Goal: Task Accomplishment & Management: Manage account settings

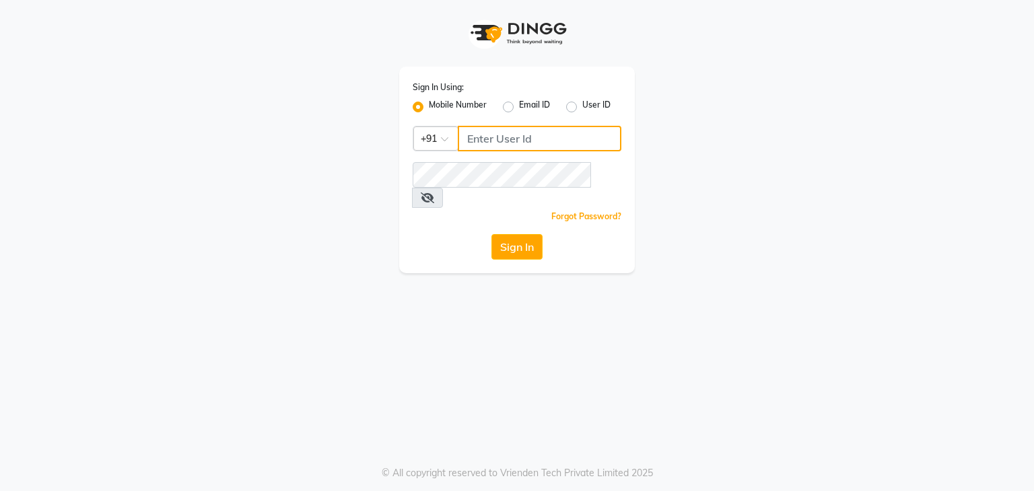
click at [493, 143] on input "Username" at bounding box center [540, 139] width 164 height 26
type input "9702410665"
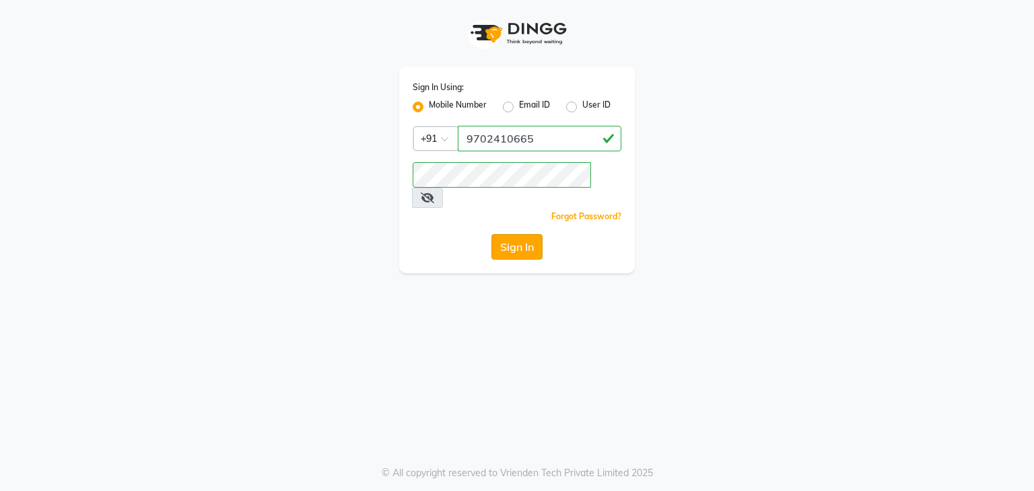
click at [522, 234] on button "Sign In" at bounding box center [516, 247] width 51 height 26
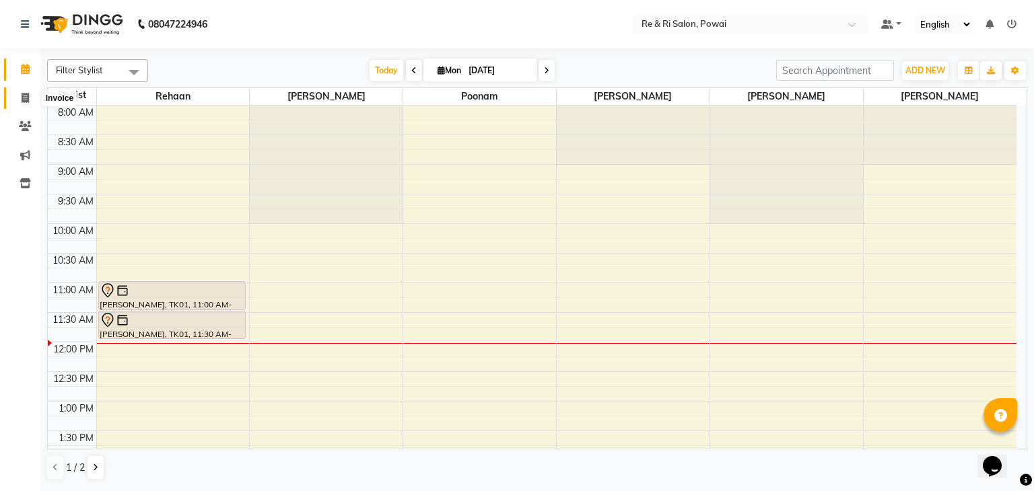
click at [22, 95] on icon at bounding box center [25, 98] width 7 height 10
select select "5364"
select select "service"
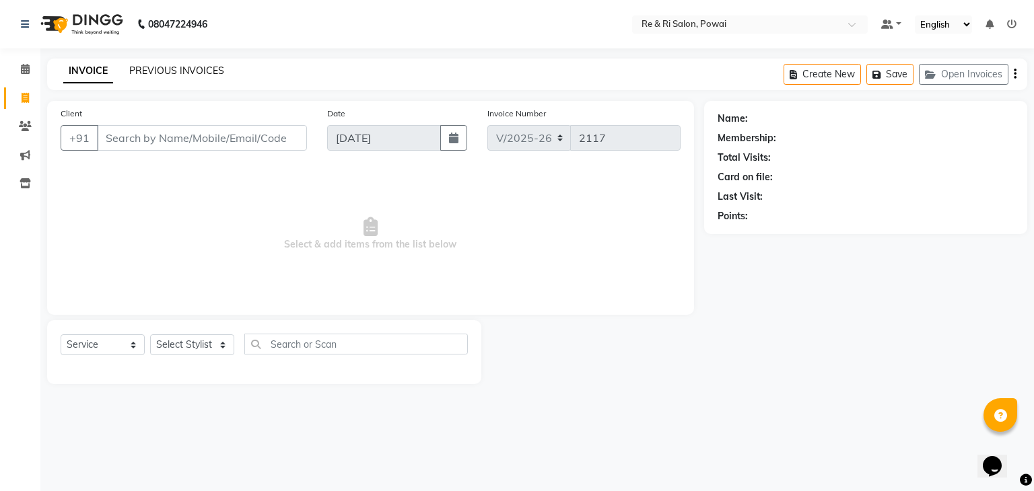
click at [145, 73] on link "PREVIOUS INVOICES" at bounding box center [176, 71] width 95 height 12
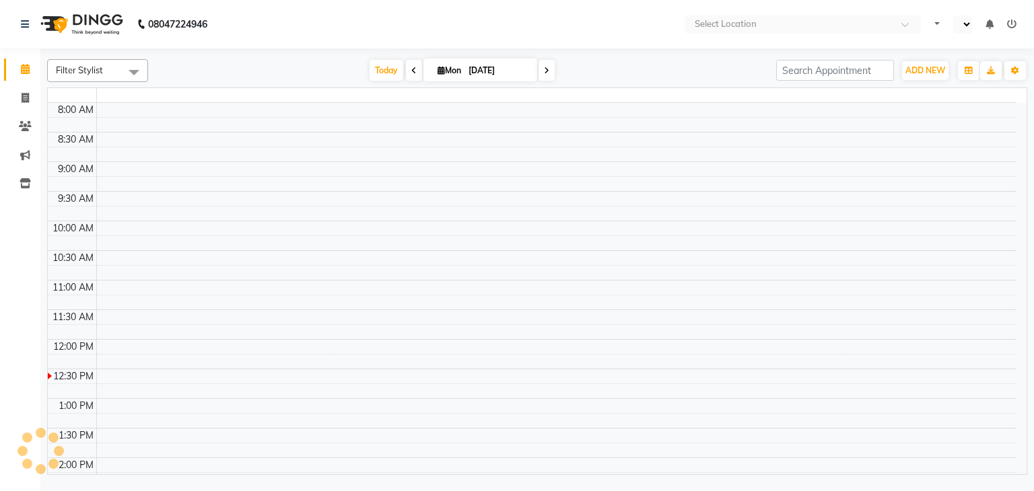
select select "en"
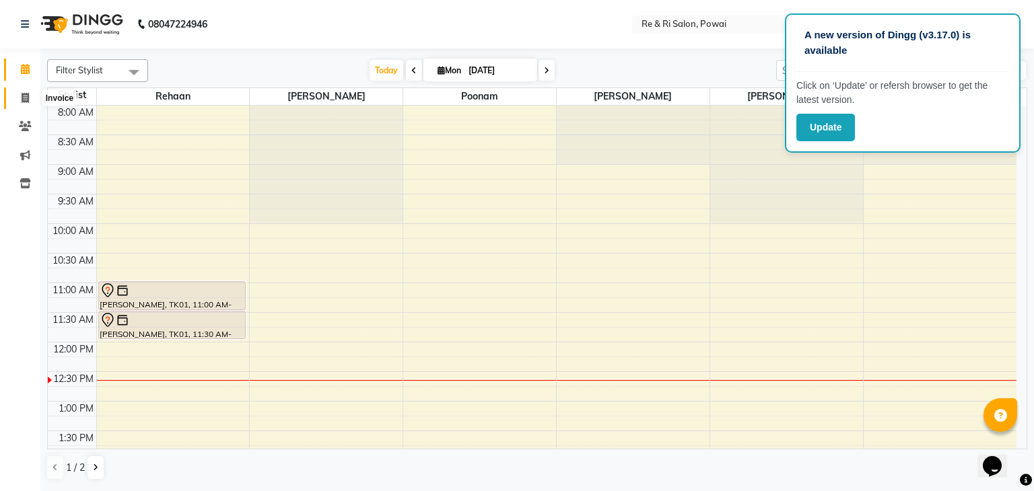
click at [24, 103] on icon at bounding box center [25, 98] width 7 height 10
select select "service"
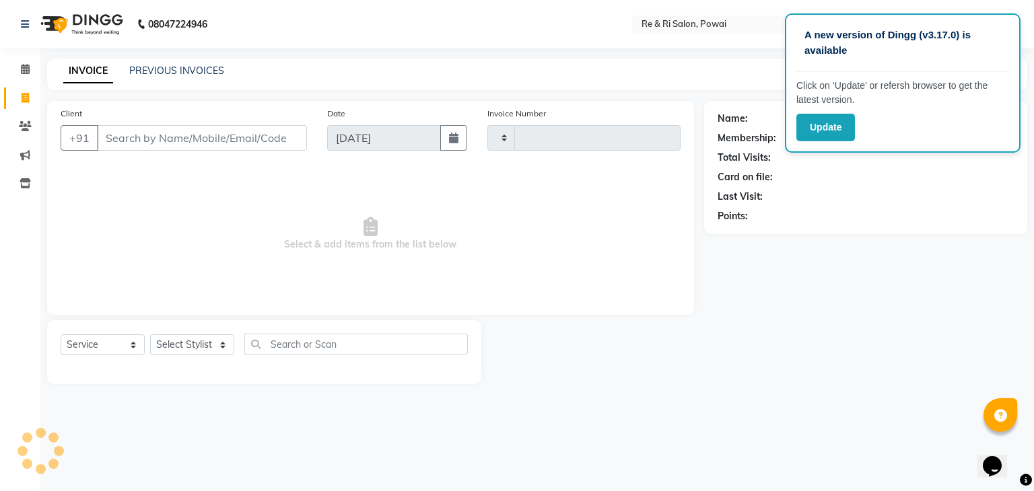
type input "2117"
select select "5364"
click at [151, 65] on link "PREVIOUS INVOICES" at bounding box center [176, 71] width 95 height 12
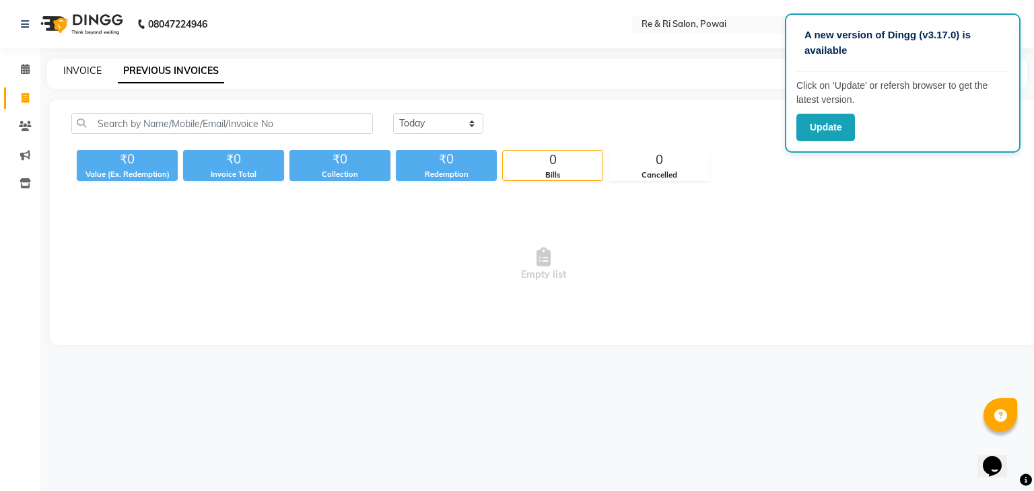
click at [71, 68] on link "INVOICE" at bounding box center [82, 71] width 38 height 12
select select "5364"
select select "service"
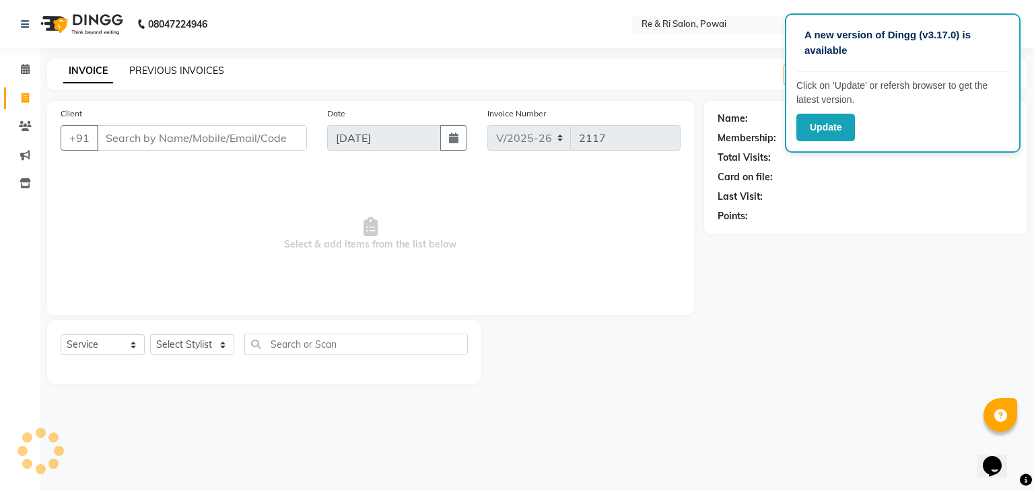
click at [160, 69] on link "PREVIOUS INVOICES" at bounding box center [176, 71] width 95 height 12
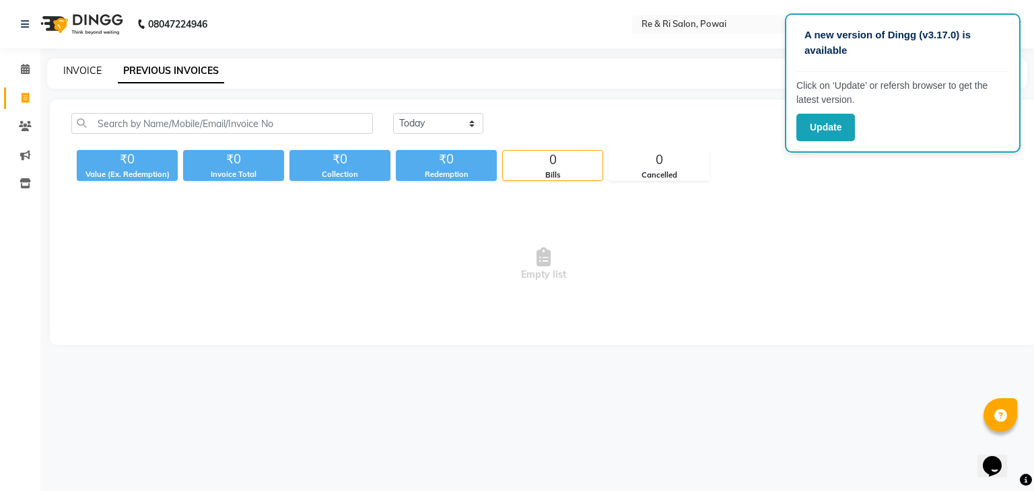
click at [81, 71] on link "INVOICE" at bounding box center [82, 71] width 38 height 12
select select "service"
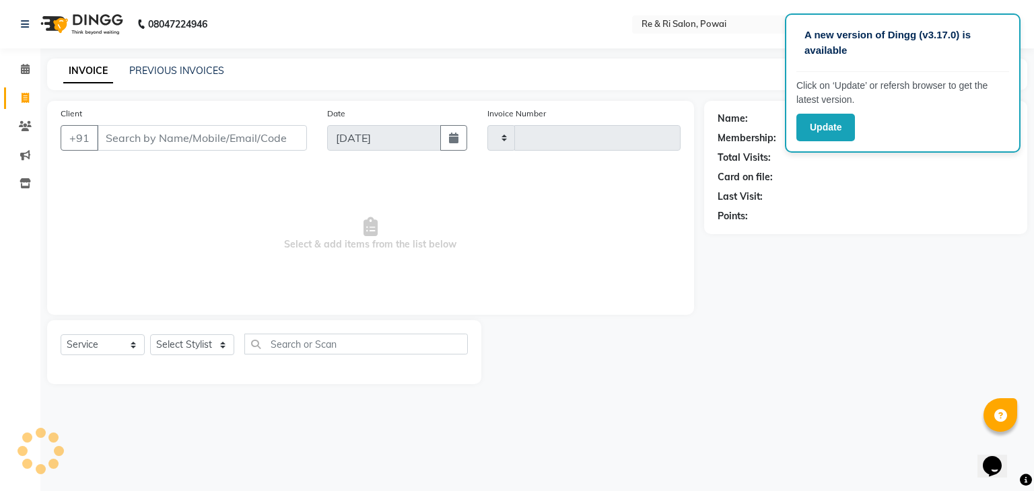
type input "p"
type input "2117"
select select "5364"
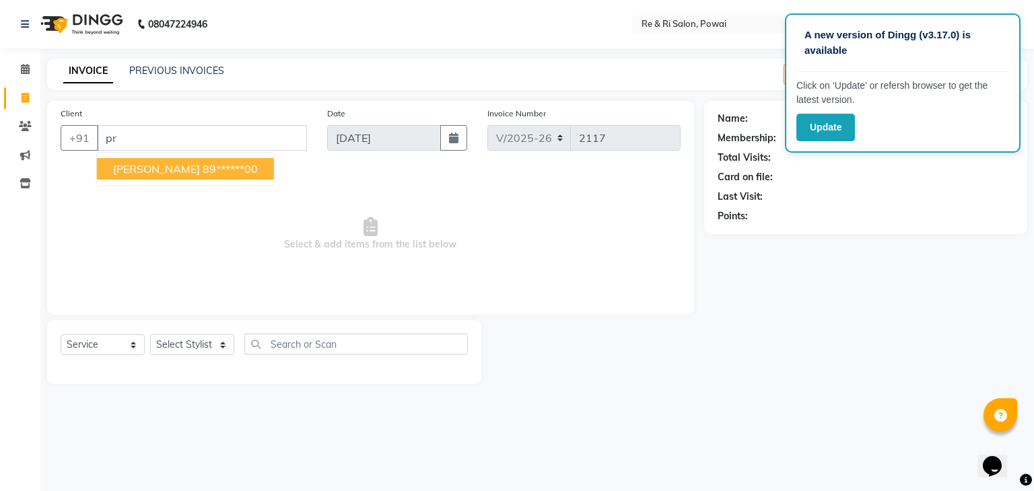
type input "p"
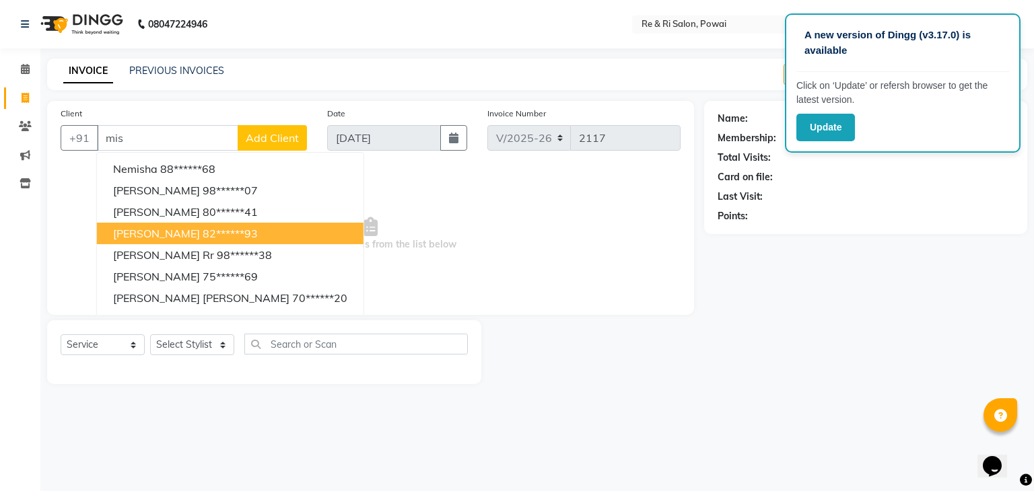
click at [151, 232] on span "priyanka mishra" at bounding box center [156, 233] width 87 height 13
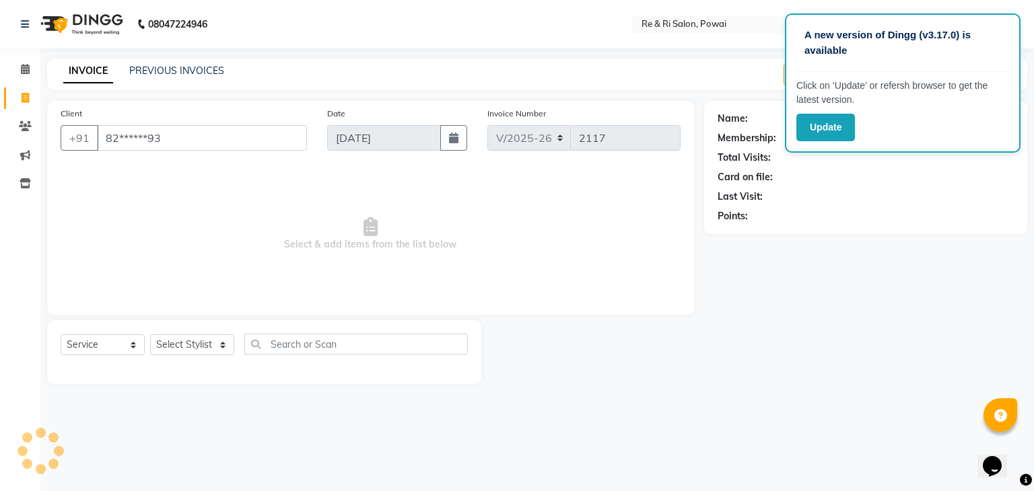
type input "82******93"
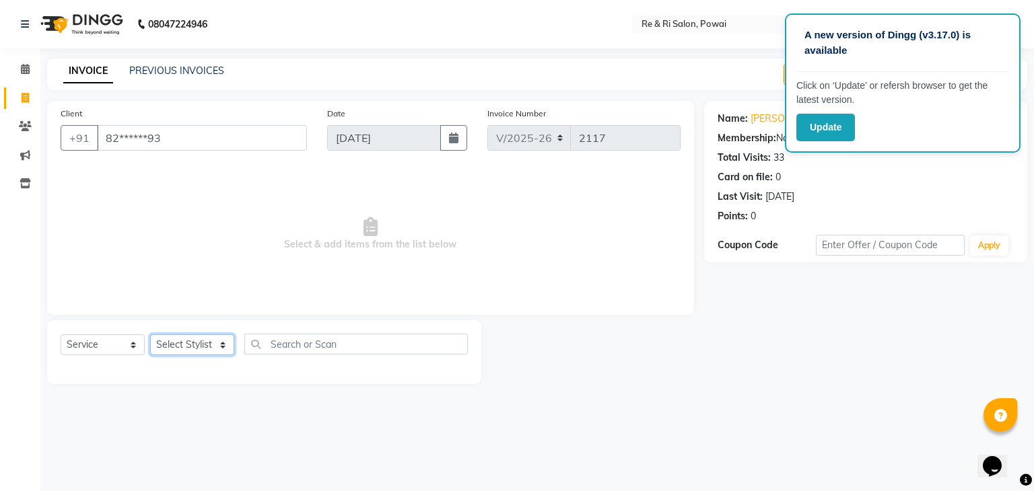
click at [220, 341] on select "Select Stylist ana Arbaaz Danish Poonam Rehaan Salman Sandy" at bounding box center [192, 345] width 84 height 21
select select "36183"
click at [150, 335] on select "Select Stylist ana Arbaaz Danish Poonam Rehaan Salman Sandy" at bounding box center [192, 345] width 84 height 21
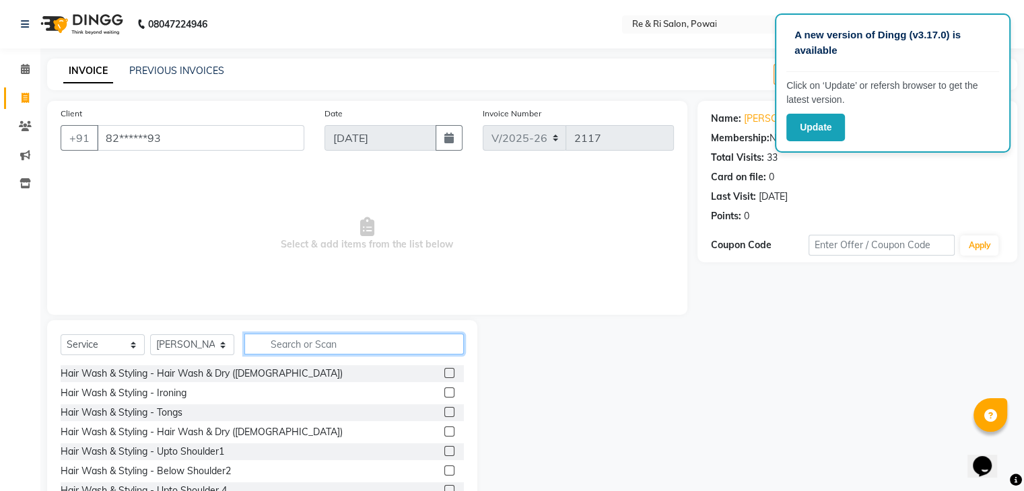
click at [283, 354] on input "text" at bounding box center [353, 344] width 219 height 21
type input "v"
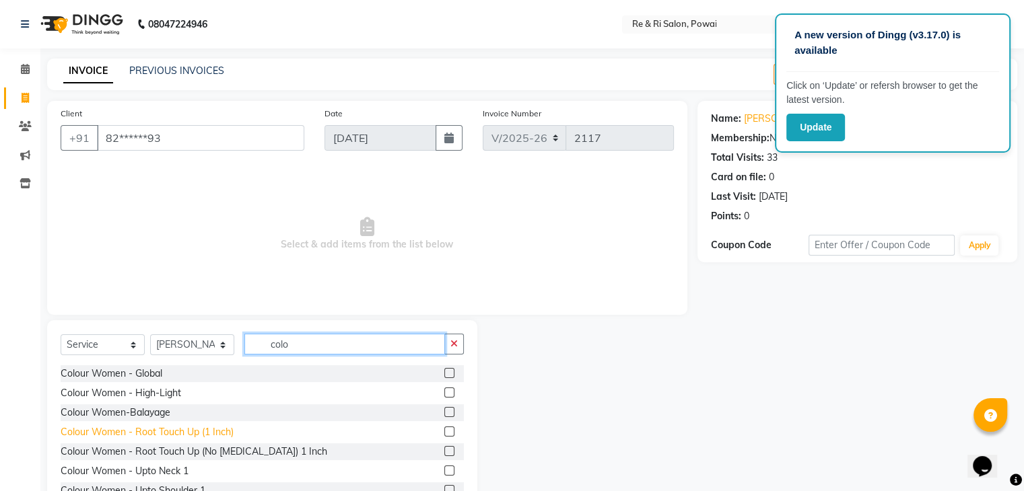
type input "colo"
click at [199, 432] on div "Colour Women - Root Touch Up (1 Inch)" at bounding box center [147, 432] width 173 height 14
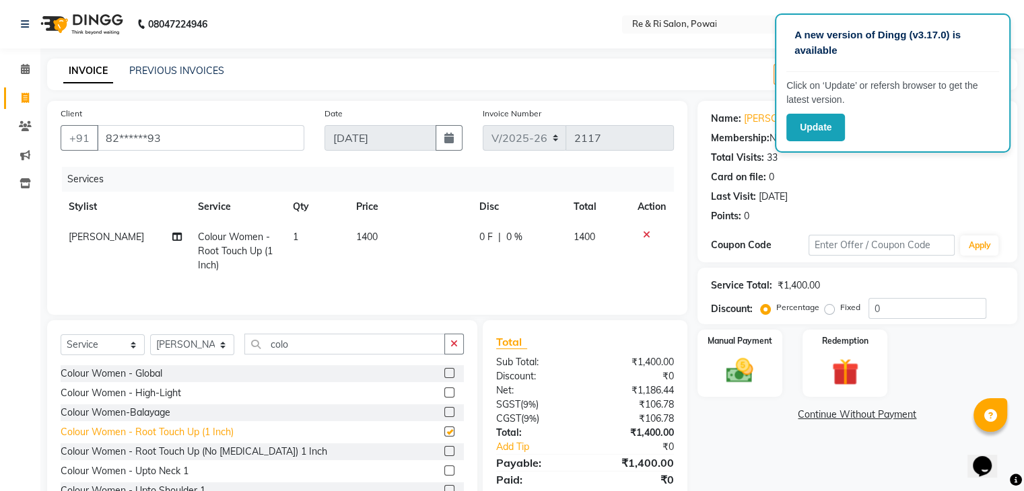
checkbox input "false"
click at [312, 344] on input "colo" at bounding box center [344, 344] width 201 height 21
type input "c"
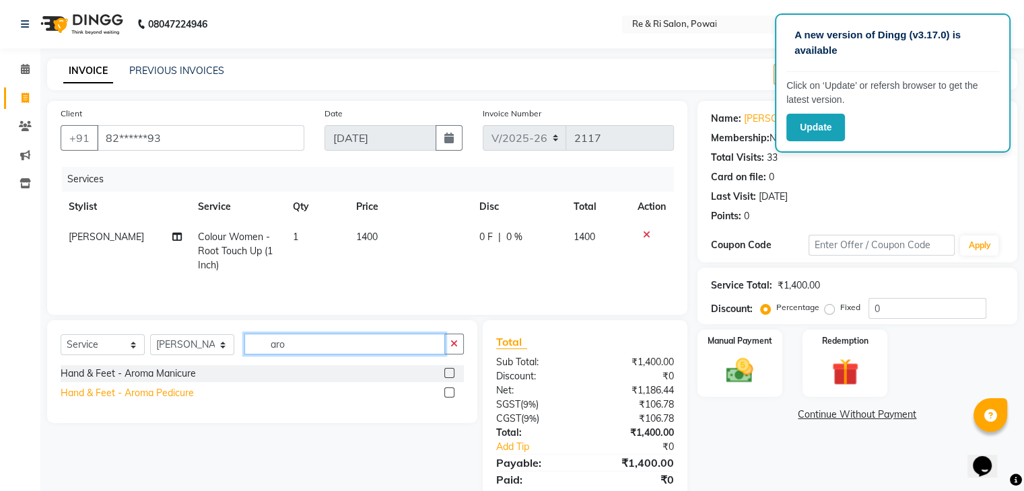
type input "aro"
click at [178, 395] on div "Hand & Feet - Aroma Pedicure" at bounding box center [127, 393] width 133 height 14
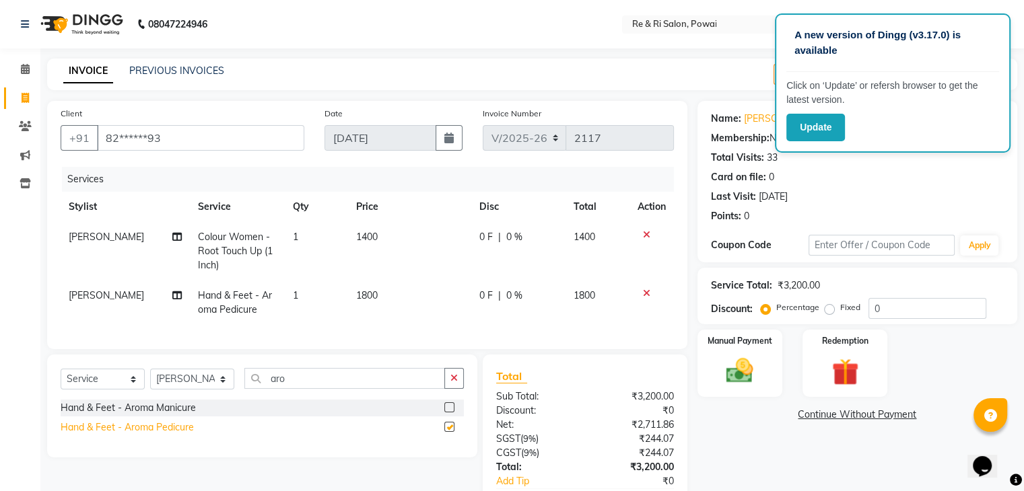
checkbox input "false"
click at [489, 290] on span "0 F" at bounding box center [485, 296] width 13 height 14
select select "36183"
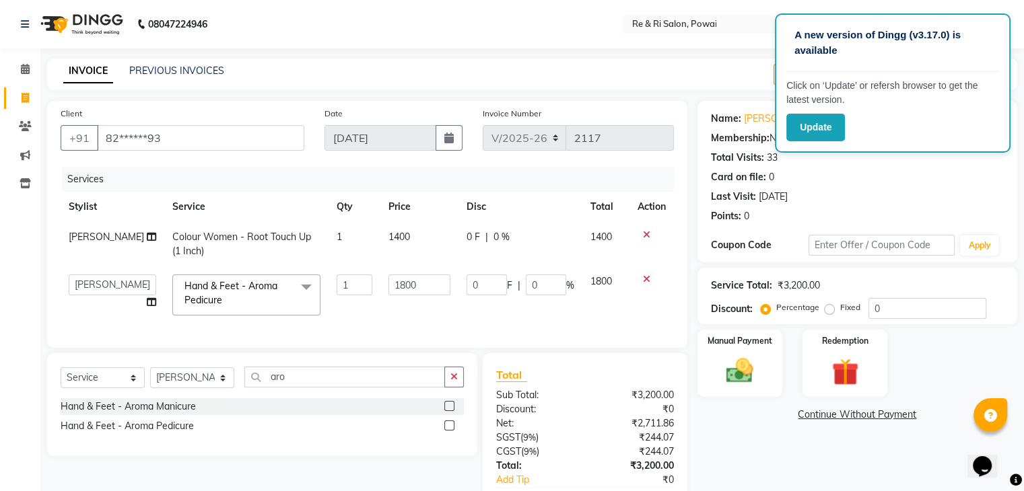
click at [489, 290] on input "0" at bounding box center [487, 285] width 40 height 21
type input "400"
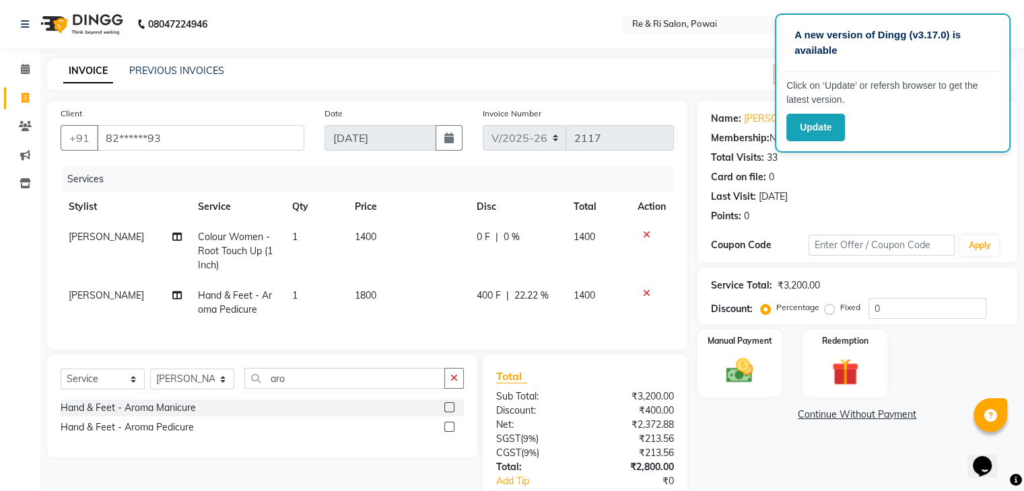
click at [441, 316] on td "1800" at bounding box center [408, 303] width 122 height 44
select select "36183"
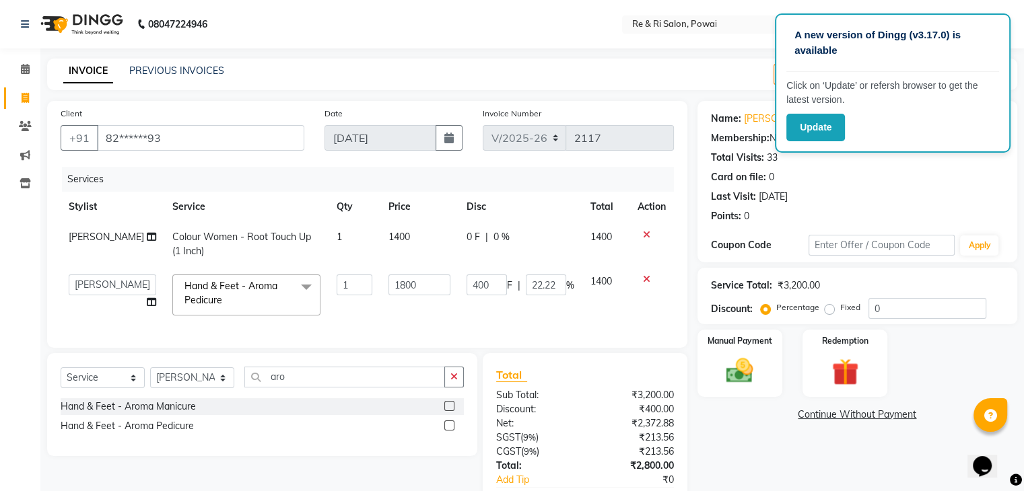
click at [81, 237] on span "[PERSON_NAME]" at bounding box center [106, 237] width 75 height 12
select select "36183"
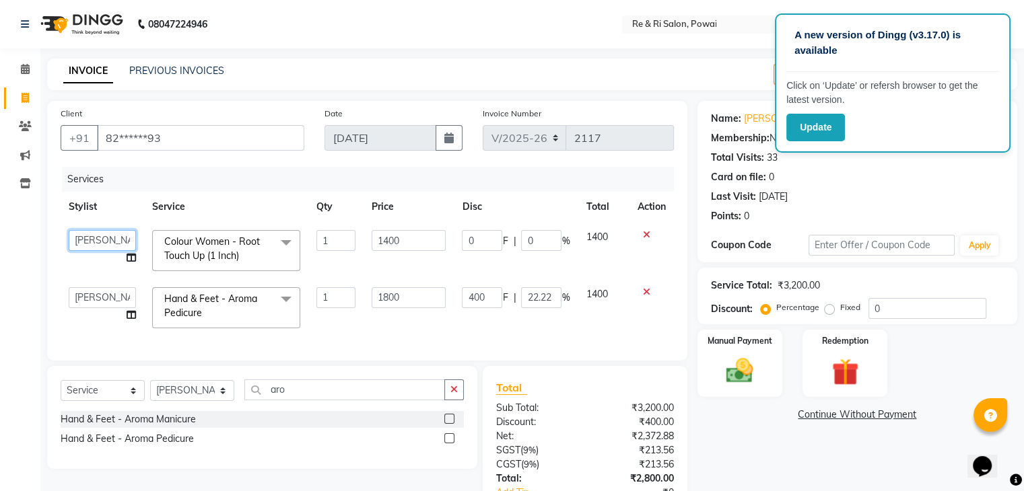
click at [81, 237] on select "ana Arbaaz Danish Poonam Rehaan Salman Sandy" at bounding box center [102, 240] width 67 height 21
select select "35434"
click at [283, 401] on input "aro" at bounding box center [344, 390] width 201 height 21
type input "a"
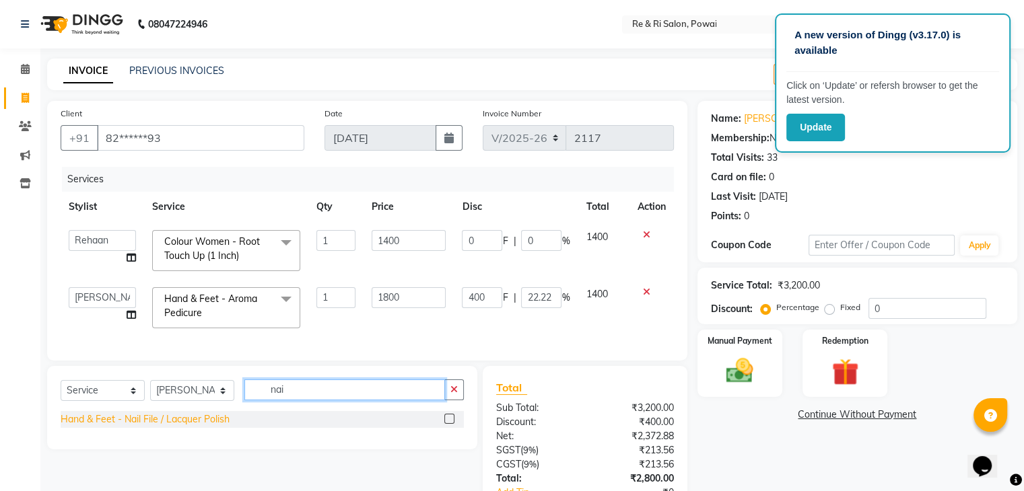
type input "nai"
click at [170, 427] on div "Hand & Feet - Nail File / Lacquer Polish" at bounding box center [145, 420] width 169 height 14
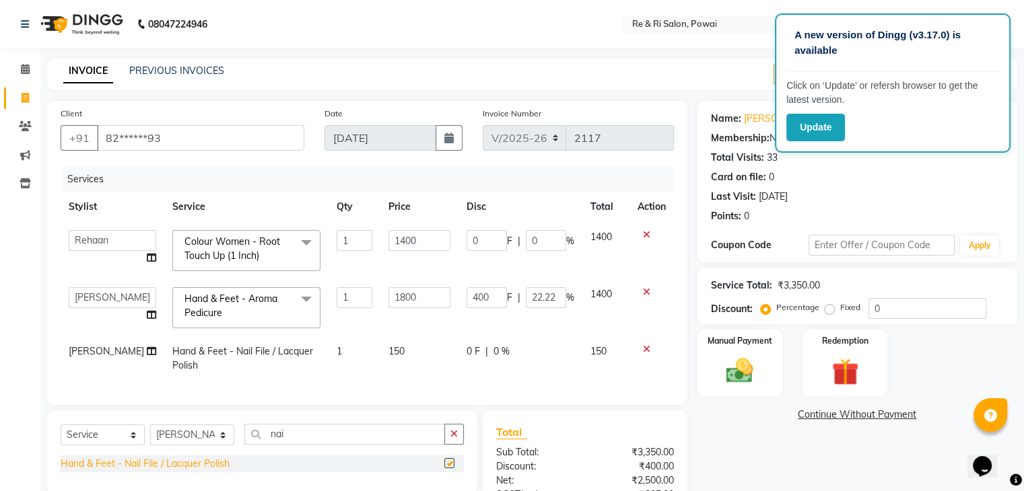
checkbox input "false"
click at [353, 445] on input "nai" at bounding box center [344, 434] width 201 height 21
type input "n"
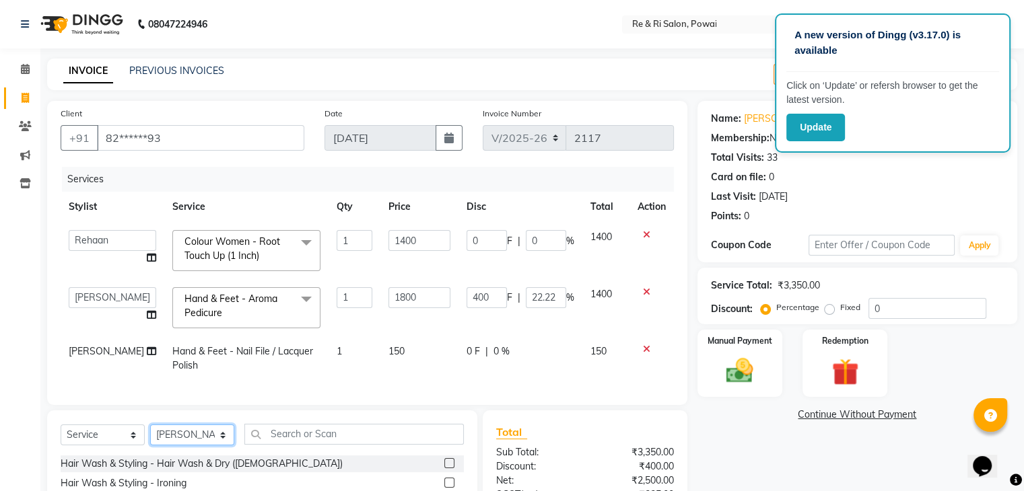
click at [234, 442] on select "Select Stylist ana Arbaaz Danish Poonam Rehaan Salman Sandy" at bounding box center [192, 435] width 84 height 21
select select "35434"
click at [150, 435] on select "Select Stylist ana Arbaaz Danish Poonam Rehaan Salman Sandy" at bounding box center [192, 435] width 84 height 21
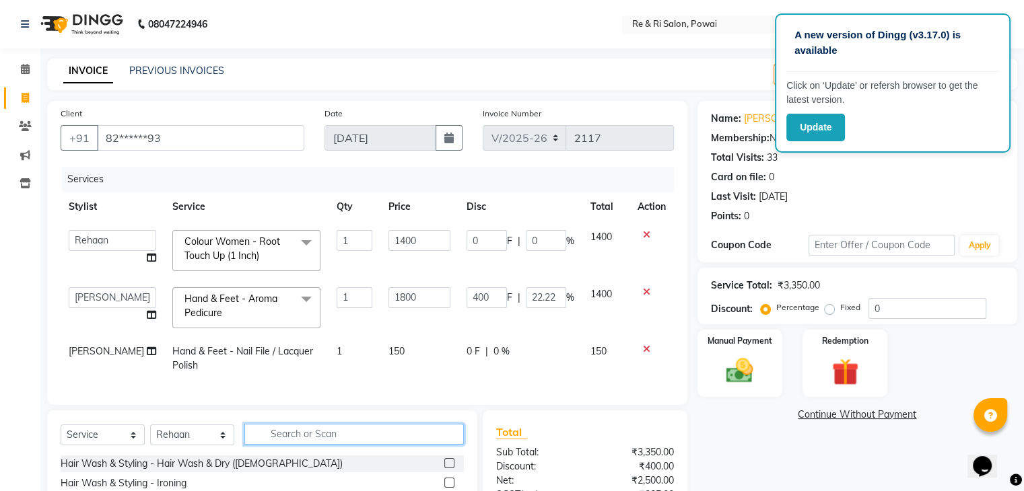
click at [299, 442] on input "text" at bounding box center [353, 434] width 219 height 21
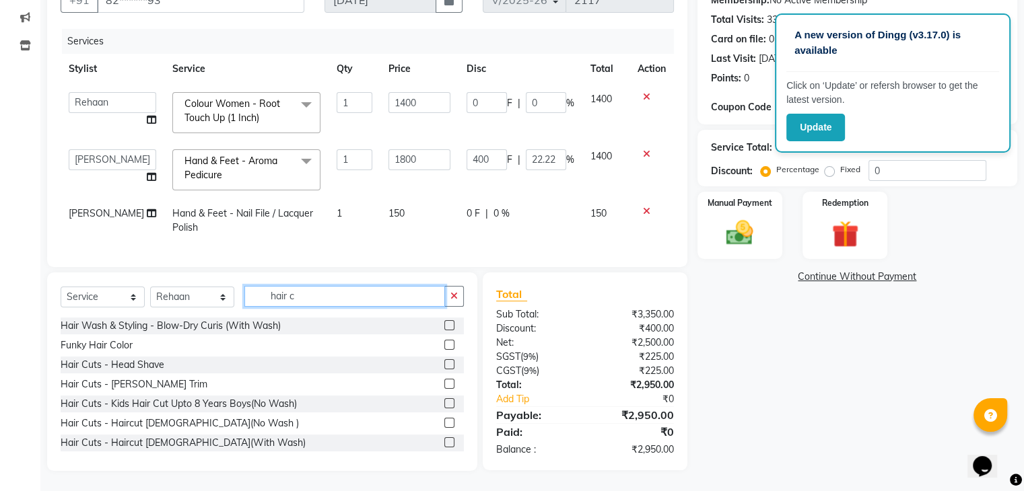
type input "hair c"
click at [446, 440] on div at bounding box center [454, 443] width 20 height 17
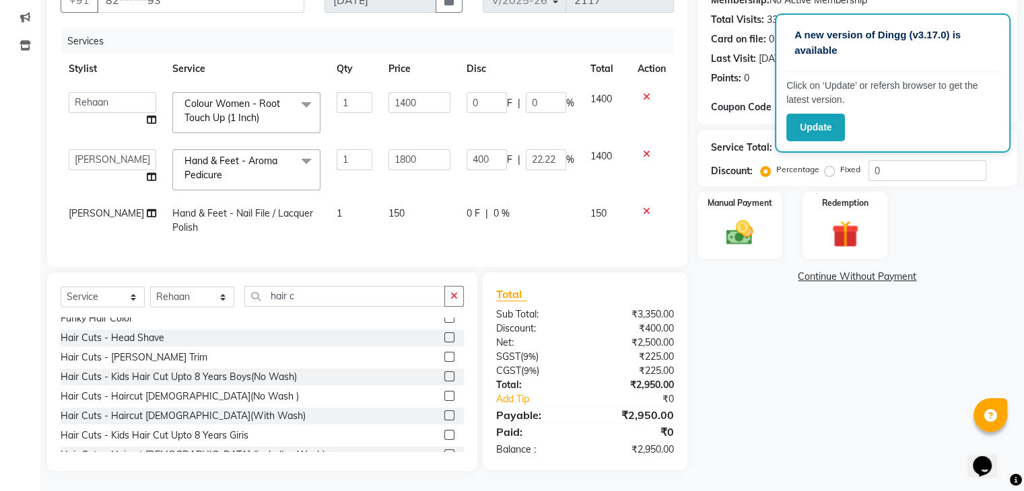
scroll to position [54, 0]
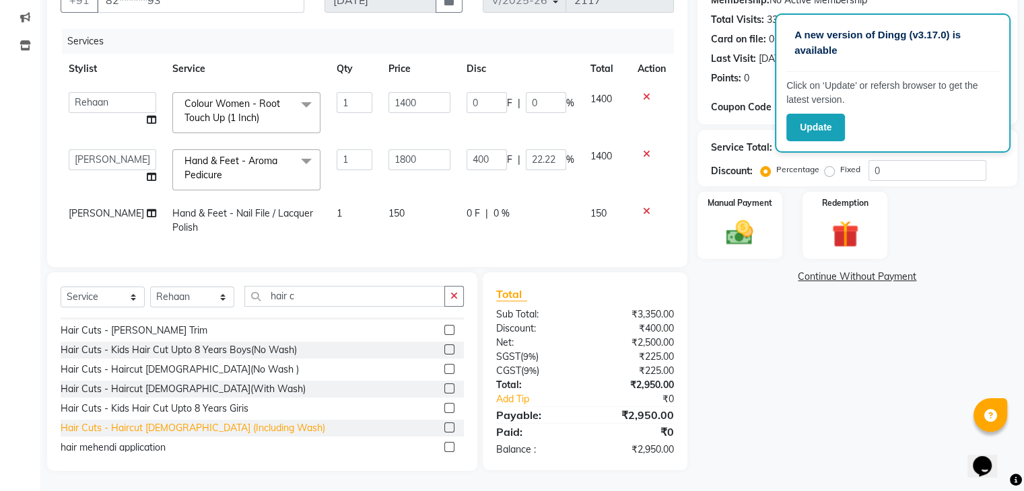
click at [159, 427] on div "Hair Cuts - Haircut Female (Including Wash)" at bounding box center [193, 428] width 265 height 14
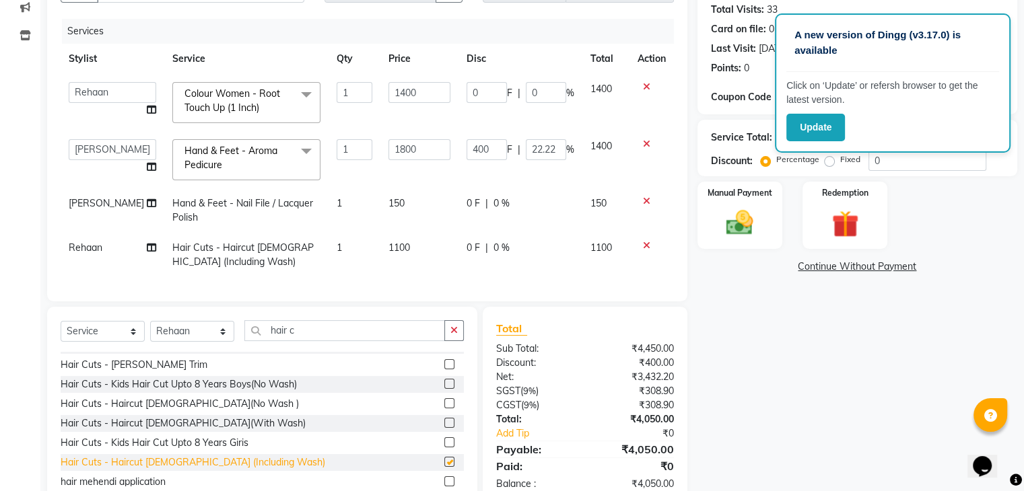
checkbox input "false"
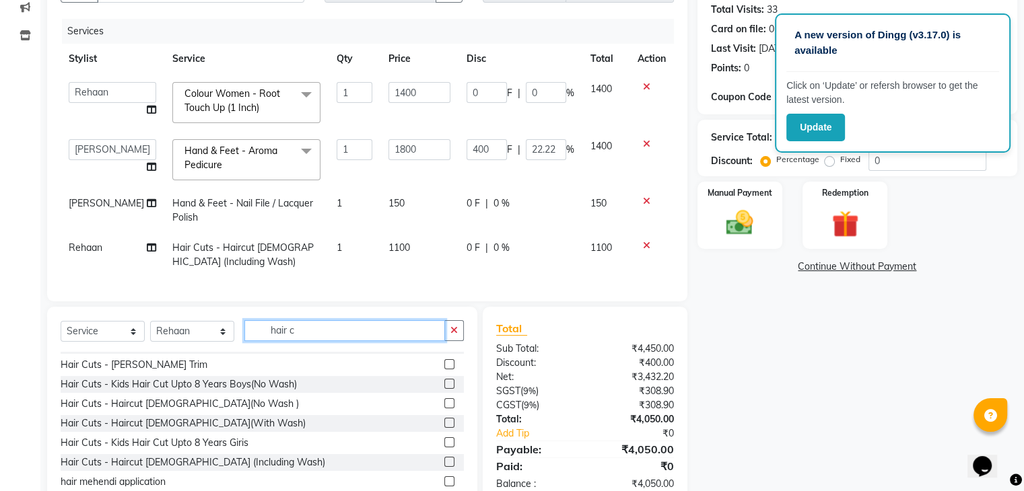
click at [331, 341] on input "hair c" at bounding box center [344, 330] width 201 height 21
click at [467, 246] on span "0 F" at bounding box center [473, 248] width 13 height 14
select select "35434"
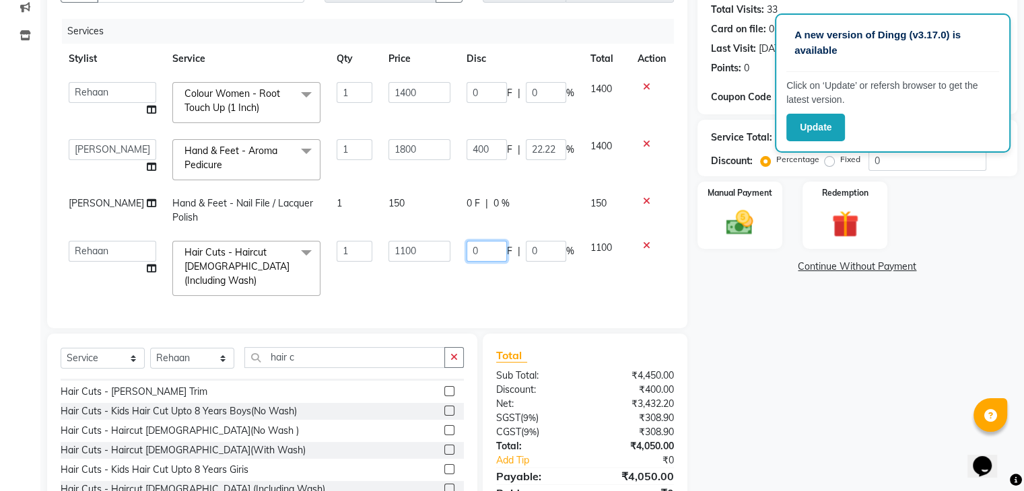
click at [485, 248] on input "0" at bounding box center [487, 251] width 40 height 21
type input "200"
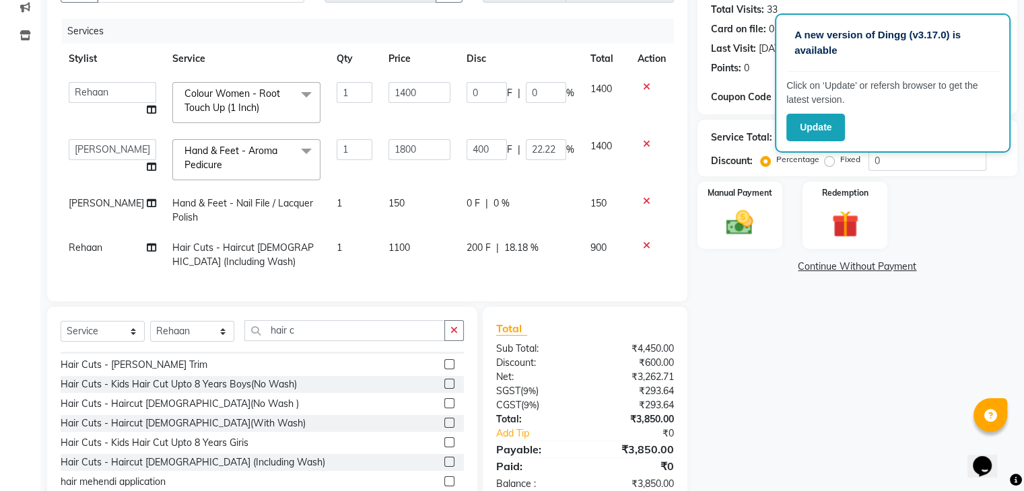
click at [471, 281] on div "Services Stylist Service Qty Price Disc Total Action ana Arbaaz Danish Poonam R…" at bounding box center [367, 153] width 613 height 269
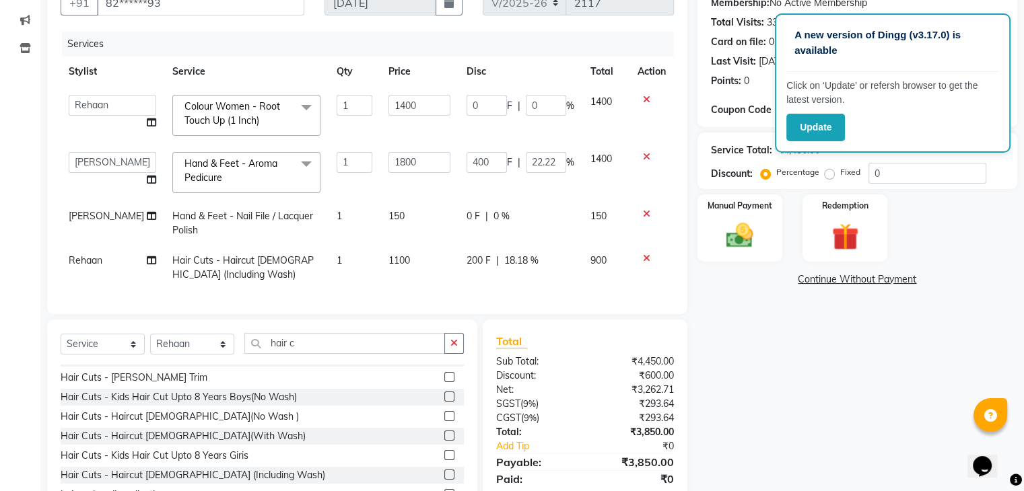
scroll to position [132, 0]
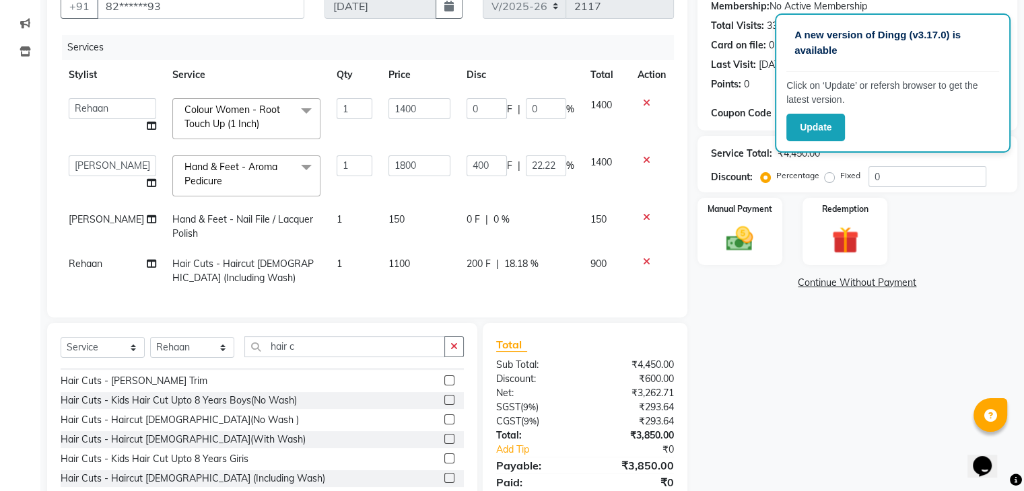
click at [388, 217] on span "150" at bounding box center [396, 219] width 16 height 12
select select "36183"
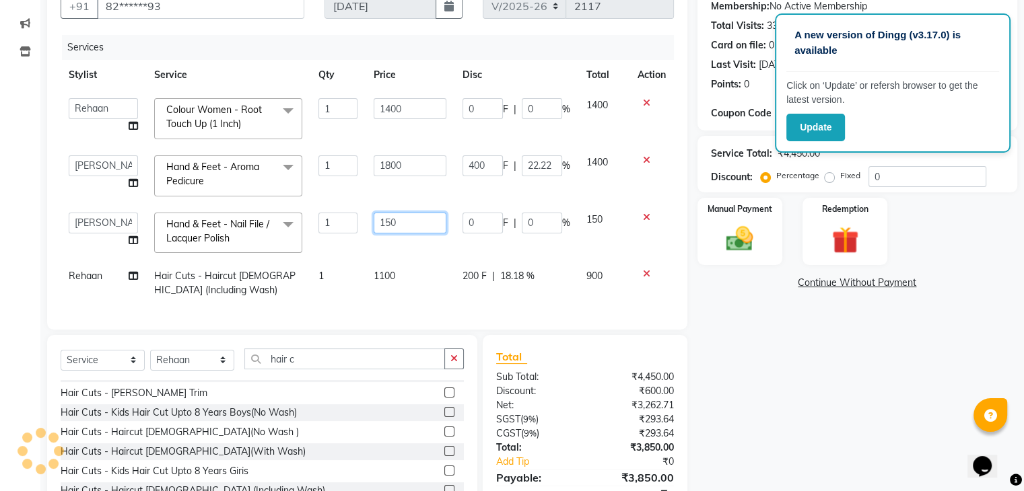
click at [407, 221] on input "150" at bounding box center [410, 223] width 73 height 21
type input "1"
type input "2"
type input "300"
click at [407, 250] on tbody "ana Arbaaz Danish Poonam Rehaan Salman Sandy Colour Women - Root Touch Up (1 In…" at bounding box center [367, 197] width 613 height 215
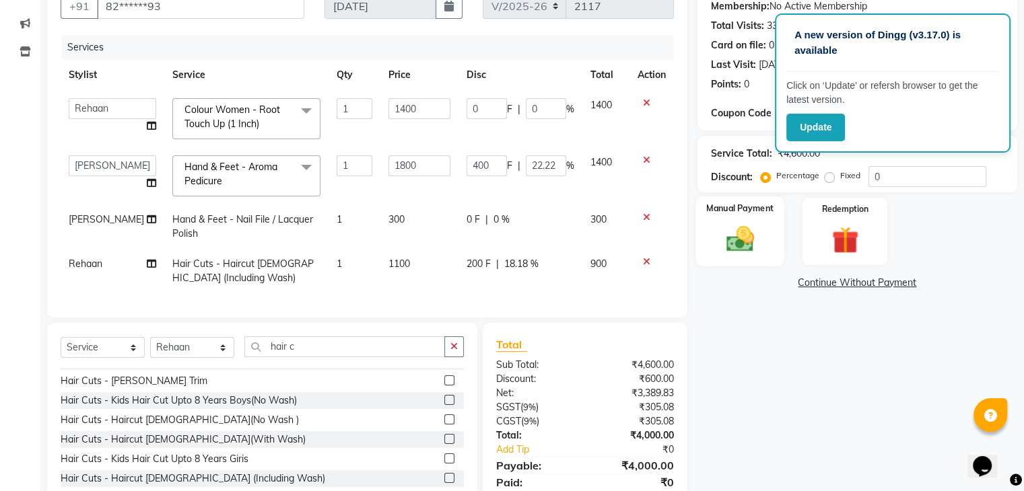
click at [749, 228] on img at bounding box center [739, 240] width 45 height 32
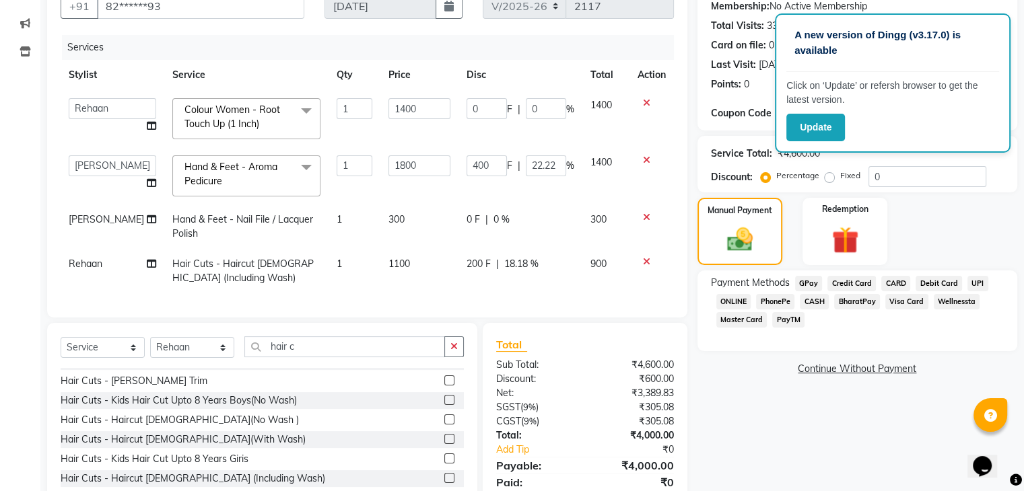
click at [805, 281] on span "GPay" at bounding box center [809, 283] width 28 height 15
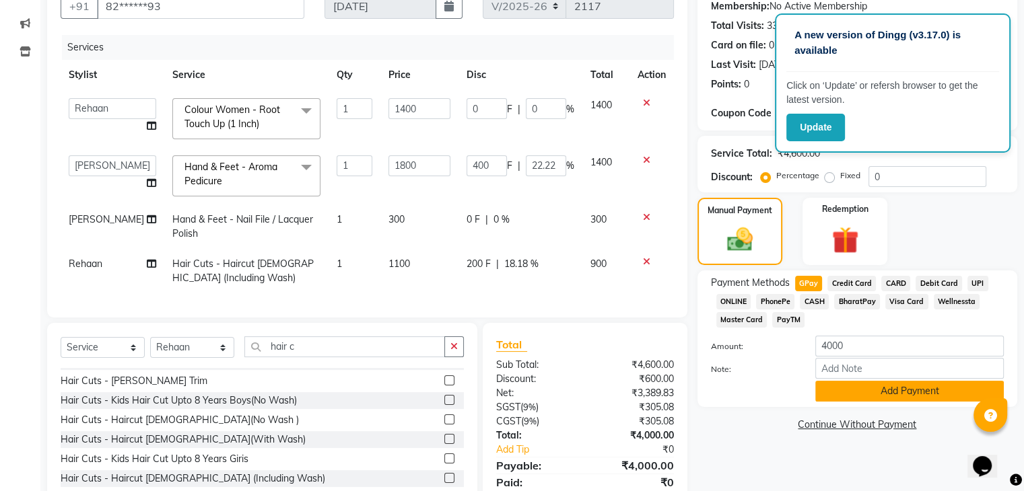
click at [932, 394] on button "Add Payment" at bounding box center [909, 391] width 188 height 21
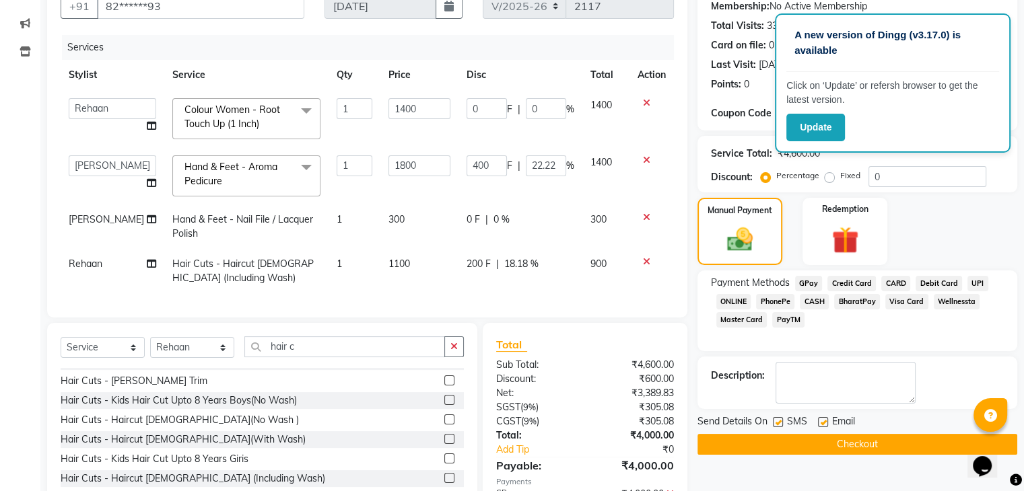
click at [827, 421] on label at bounding box center [823, 422] width 10 height 10
click at [827, 421] on input "checkbox" at bounding box center [822, 423] width 9 height 9
checkbox input "false"
click at [775, 419] on label at bounding box center [778, 422] width 10 height 10
click at [775, 419] on input "checkbox" at bounding box center [777, 423] width 9 height 9
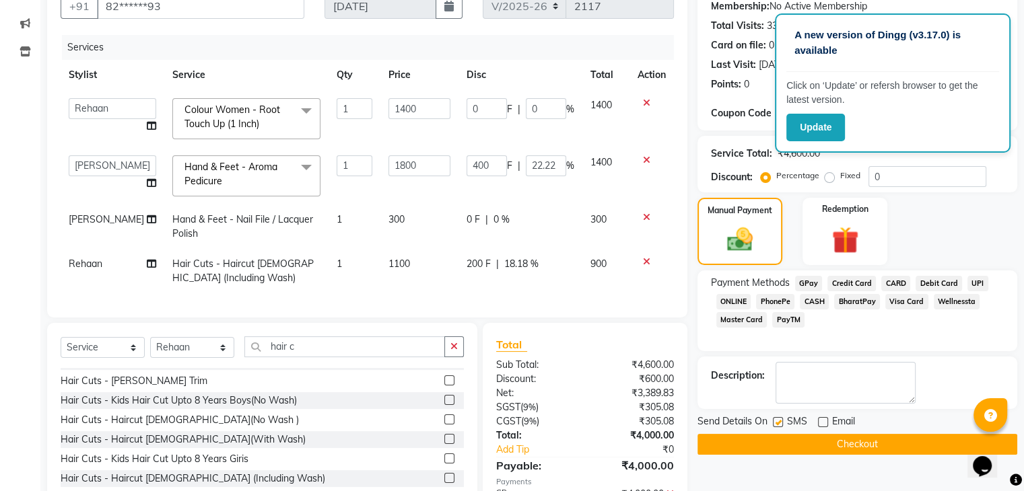
checkbox input "false"
click at [801, 442] on button "Checkout" at bounding box center [857, 444] width 320 height 21
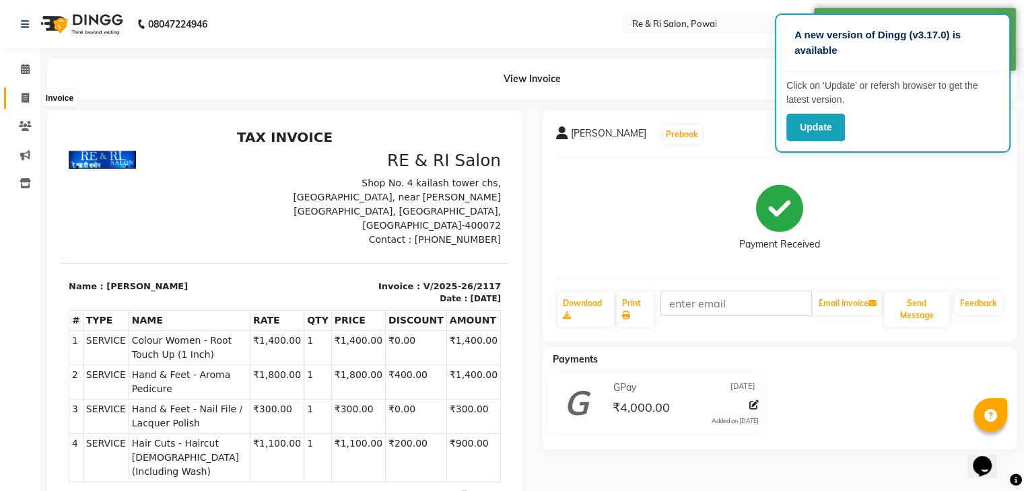
click at [30, 96] on span at bounding box center [25, 98] width 24 height 15
select select "service"
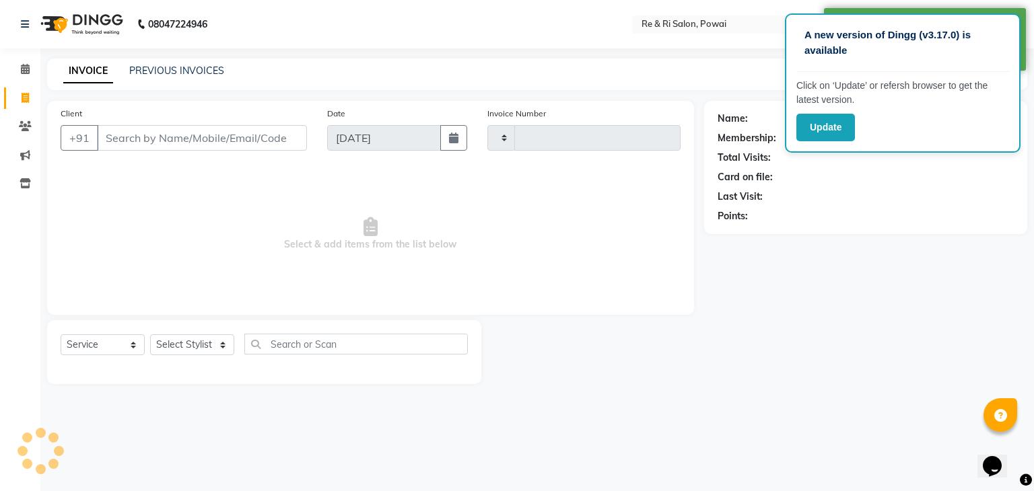
type input "2118"
select select "5364"
click at [137, 69] on link "PREVIOUS INVOICES" at bounding box center [176, 71] width 95 height 12
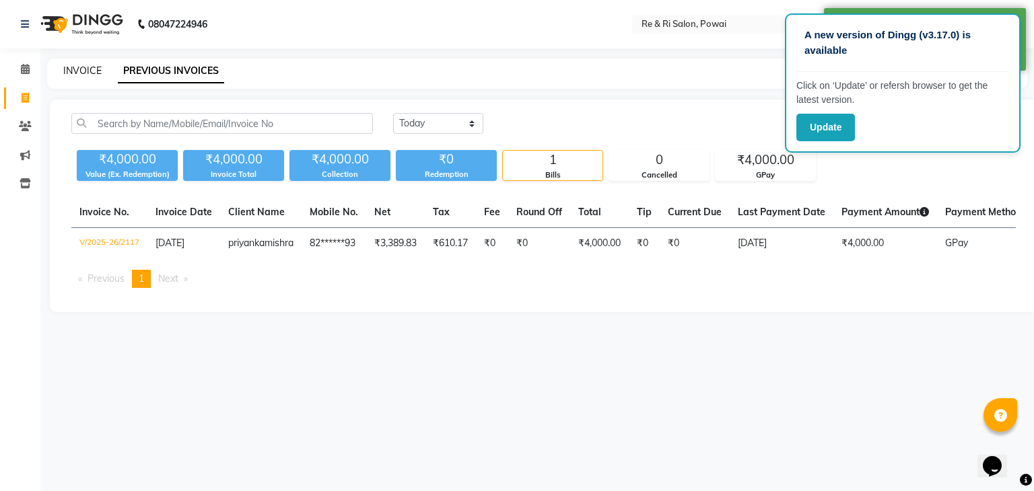
click at [81, 71] on link "INVOICE" at bounding box center [82, 71] width 38 height 12
select select "service"
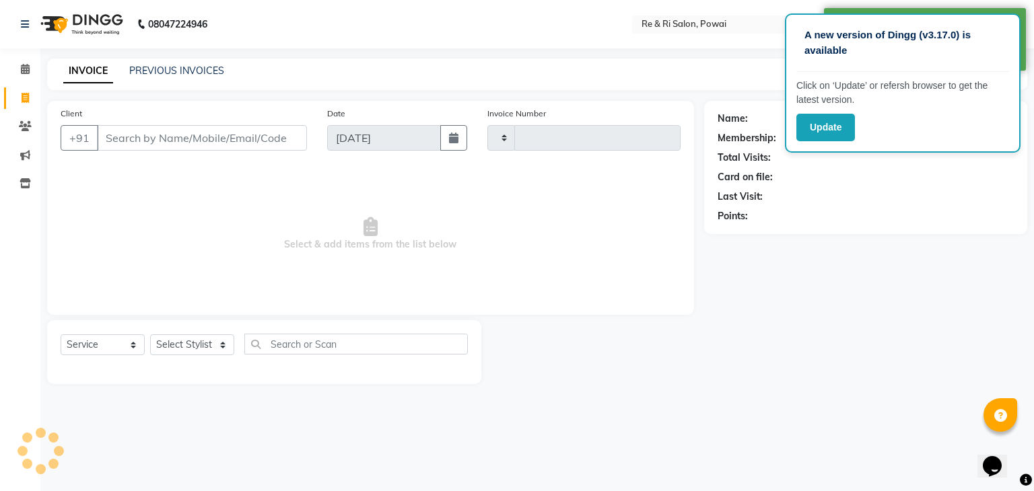
type input "2118"
select select "5364"
click at [141, 146] on input "Client" at bounding box center [202, 138] width 210 height 26
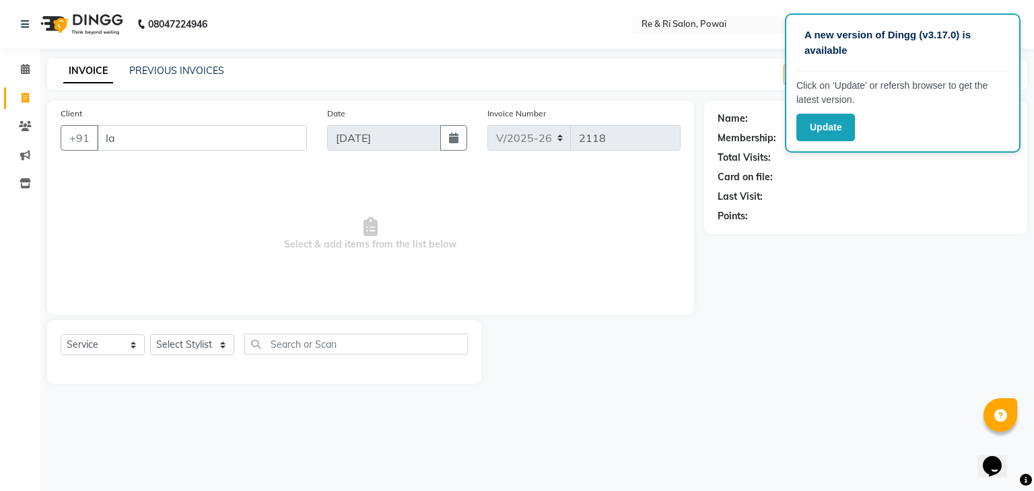
type input "l"
type input "r"
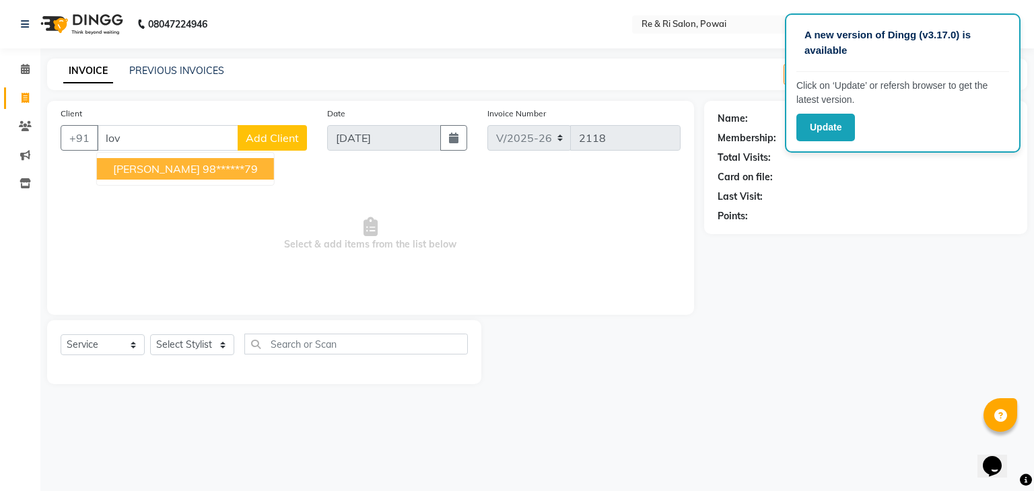
click at [140, 172] on span "lovel rishi" at bounding box center [156, 168] width 87 height 13
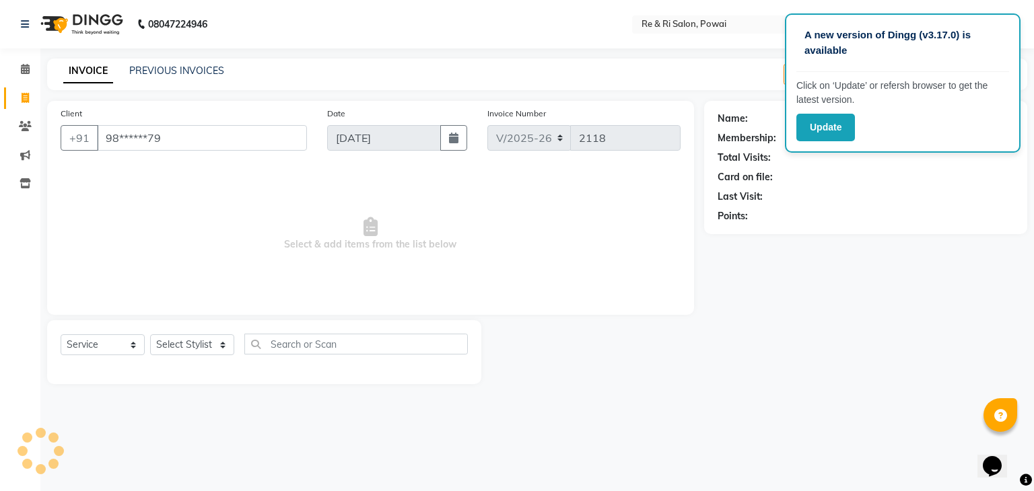
type input "98******79"
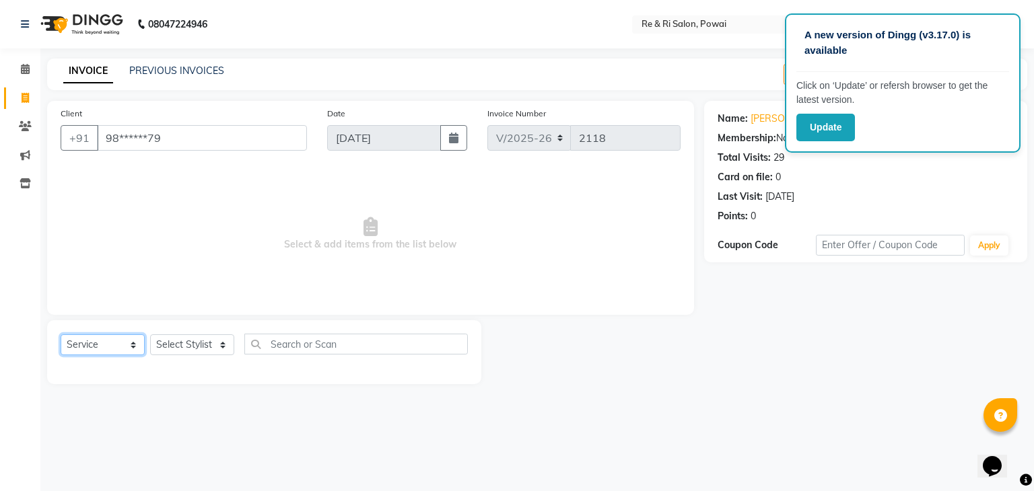
click at [133, 340] on select "Select Service Product Membership Package Voucher Prepaid Gift Card" at bounding box center [103, 345] width 84 height 21
click at [236, 342] on div "Select Service Product Membership Package Voucher Prepaid Gift Card Select Styl…" at bounding box center [264, 350] width 407 height 32
click at [227, 343] on select "Select Stylist ana Arbaaz Danish Poonam Rehaan Salman Sandy" at bounding box center [192, 345] width 84 height 21
select select "35434"
click at [150, 335] on select "Select Stylist ana Arbaaz Danish Poonam Rehaan Salman Sandy" at bounding box center [192, 345] width 84 height 21
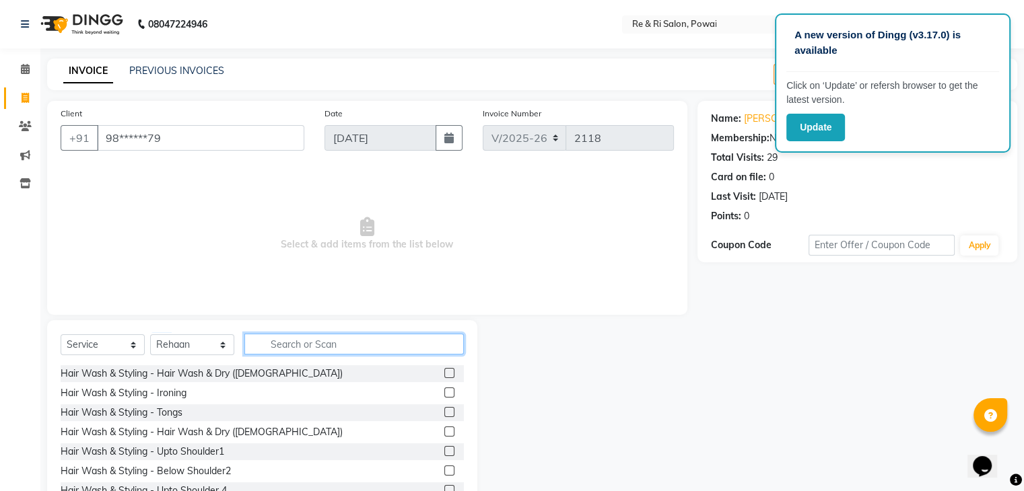
click at [280, 343] on input "text" at bounding box center [353, 344] width 219 height 21
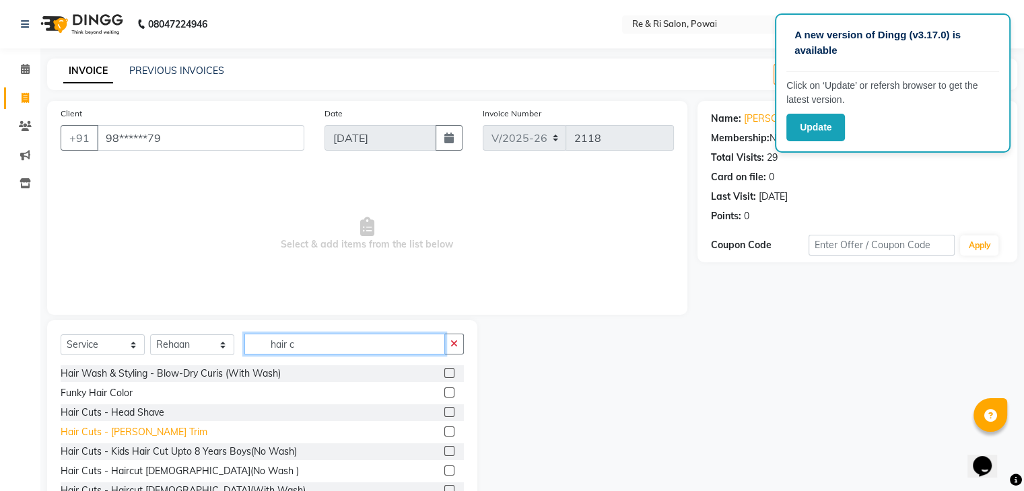
type input "hair c"
click at [137, 434] on div "Hair Cuts - Beard Trim" at bounding box center [134, 432] width 147 height 14
checkbox input "false"
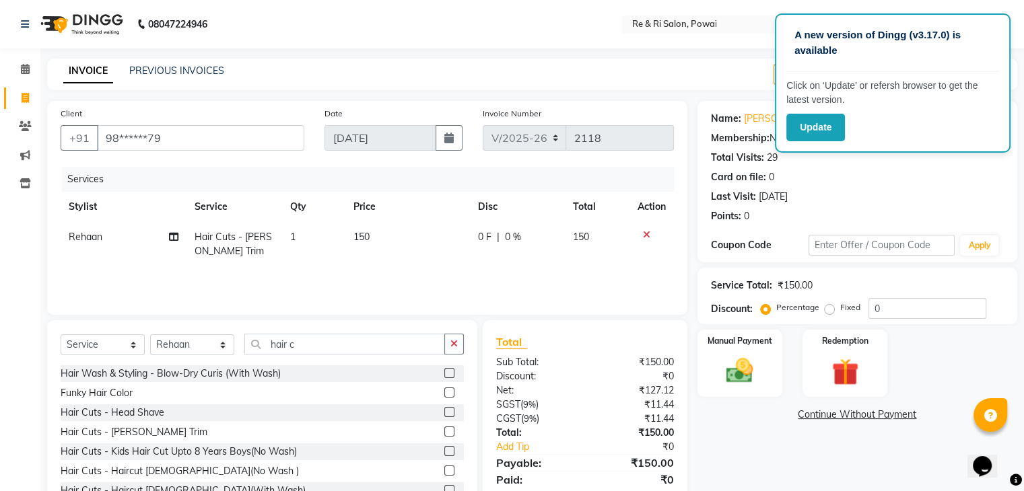
scroll to position [48, 0]
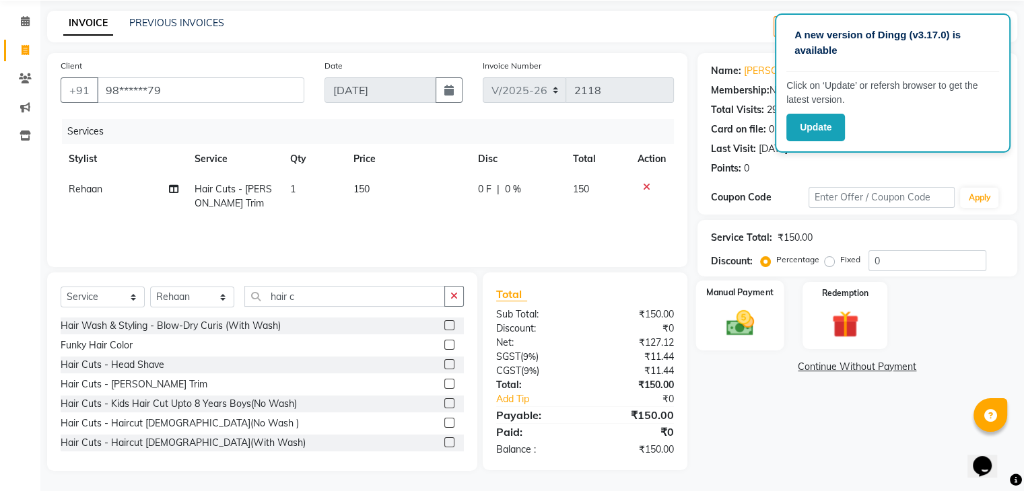
click at [742, 321] on img at bounding box center [739, 324] width 45 height 32
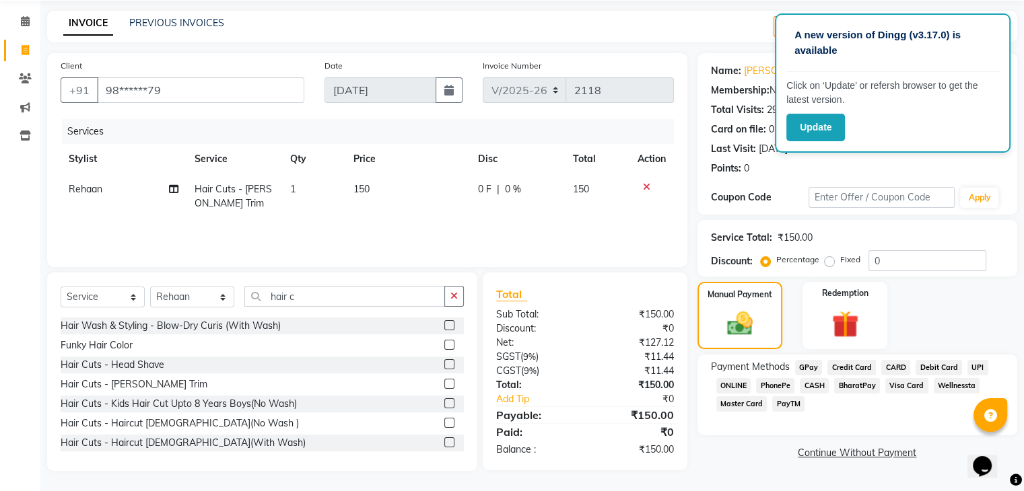
click at [802, 362] on span "GPay" at bounding box center [809, 367] width 28 height 15
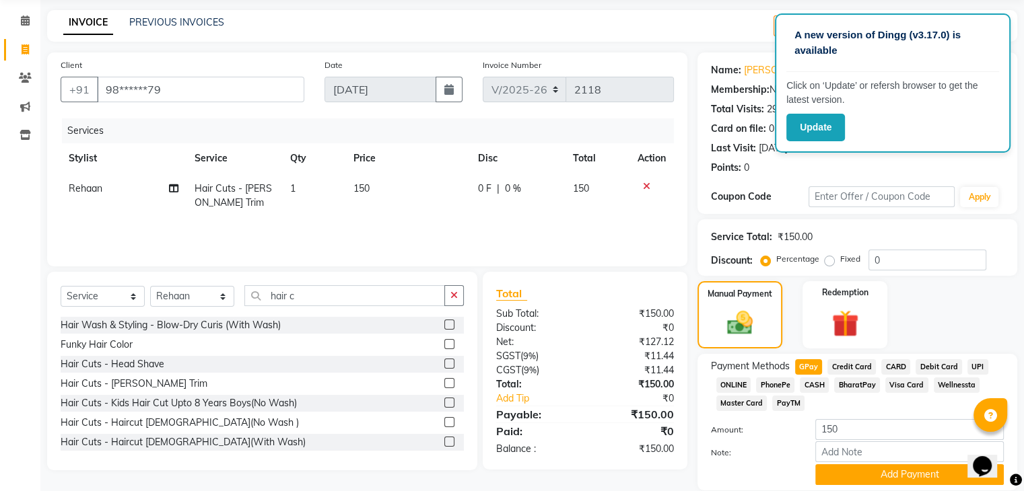
scroll to position [98, 0]
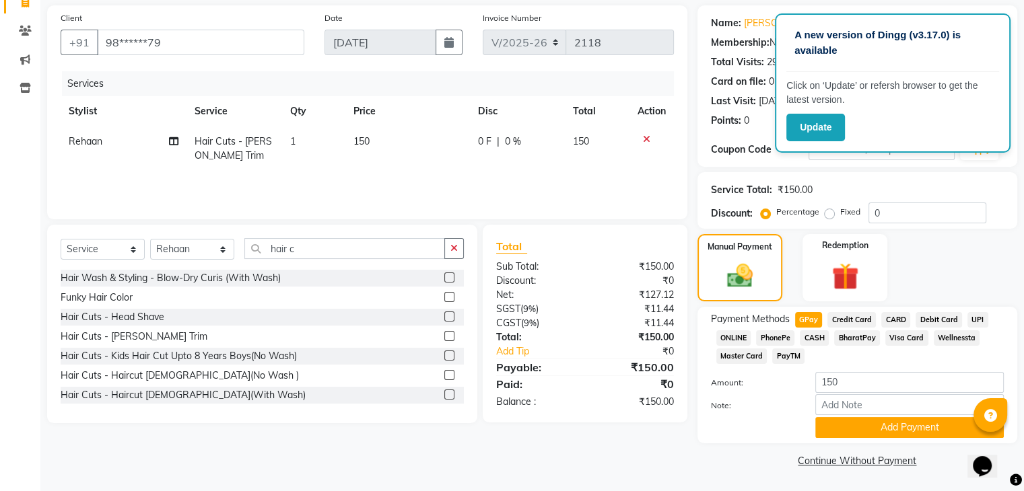
click at [812, 333] on span "CASH" at bounding box center [814, 338] width 29 height 15
click at [856, 423] on button "Add Payment" at bounding box center [909, 427] width 188 height 21
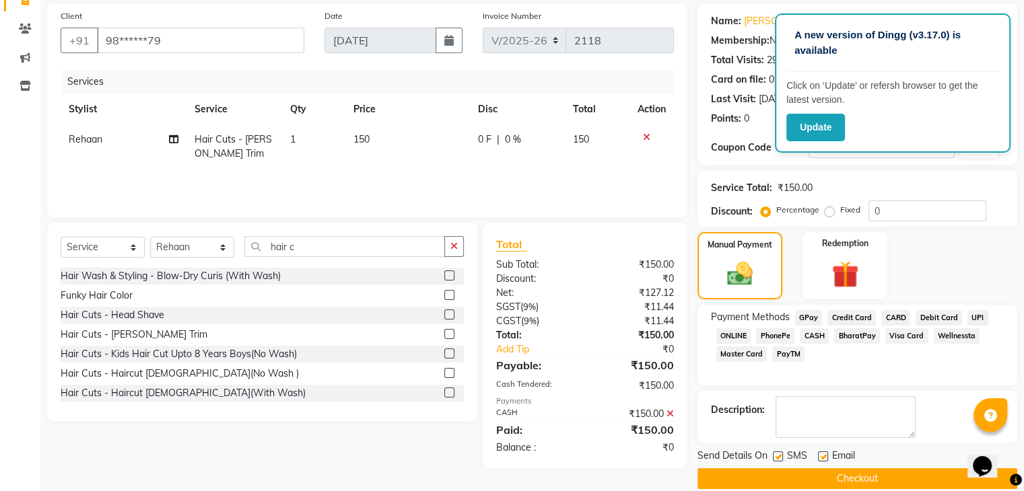
click at [821, 452] on label at bounding box center [823, 457] width 10 height 10
click at [821, 453] on input "checkbox" at bounding box center [822, 457] width 9 height 9
checkbox input "false"
click at [778, 458] on label at bounding box center [778, 457] width 10 height 10
click at [778, 458] on input "checkbox" at bounding box center [777, 457] width 9 height 9
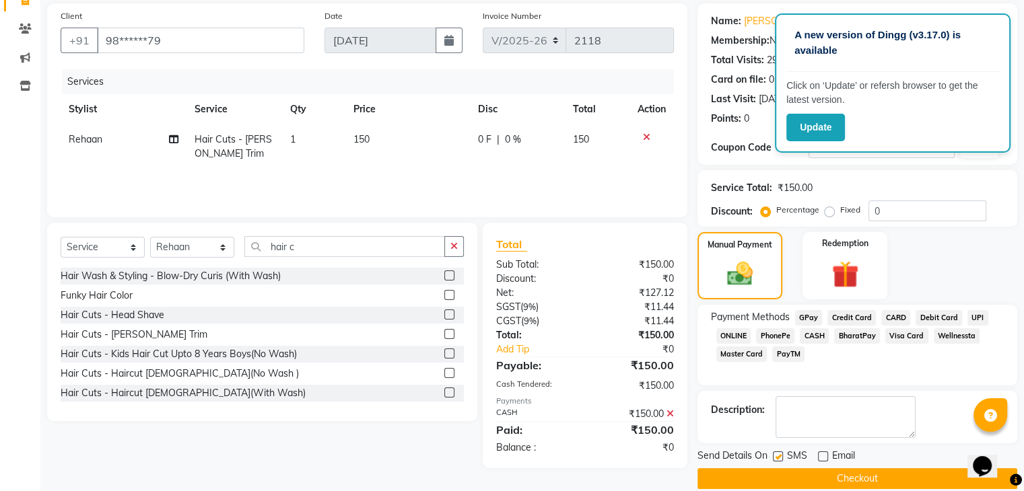
checkbox input "false"
click at [802, 477] on button "Checkout" at bounding box center [857, 479] width 320 height 21
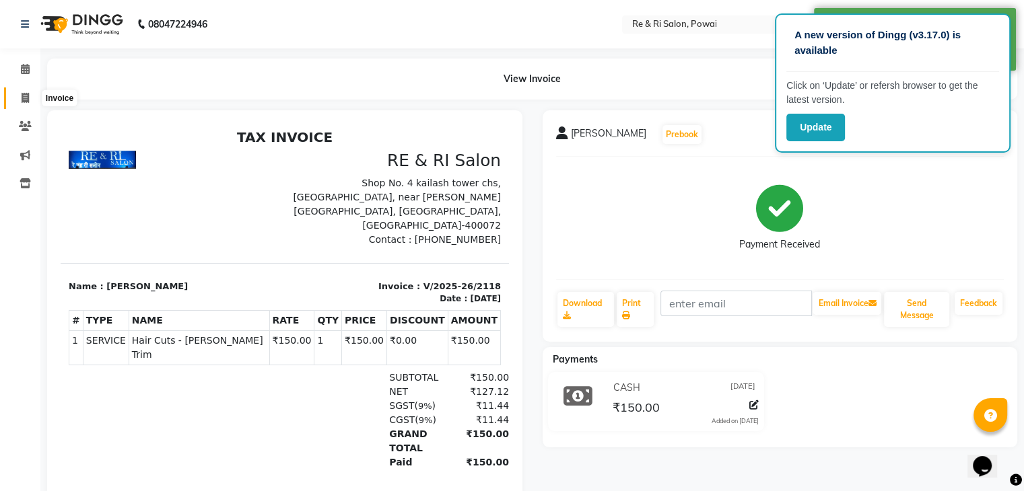
click at [19, 100] on span at bounding box center [25, 98] width 24 height 15
select select "service"
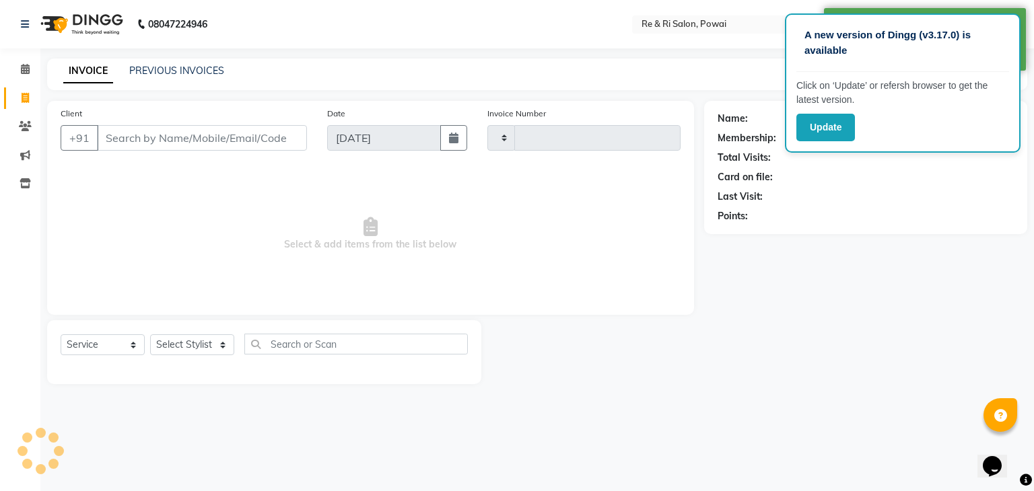
type input "2119"
select select "5364"
click at [143, 69] on link "PREVIOUS INVOICES" at bounding box center [176, 71] width 95 height 12
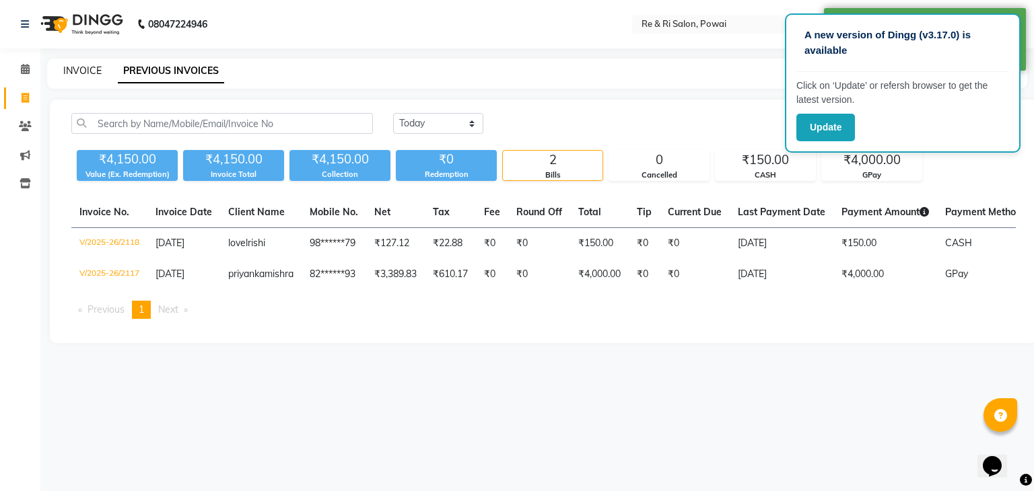
click at [83, 73] on link "INVOICE" at bounding box center [82, 71] width 38 height 12
select select "5364"
select select "service"
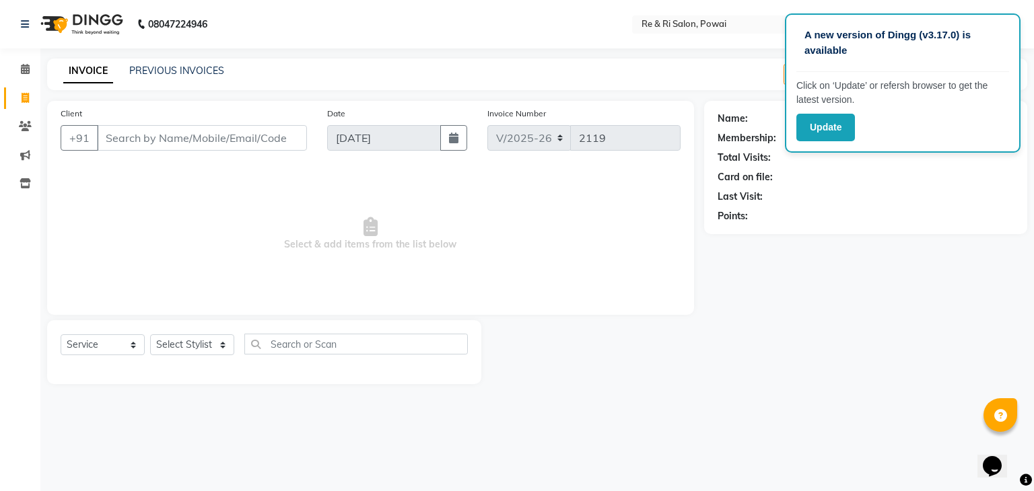
click at [118, 145] on input "Client" at bounding box center [202, 138] width 210 height 26
click at [156, 139] on input "Client" at bounding box center [202, 138] width 210 height 26
type input "r"
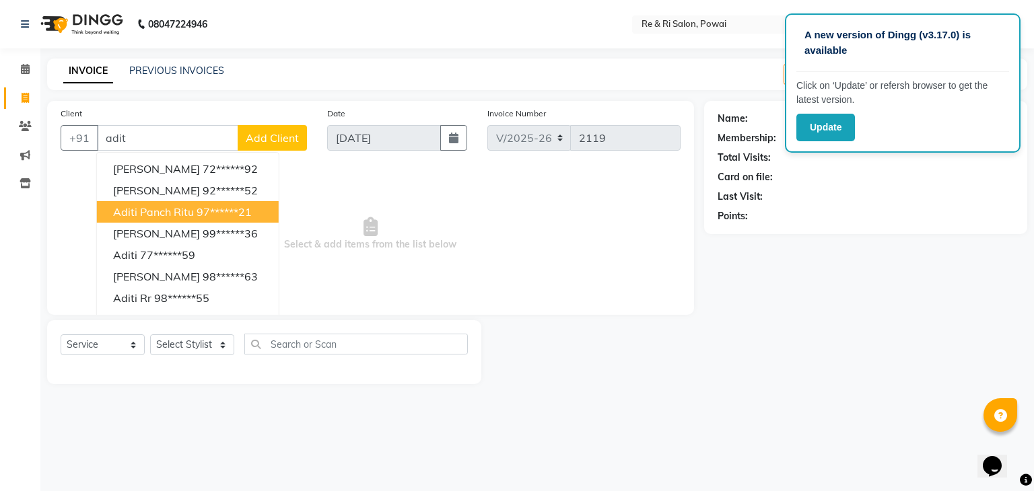
click at [156, 208] on span "aditi panch ritu" at bounding box center [153, 211] width 81 height 13
type input "97******21"
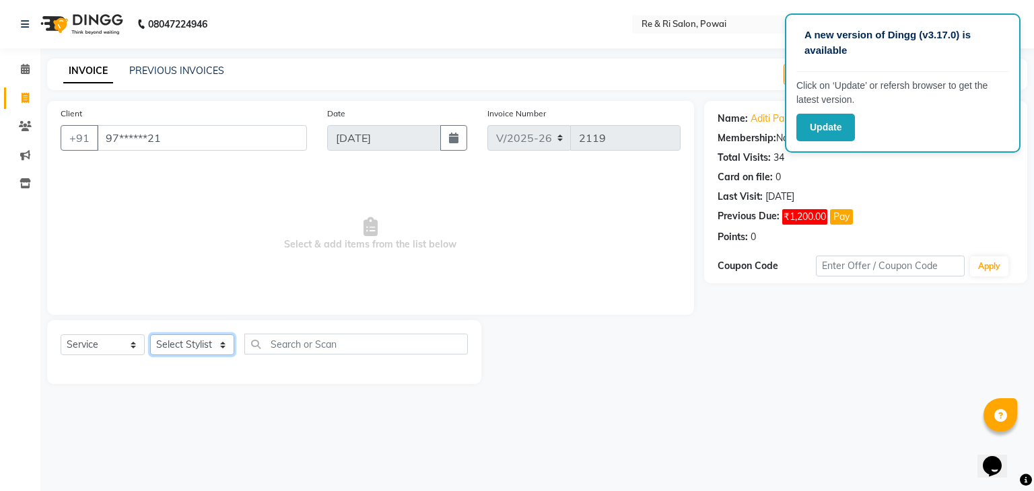
click at [225, 341] on select "Select Stylist ana Arbaaz Danish Poonam Rehaan Salman Sandy" at bounding box center [192, 345] width 84 height 21
click at [150, 335] on select "Select Stylist ana Arbaaz Danish Poonam Rehaan Salman Sandy" at bounding box center [192, 345] width 84 height 21
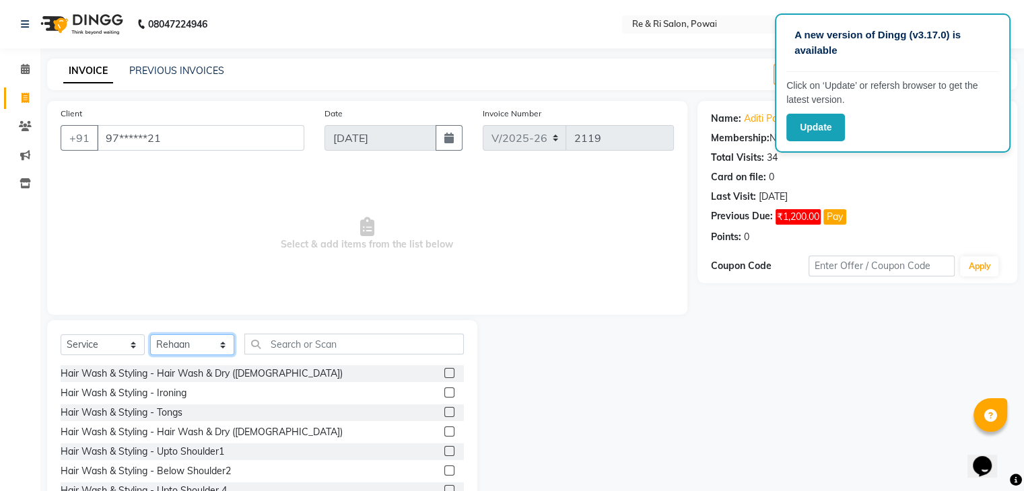
click at [218, 345] on select "Select Stylist ana Arbaaz Danish Poonam Rehaan Salman Sandy" at bounding box center [192, 345] width 84 height 21
select select "63988"
click at [150, 335] on select "Select Stylist ana Arbaaz Danish Poonam Rehaan Salman Sandy" at bounding box center [192, 345] width 84 height 21
click at [283, 343] on input "text" at bounding box center [353, 344] width 219 height 21
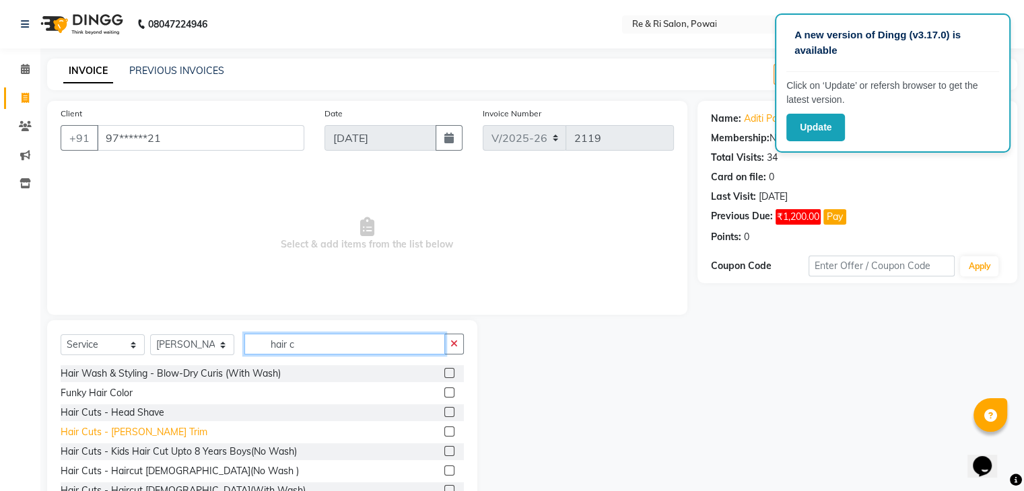
type input "hair c"
click at [136, 434] on div "Hair Cuts - Beard Trim" at bounding box center [134, 432] width 147 height 14
checkbox input "false"
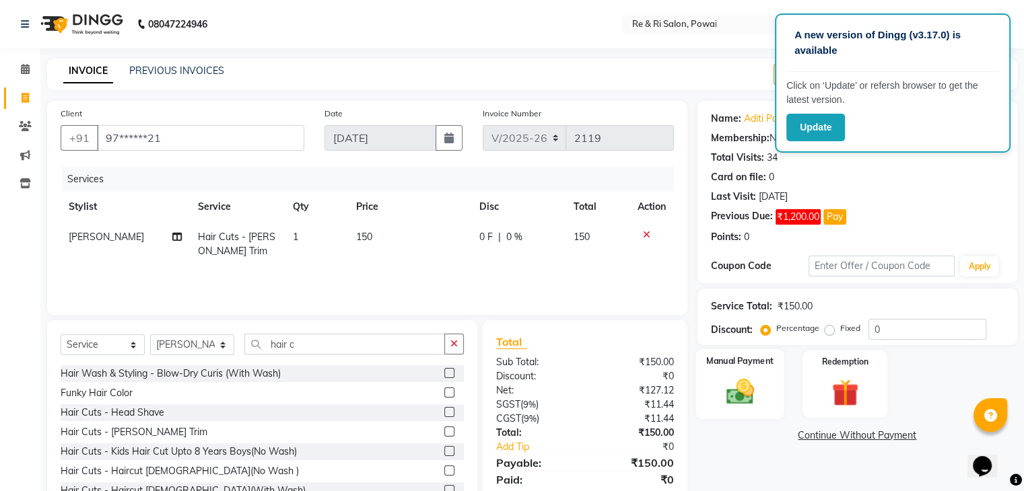
click at [742, 385] on img at bounding box center [739, 392] width 45 height 32
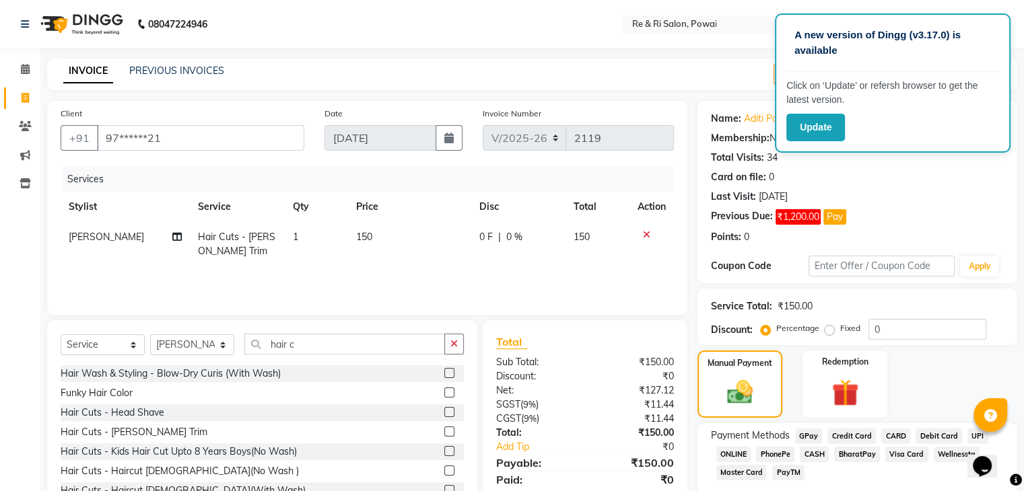
click at [813, 434] on span "GPay" at bounding box center [809, 436] width 28 height 15
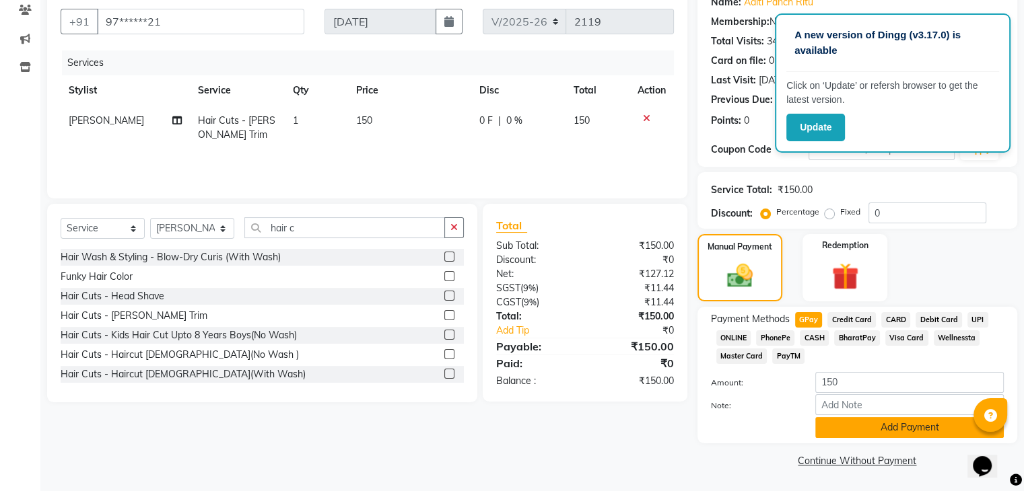
click at [891, 429] on button "Add Payment" at bounding box center [909, 427] width 188 height 21
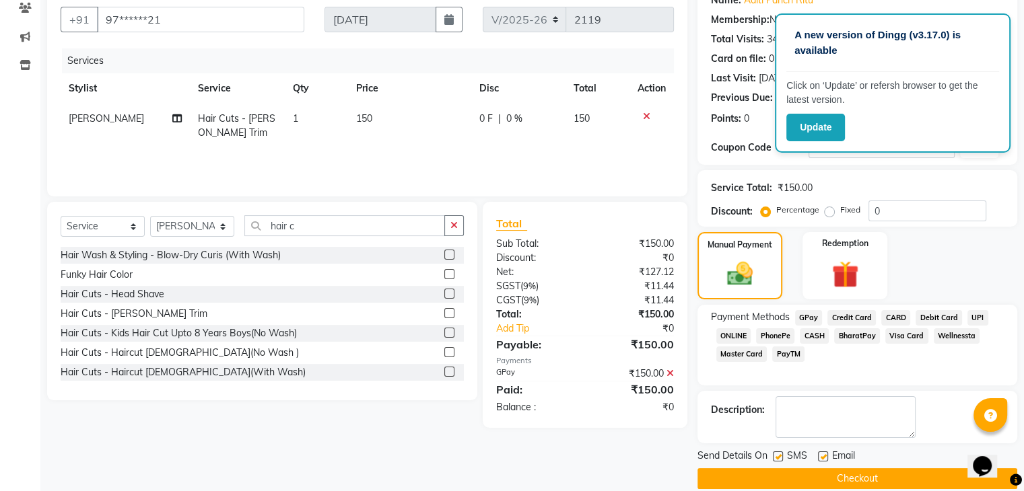
click at [827, 455] on label at bounding box center [823, 457] width 10 height 10
click at [827, 455] on input "checkbox" at bounding box center [822, 457] width 9 height 9
checkbox input "false"
click at [776, 458] on label at bounding box center [778, 457] width 10 height 10
click at [776, 458] on input "checkbox" at bounding box center [777, 457] width 9 height 9
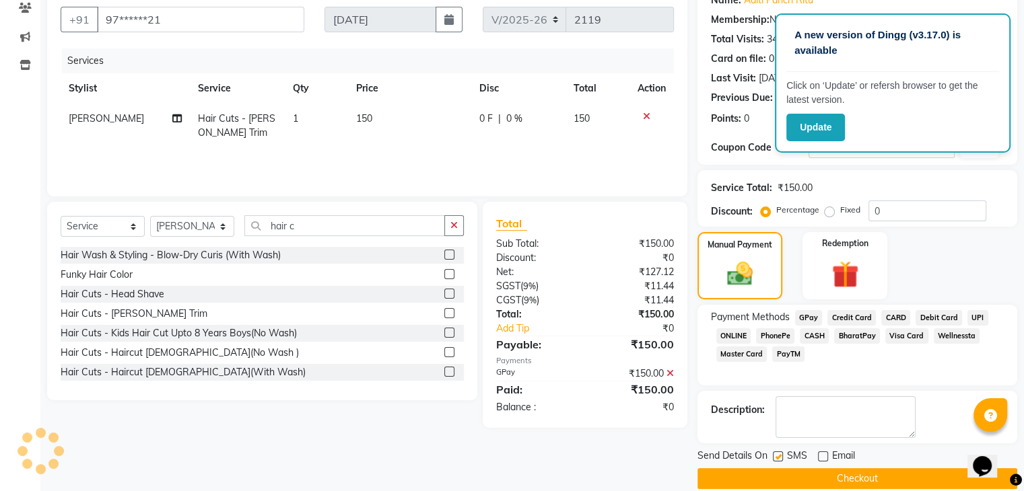
checkbox input "false"
click at [792, 472] on button "Checkout" at bounding box center [857, 479] width 320 height 21
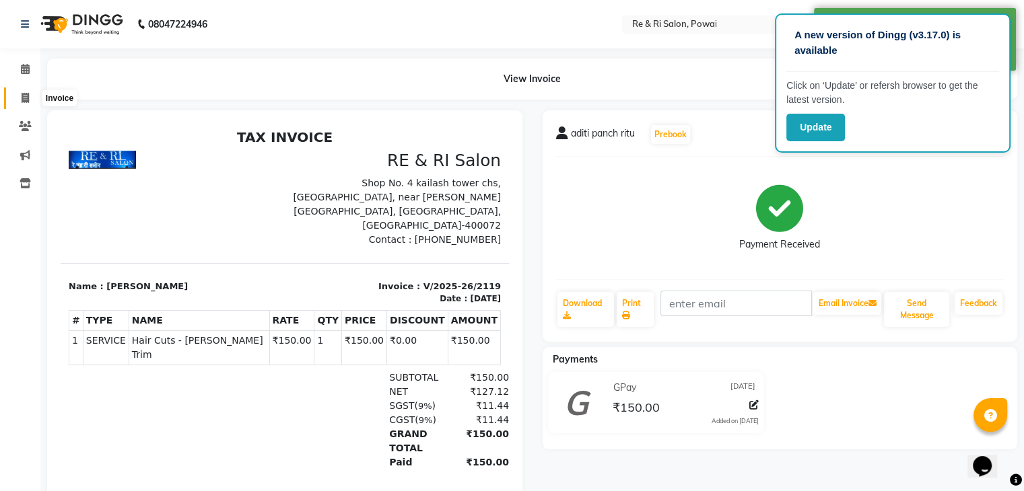
click at [20, 95] on span at bounding box center [25, 98] width 24 height 15
select select "service"
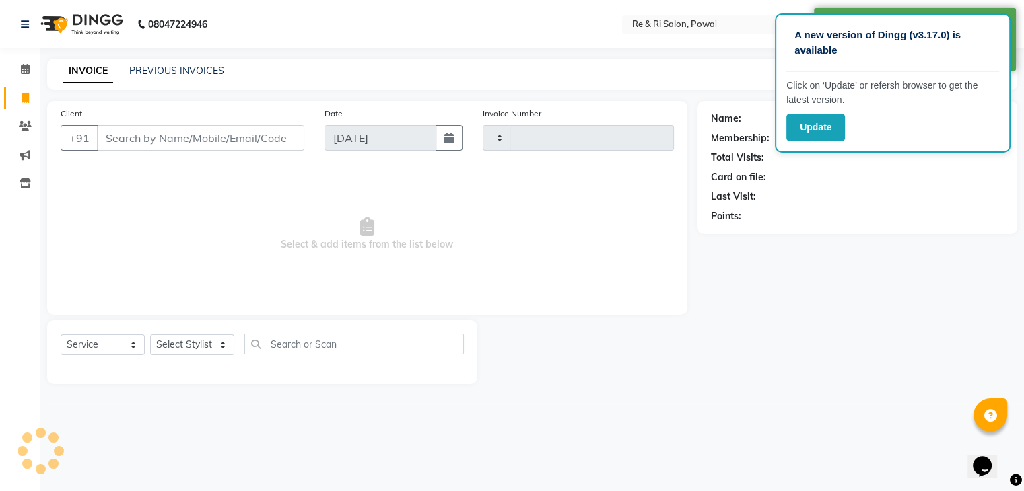
type input "2120"
select select "5364"
click at [146, 78] on div "INVOICE PREVIOUS INVOICES" at bounding box center [143, 71] width 193 height 15
click at [153, 72] on link "PREVIOUS INVOICES" at bounding box center [176, 71] width 95 height 12
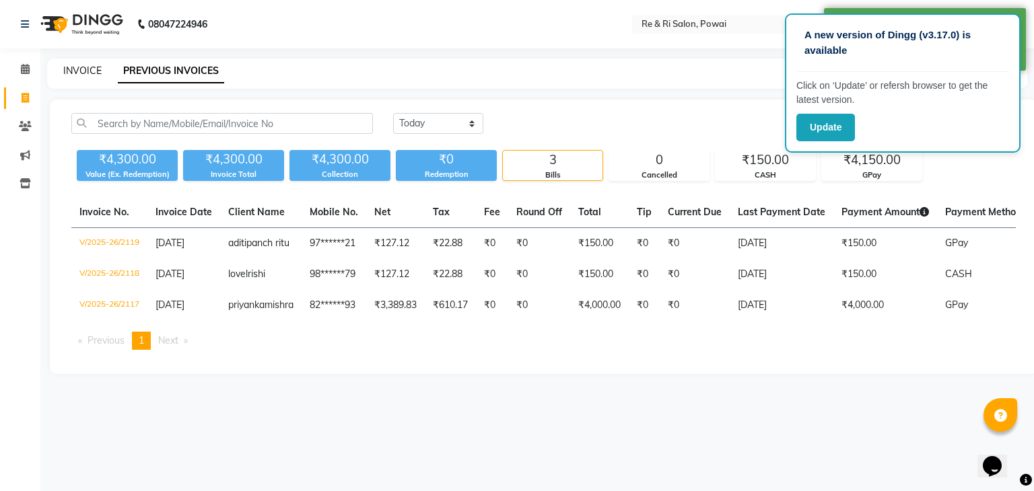
click at [83, 67] on link "INVOICE" at bounding box center [82, 71] width 38 height 12
select select "5364"
select select "service"
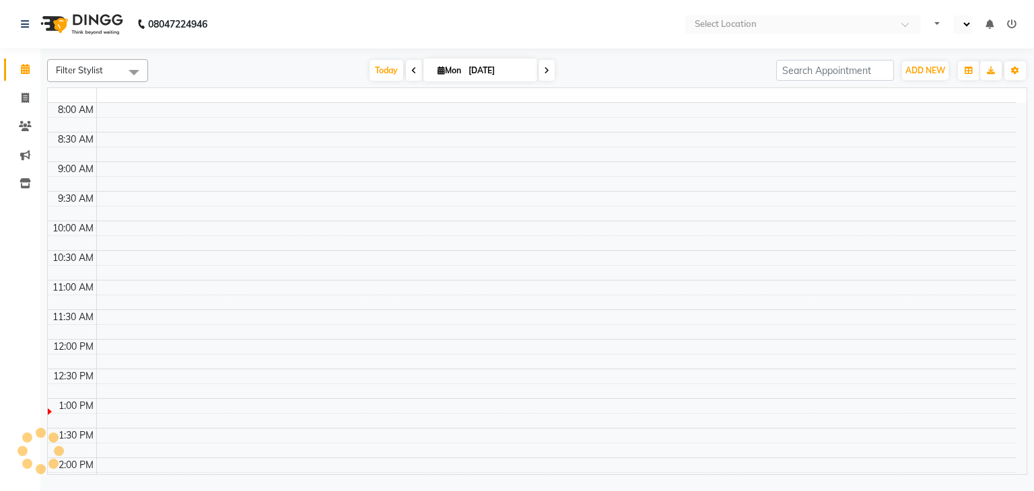
select select "en"
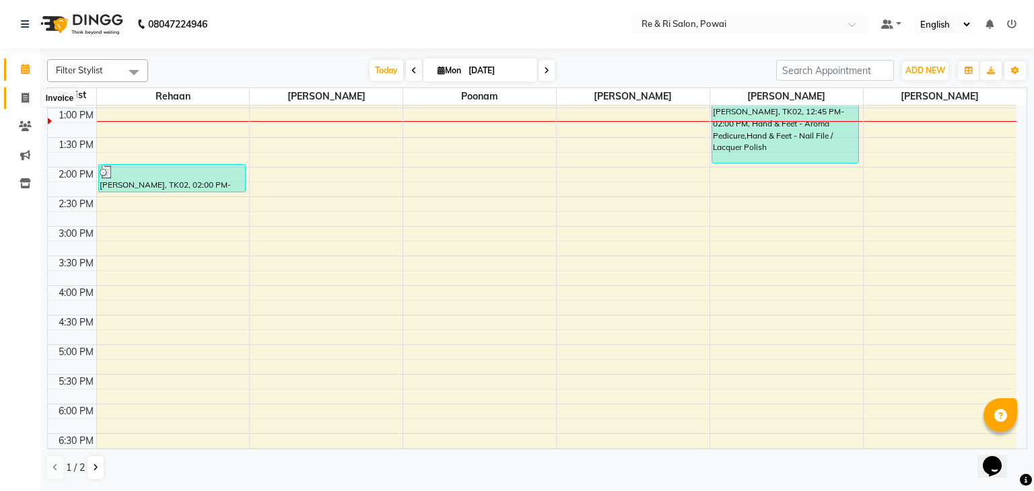
click at [22, 95] on icon at bounding box center [25, 98] width 7 height 10
select select "service"
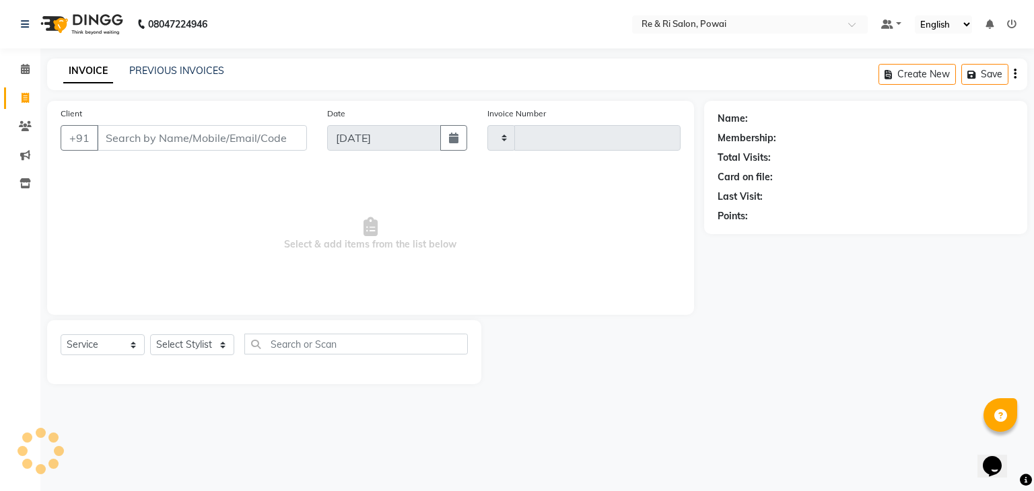
type input "2120"
select select "5364"
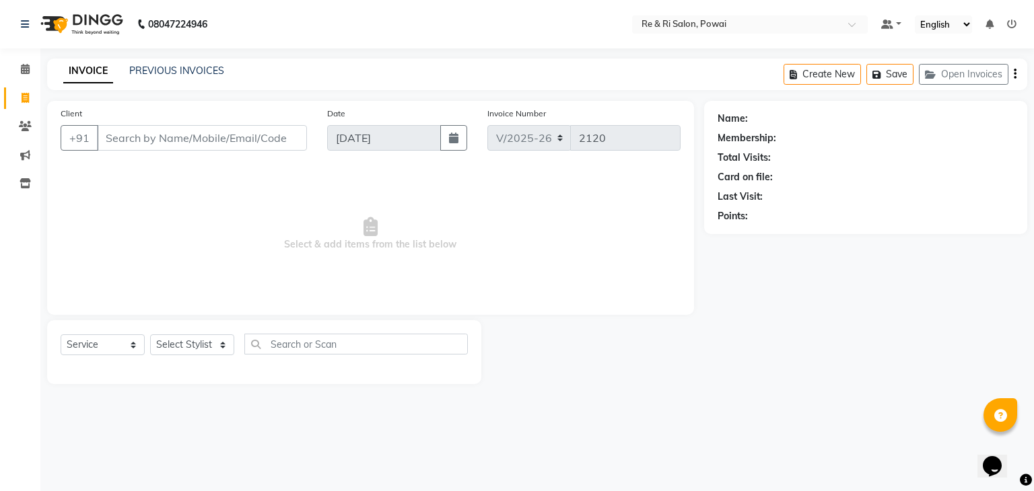
click at [175, 49] on div "08047224946 Select Location × Re & Ri Salon, Powai Default Panel My Panel Engli…" at bounding box center [517, 245] width 1034 height 491
click at [162, 66] on link "PREVIOUS INVOICES" at bounding box center [176, 71] width 95 height 12
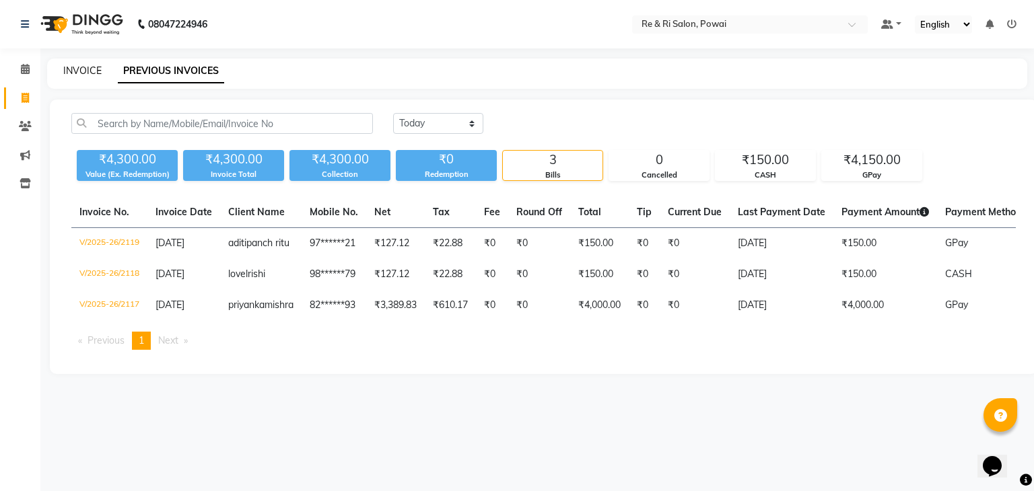
click at [81, 68] on link "INVOICE" at bounding box center [82, 71] width 38 height 12
select select "service"
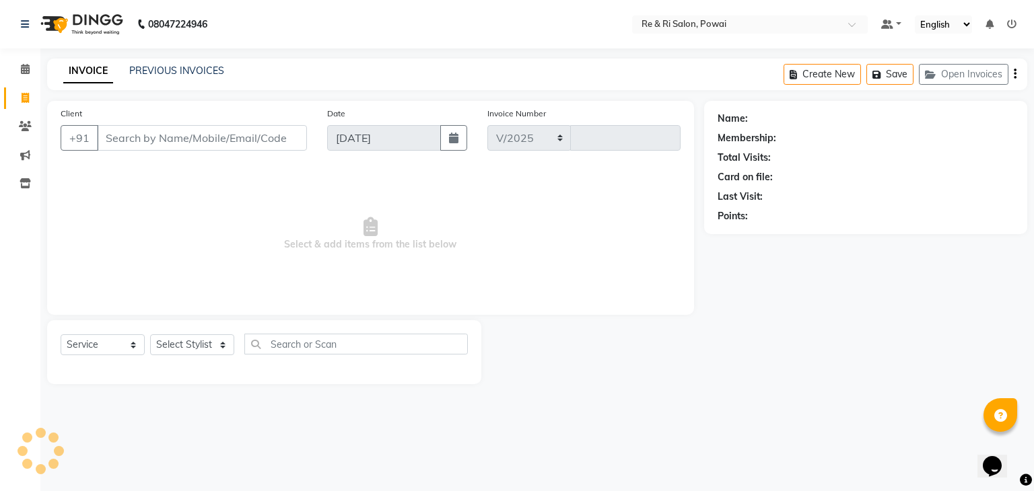
select select "5364"
type input "2120"
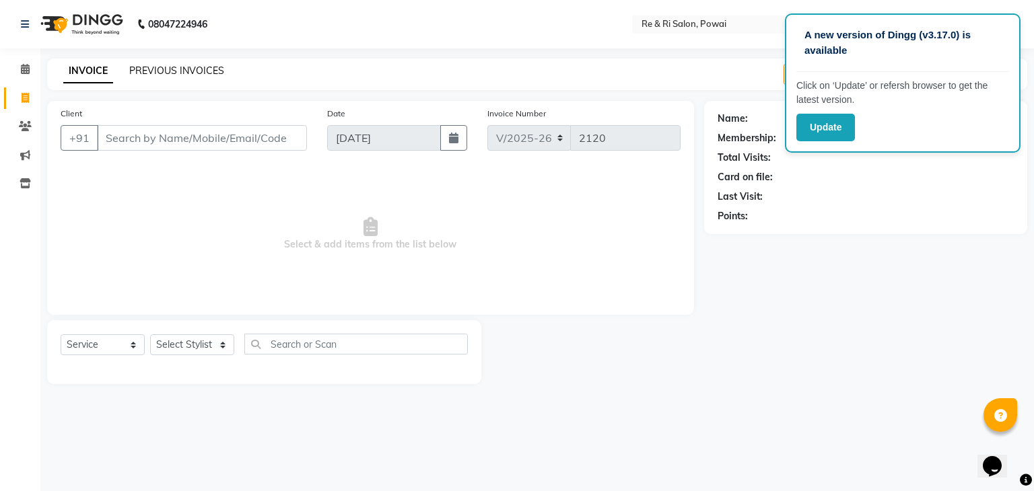
click at [162, 71] on link "PREVIOUS INVOICES" at bounding box center [176, 71] width 95 height 12
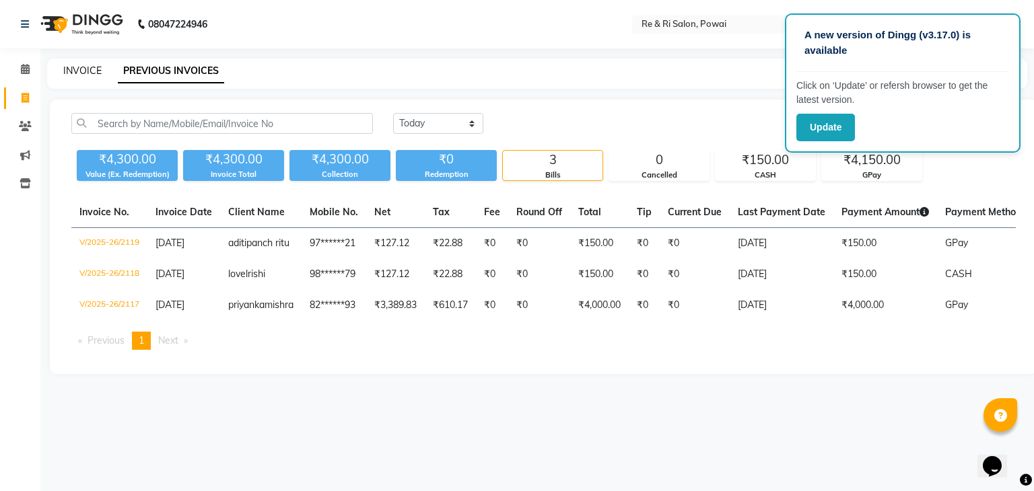
click at [77, 71] on link "INVOICE" at bounding box center [82, 71] width 38 height 12
select select "service"
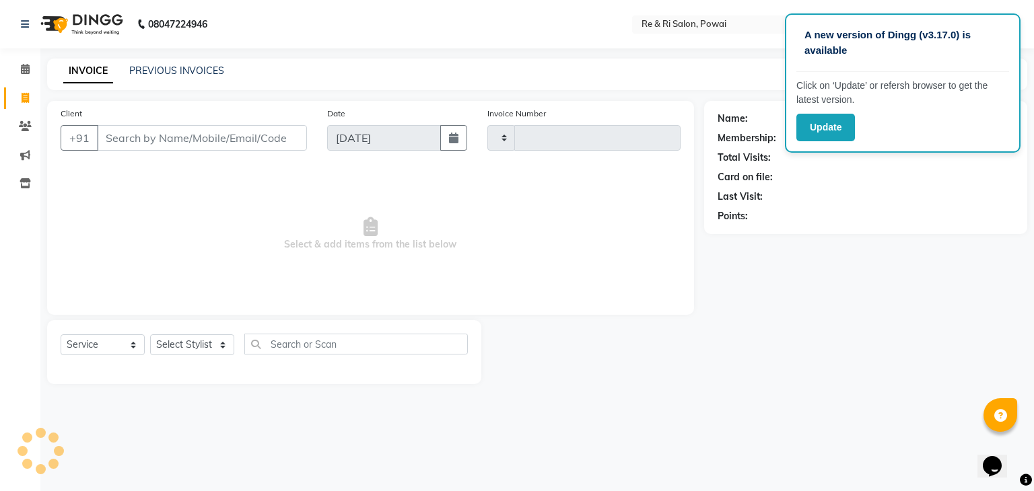
type input "2120"
select select "5364"
click at [151, 68] on link "PREVIOUS INVOICES" at bounding box center [176, 71] width 95 height 12
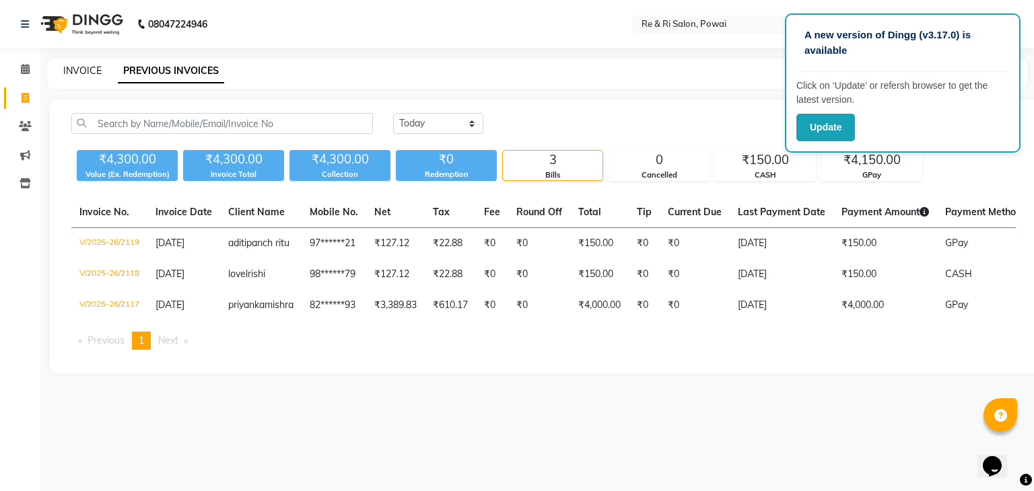
click at [83, 71] on link "INVOICE" at bounding box center [82, 71] width 38 height 12
select select "service"
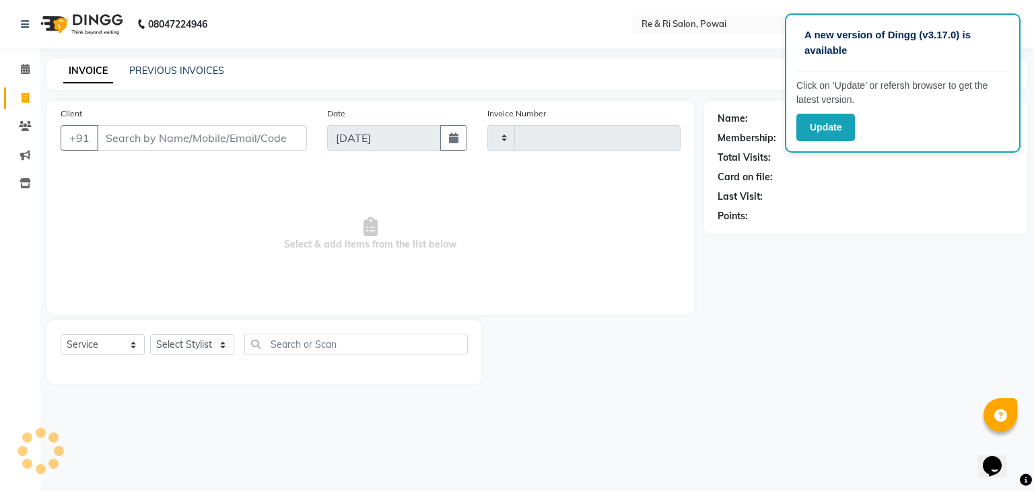
type input "2120"
select select "5364"
click at [157, 74] on link "PREVIOUS INVOICES" at bounding box center [176, 71] width 95 height 12
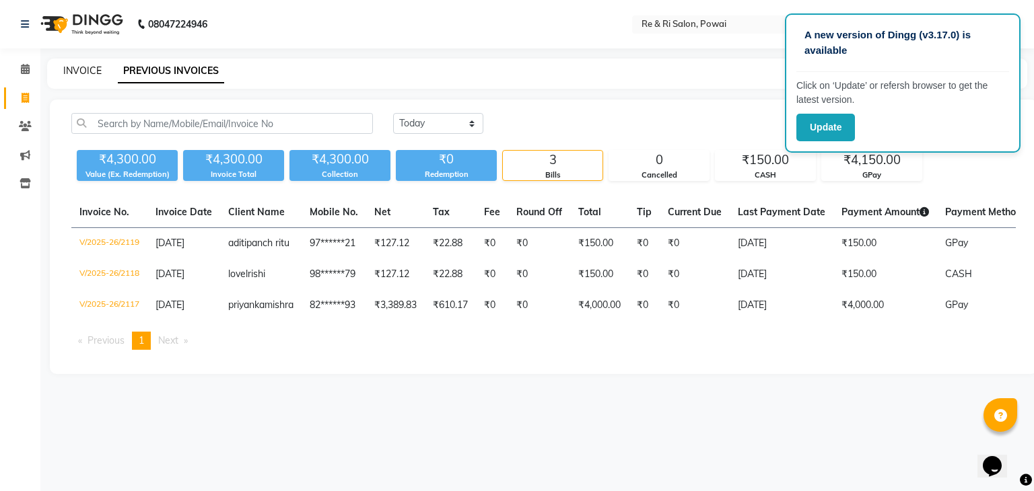
click at [79, 71] on link "INVOICE" at bounding box center [82, 71] width 38 height 12
select select "service"
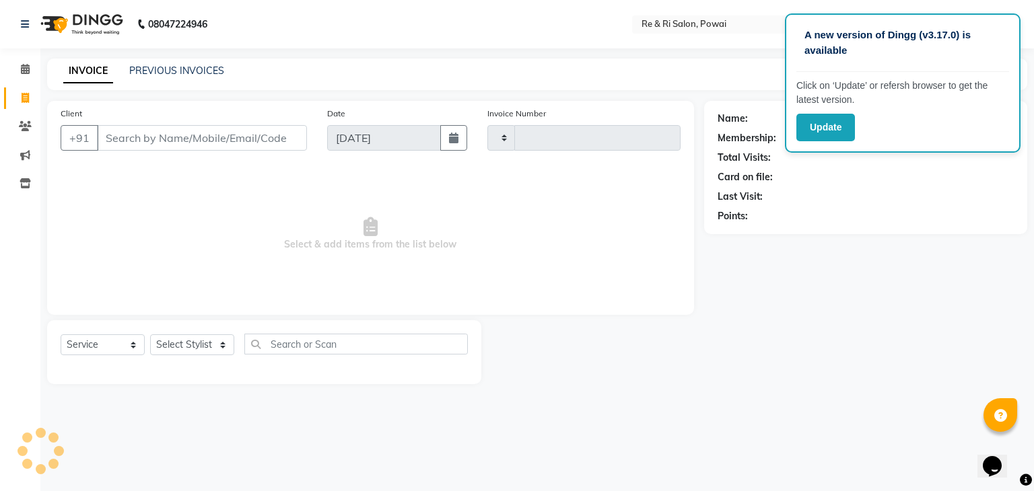
type input "2120"
select select "5364"
click at [79, 71] on link "INVOICE" at bounding box center [88, 71] width 50 height 24
click at [150, 73] on link "PREVIOUS INVOICES" at bounding box center [176, 71] width 95 height 12
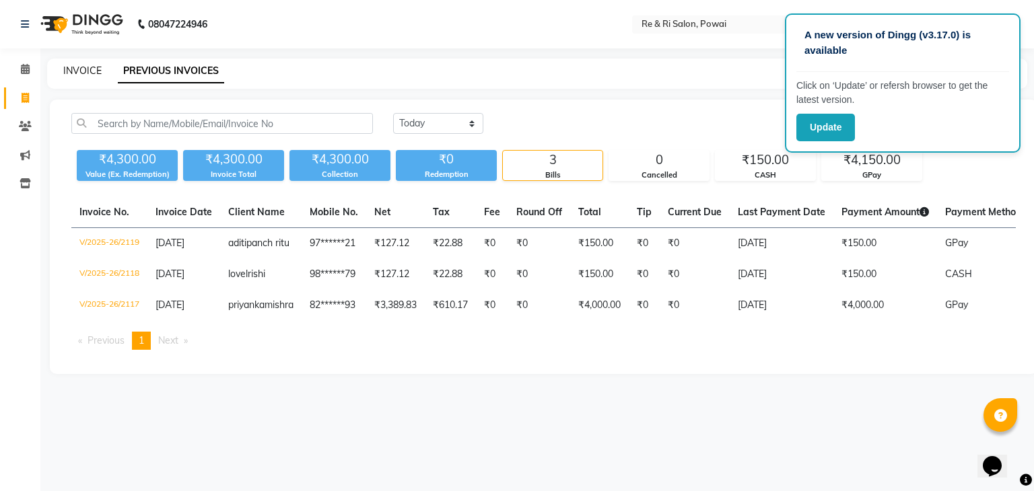
click at [78, 74] on link "INVOICE" at bounding box center [82, 71] width 38 height 12
select select "service"
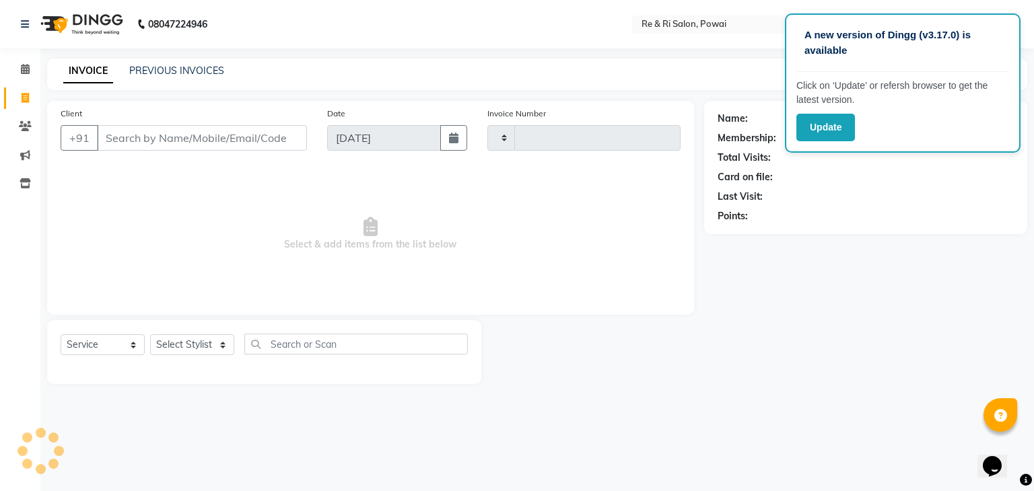
type input "2120"
select select "5364"
click at [78, 74] on link "INVOICE" at bounding box center [88, 71] width 50 height 24
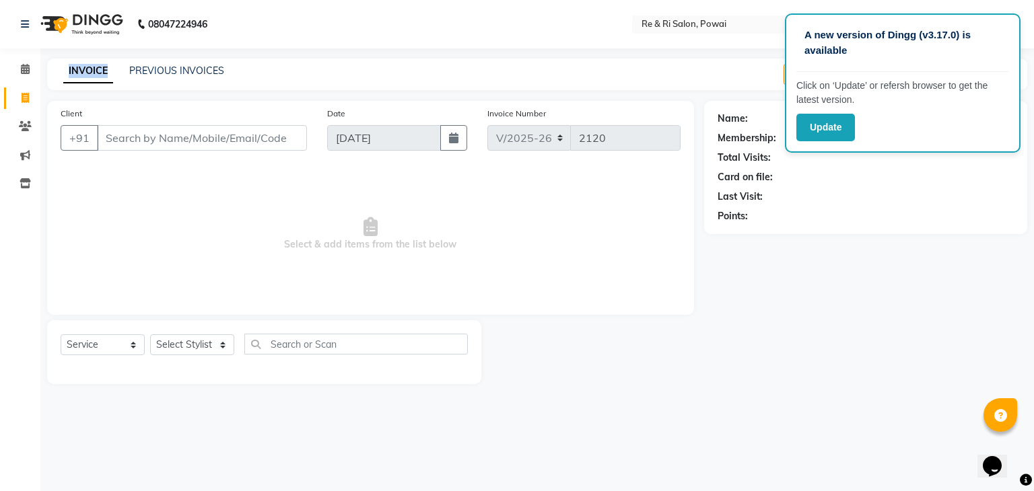
click at [78, 74] on link "INVOICE" at bounding box center [88, 71] width 50 height 24
click at [143, 71] on link "PREVIOUS INVOICES" at bounding box center [176, 71] width 95 height 12
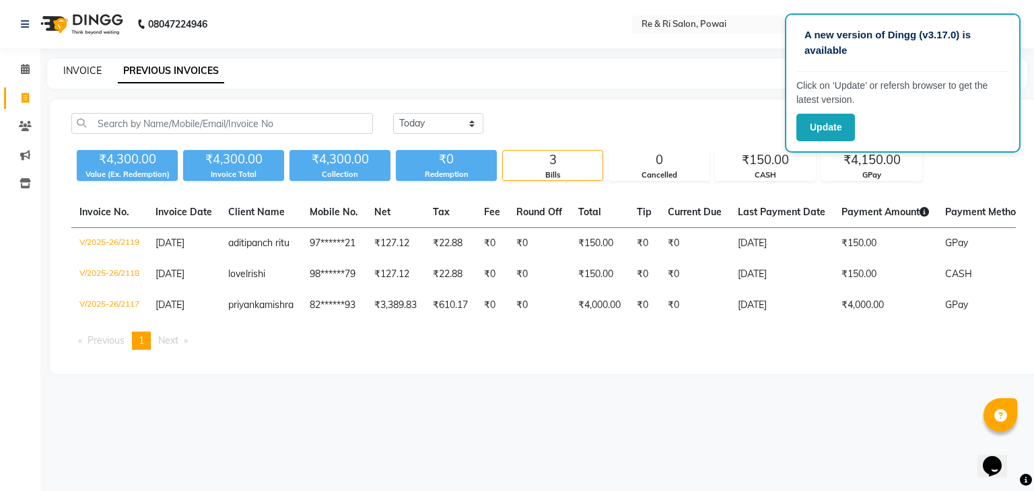
click at [71, 73] on link "INVOICE" at bounding box center [82, 71] width 38 height 12
select select "service"
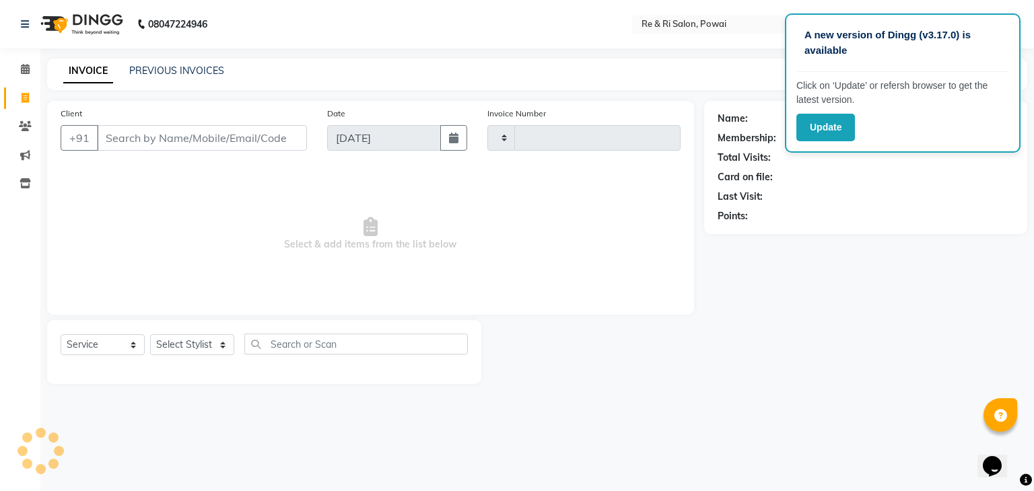
type input "2120"
select select "5364"
click at [160, 77] on div "PREVIOUS INVOICES" at bounding box center [176, 71] width 95 height 14
click at [154, 73] on link "PREVIOUS INVOICES" at bounding box center [176, 71] width 95 height 12
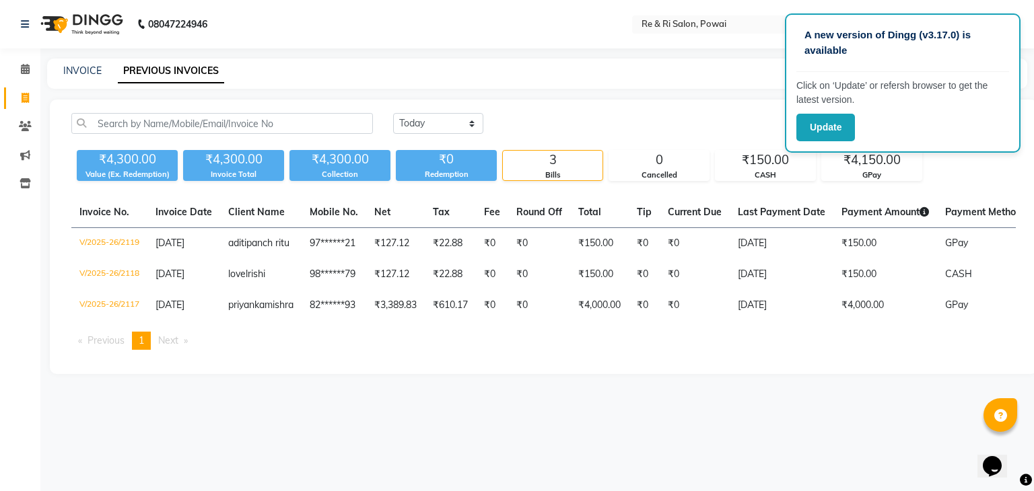
click at [154, 73] on link "PREVIOUS INVOICES" at bounding box center [171, 71] width 106 height 24
click at [91, 75] on link "INVOICE" at bounding box center [82, 71] width 38 height 12
select select "service"
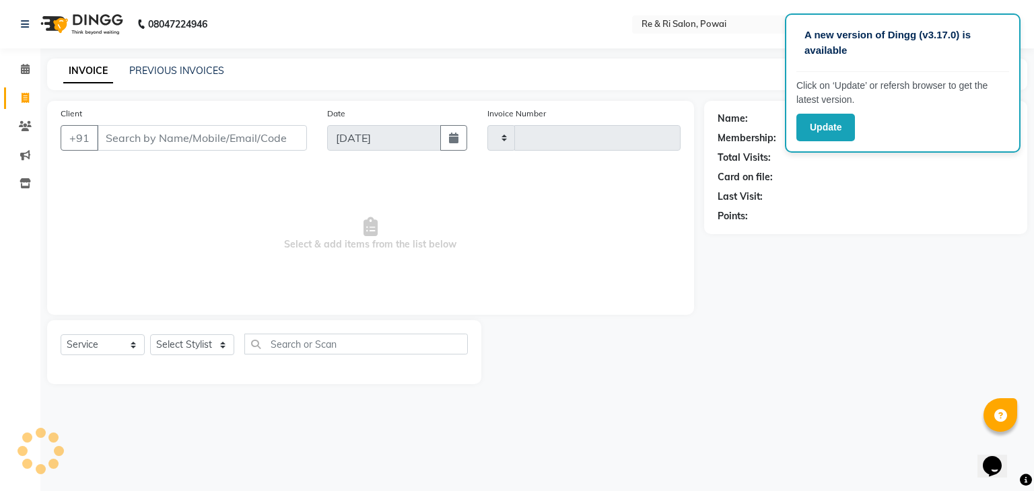
type input "2120"
select select "5364"
click at [176, 69] on link "PREVIOUS INVOICES" at bounding box center [176, 71] width 95 height 12
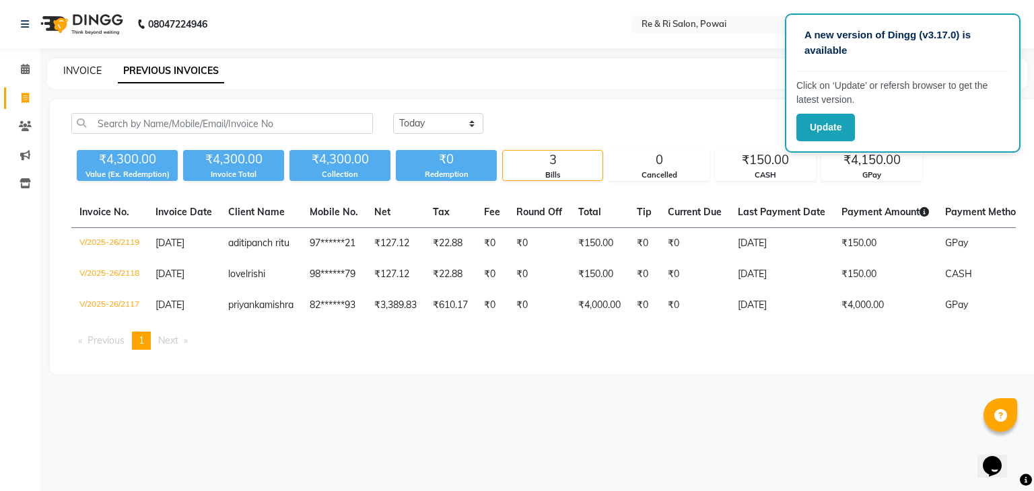
click at [78, 68] on link "INVOICE" at bounding box center [82, 71] width 38 height 12
select select "service"
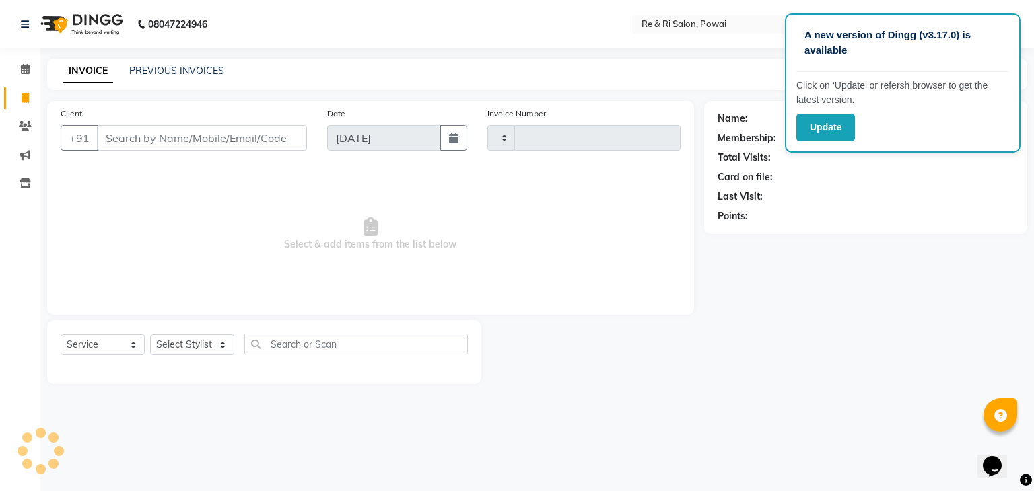
type input "2120"
select select "5364"
click at [175, 76] on link "PREVIOUS INVOICES" at bounding box center [176, 71] width 95 height 12
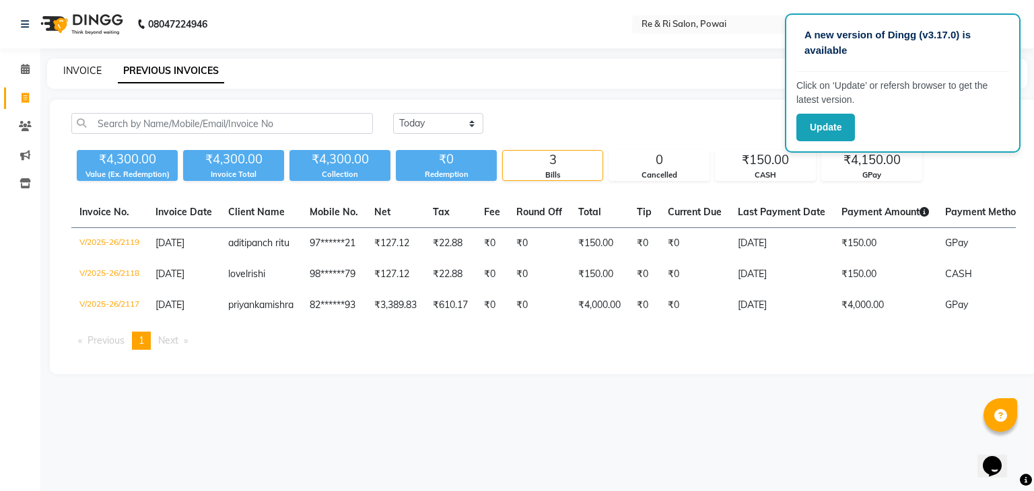
click at [81, 67] on link "INVOICE" at bounding box center [82, 71] width 38 height 12
select select "service"
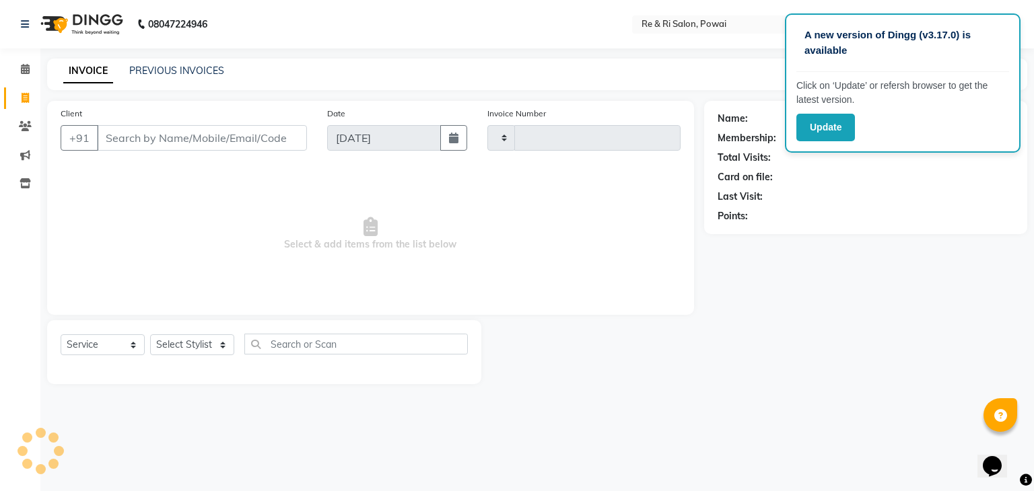
type input "2120"
select select "5364"
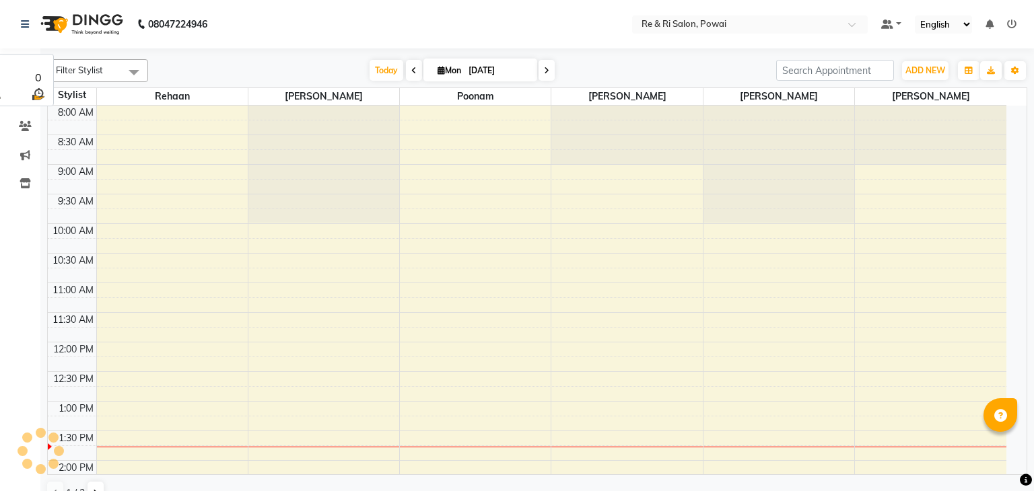
scroll to position [294, 0]
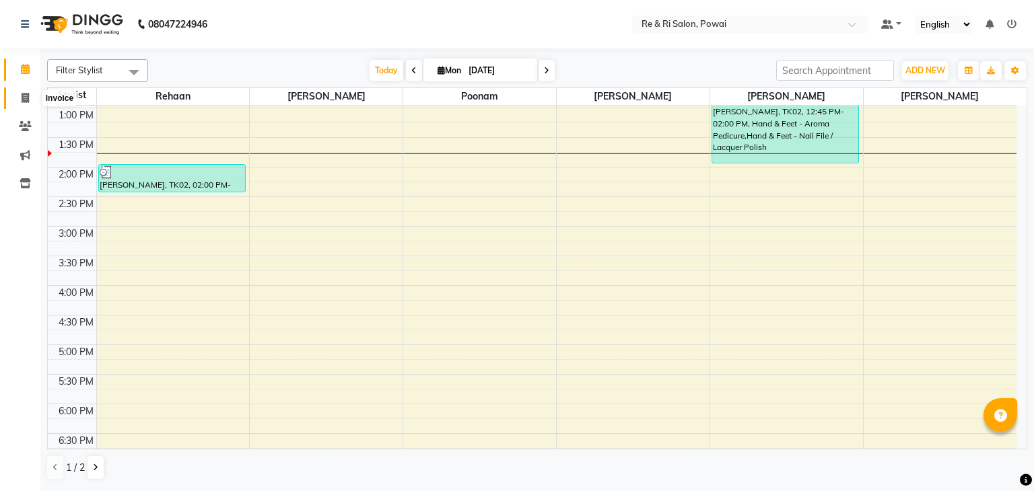
click at [22, 99] on icon at bounding box center [25, 98] width 7 height 10
select select "service"
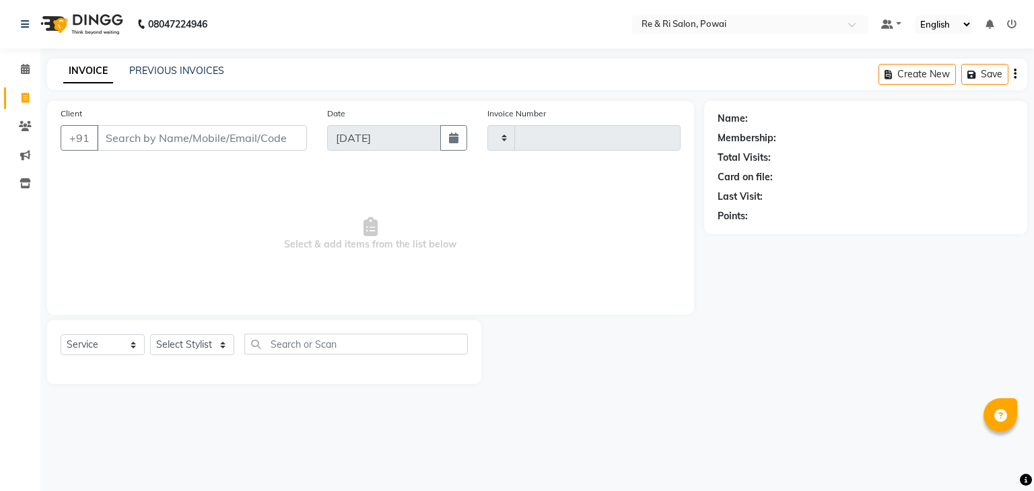
type input "2120"
select select "5364"
click at [126, 139] on input "Client" at bounding box center [202, 138] width 210 height 26
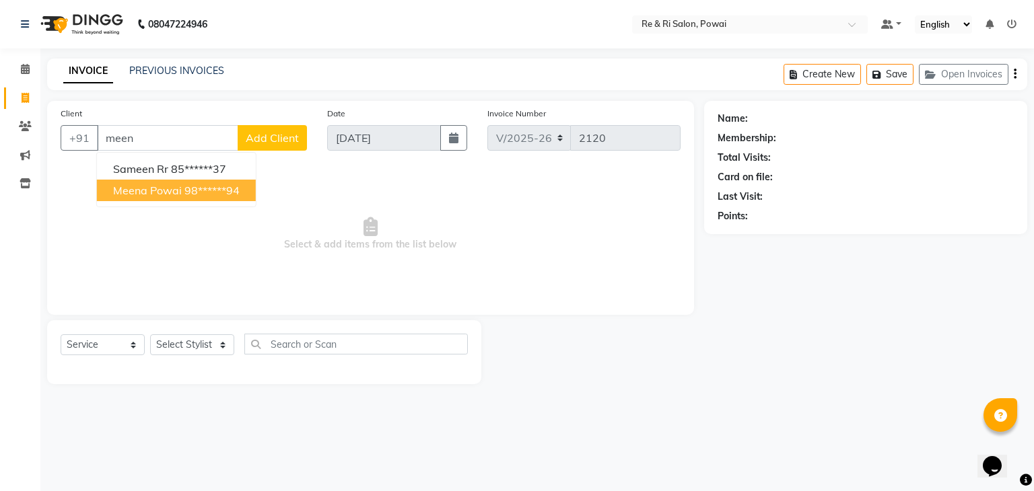
click at [149, 186] on span "meena powai" at bounding box center [147, 190] width 69 height 13
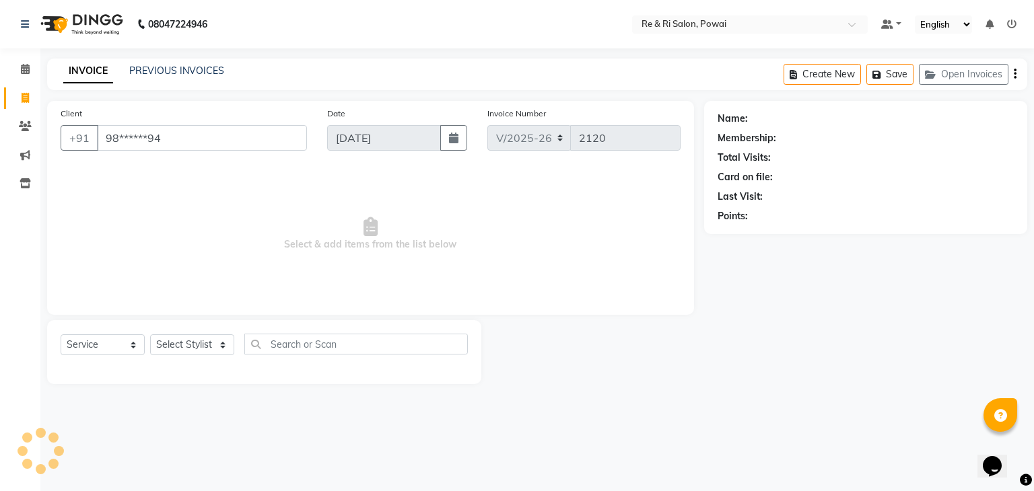
type input "98******94"
click at [219, 349] on select "Select Stylist ana Arbaaz Danish Poonam Rehaan Salman Sandy" at bounding box center [192, 345] width 84 height 21
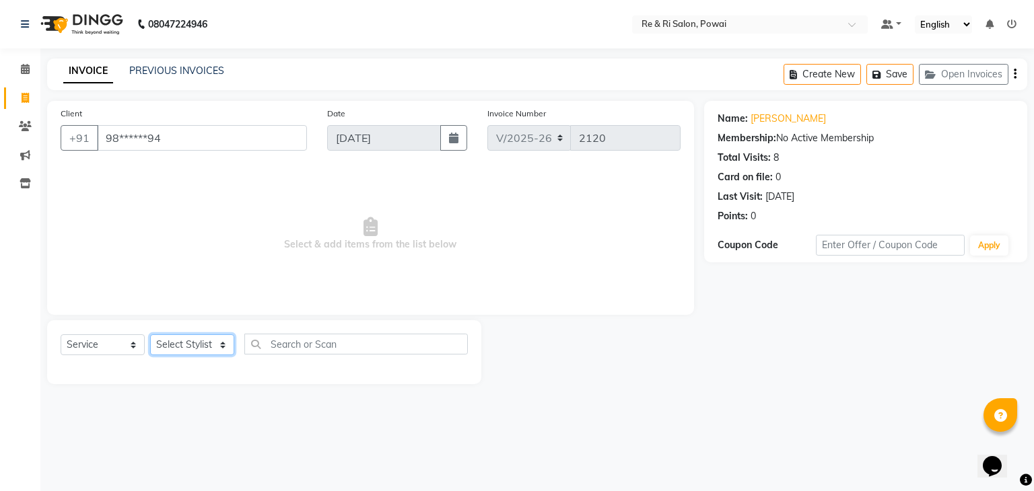
select select "87747"
click at [150, 335] on select "Select Stylist ana Arbaaz Danish Poonam Rehaan Salman Sandy" at bounding box center [192, 345] width 84 height 21
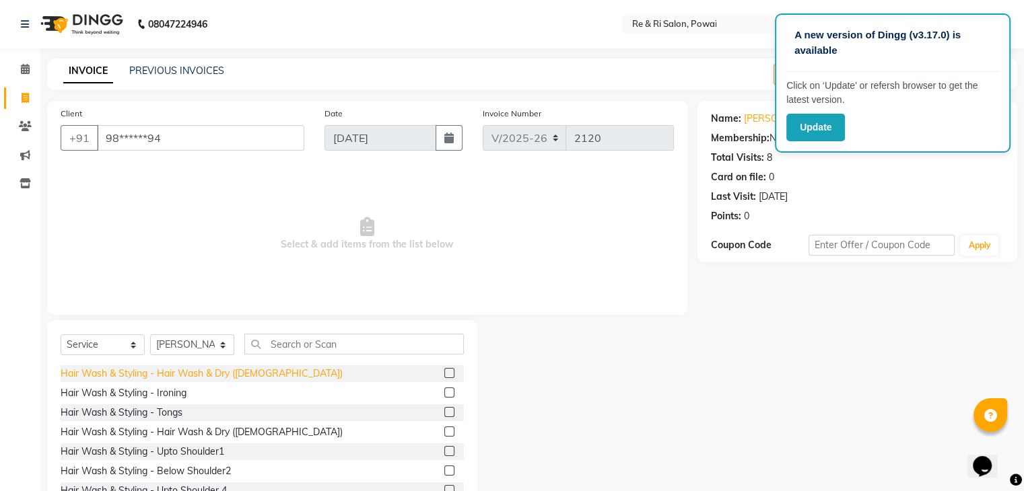
click at [255, 370] on div "Hair Wash & Styling - Hair Wash & Dry (Female)" at bounding box center [202, 374] width 282 height 14
checkbox input "false"
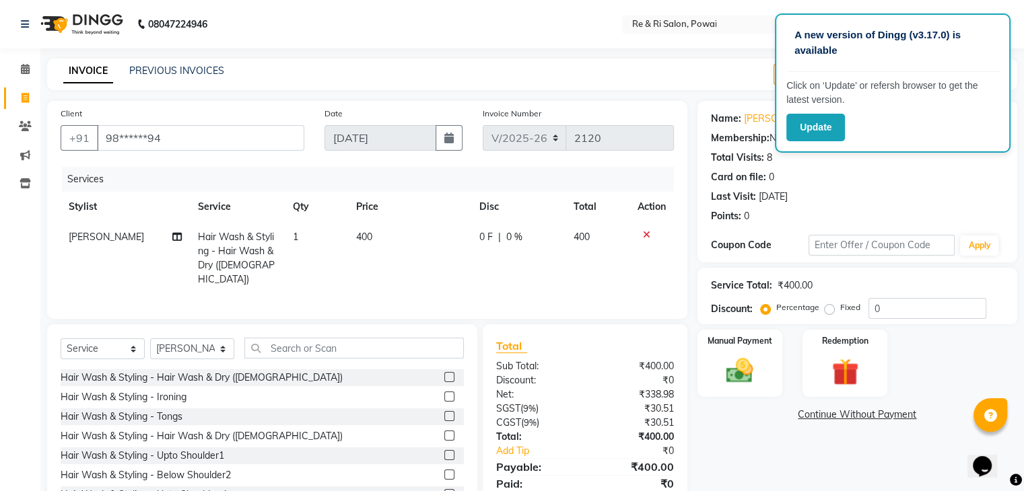
click at [644, 235] on icon at bounding box center [646, 234] width 7 height 9
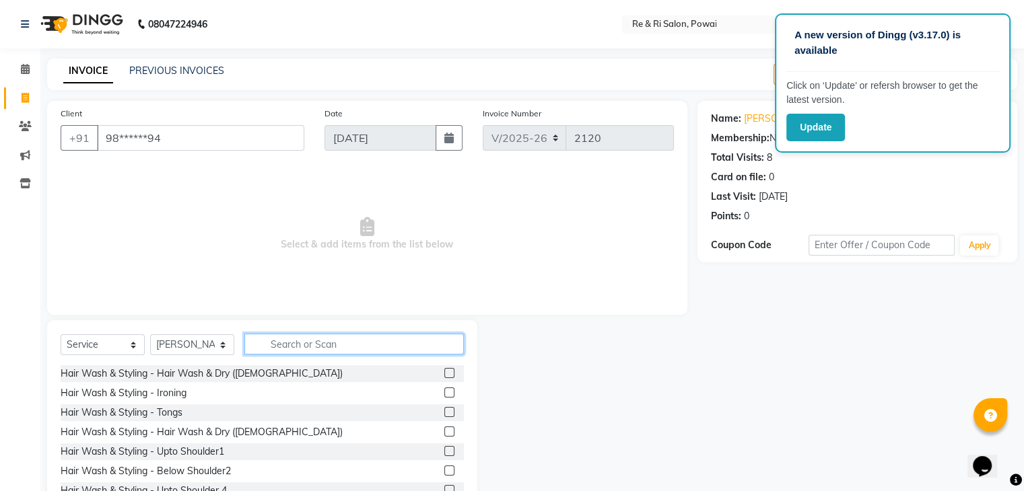
click at [316, 343] on input "text" at bounding box center [353, 344] width 219 height 21
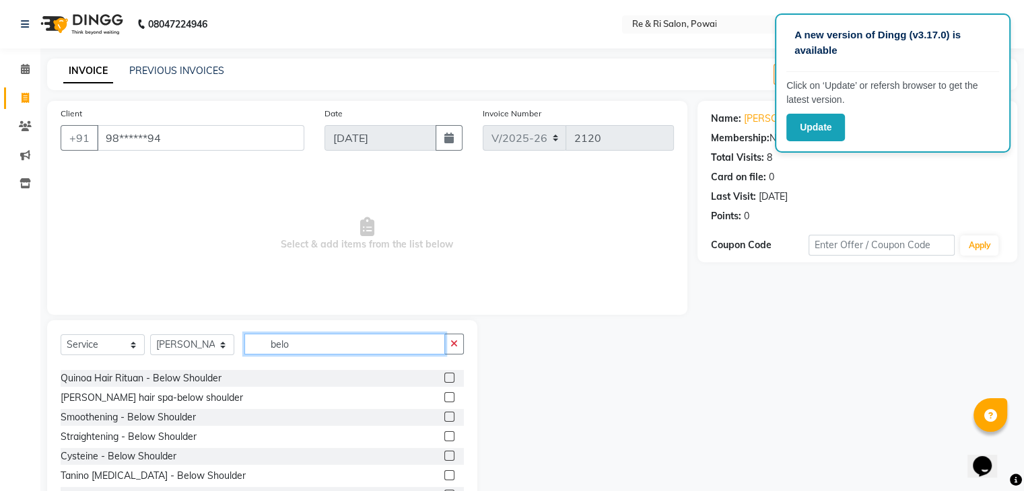
scroll to position [205, 0]
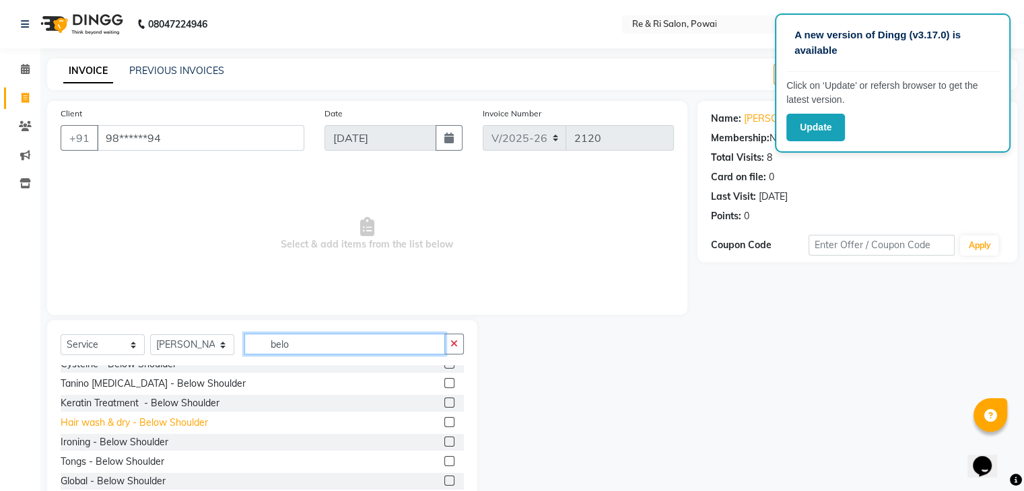
type input "belo"
click at [195, 428] on div "Hair wash & dry - Below Shoulder" at bounding box center [134, 423] width 147 height 14
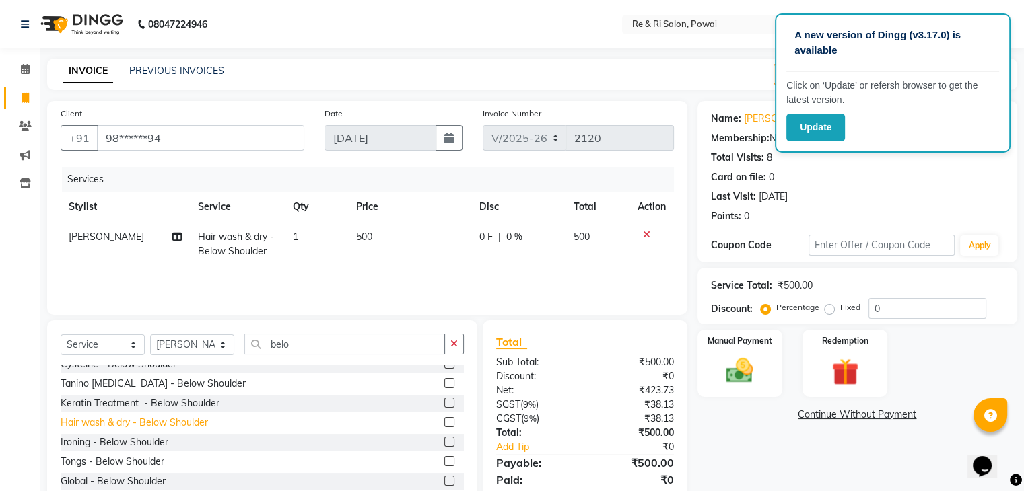
click at [182, 419] on div "Hair wash & dry - Below Shoulder" at bounding box center [134, 423] width 147 height 14
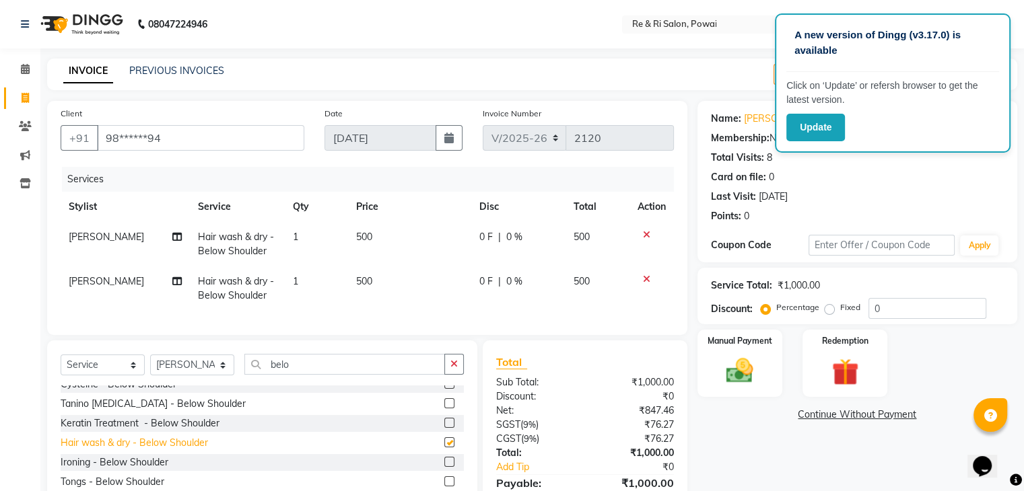
checkbox input "false"
click at [484, 238] on span "0 F" at bounding box center [485, 237] width 13 height 14
select select "87747"
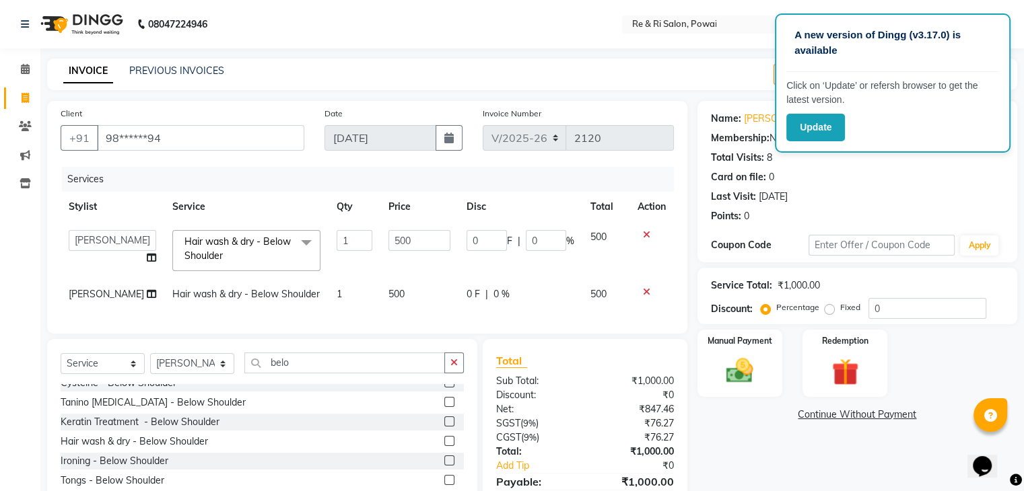
click at [421, 270] on td "500" at bounding box center [419, 250] width 78 height 57
click at [477, 250] on input "0" at bounding box center [487, 240] width 40 height 21
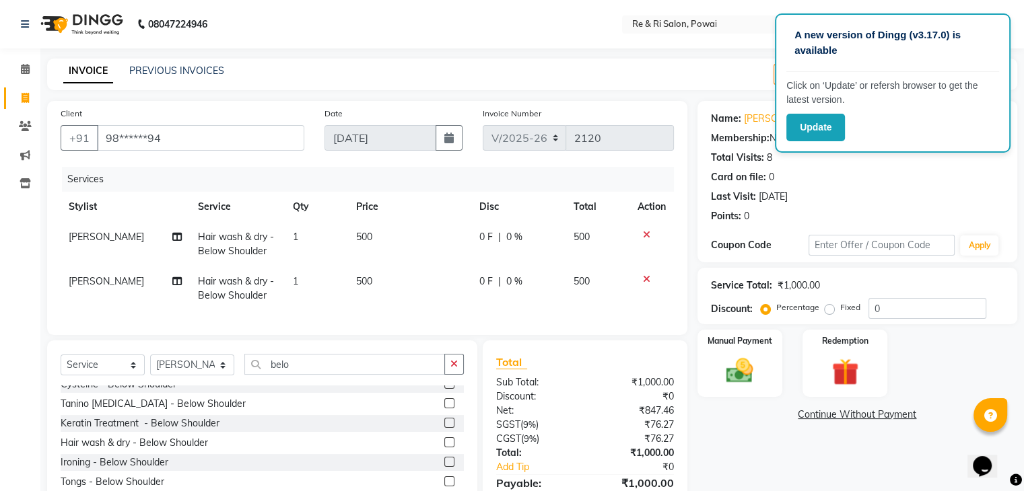
click at [369, 238] on span "500" at bounding box center [364, 237] width 16 height 12
select select "87747"
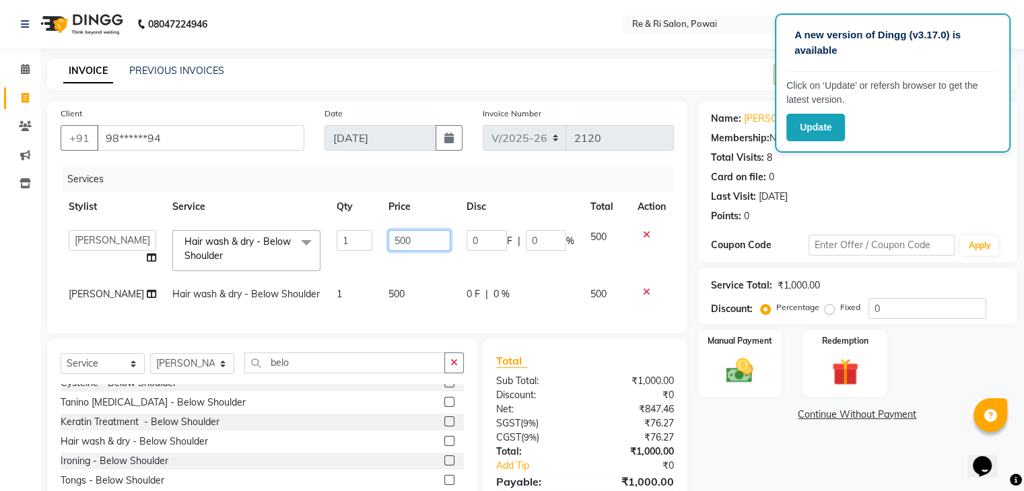
drag, startPoint x: 369, startPoint y: 238, endPoint x: 404, endPoint y: 245, distance: 35.8
click at [404, 245] on td "500" at bounding box center [419, 250] width 78 height 57
click at [404, 245] on input "500" at bounding box center [419, 240] width 62 height 21
type input "5"
type input "600"
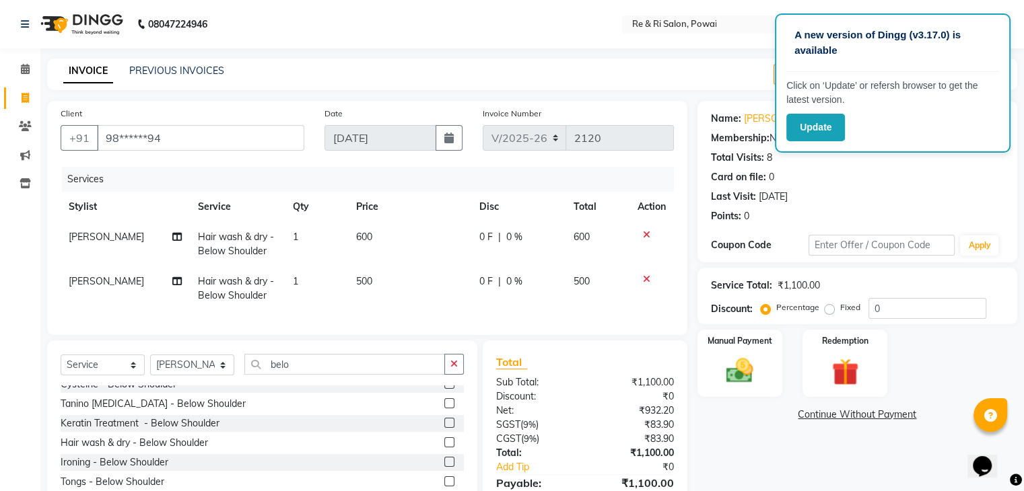
click at [365, 262] on td "600" at bounding box center [409, 244] width 123 height 44
select select "87747"
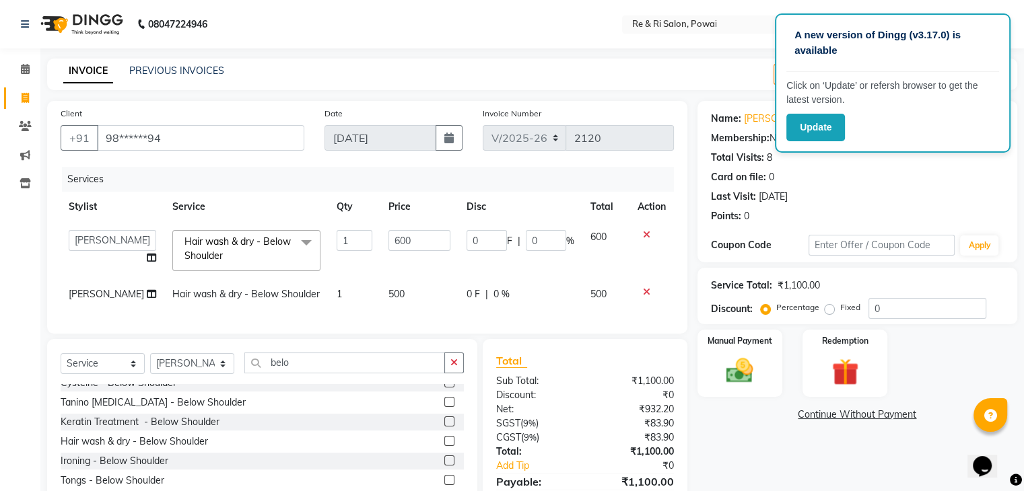
click at [445, 275] on td "600" at bounding box center [419, 250] width 78 height 57
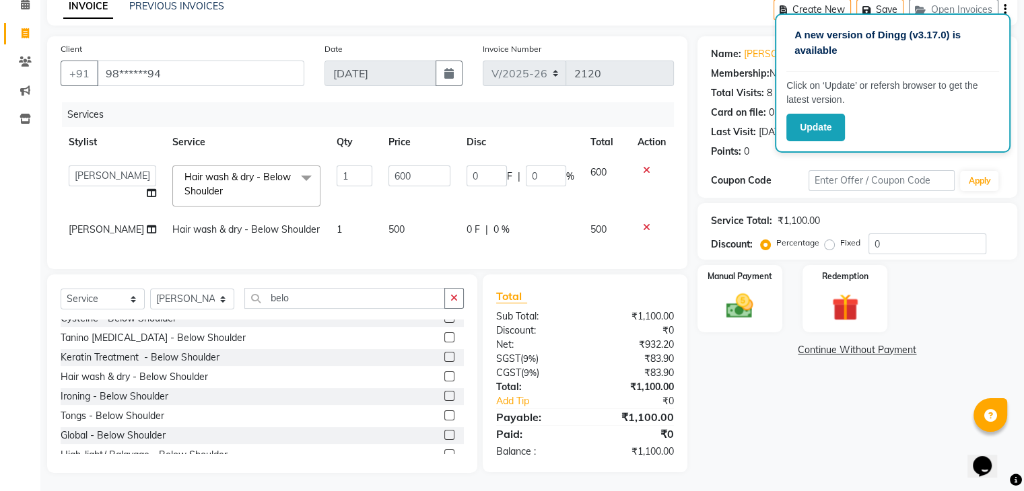
scroll to position [0, 0]
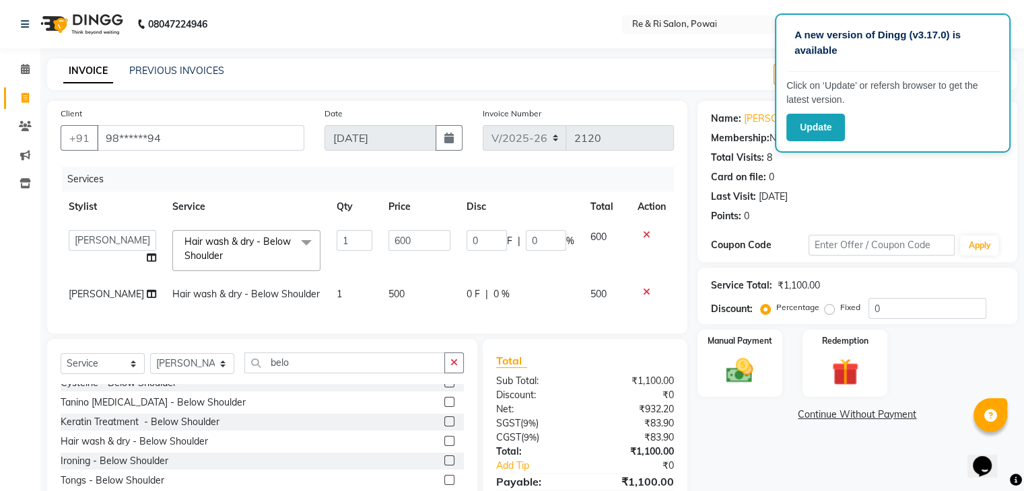
click at [471, 289] on span "0 F" at bounding box center [473, 294] width 13 height 14
select select "87747"
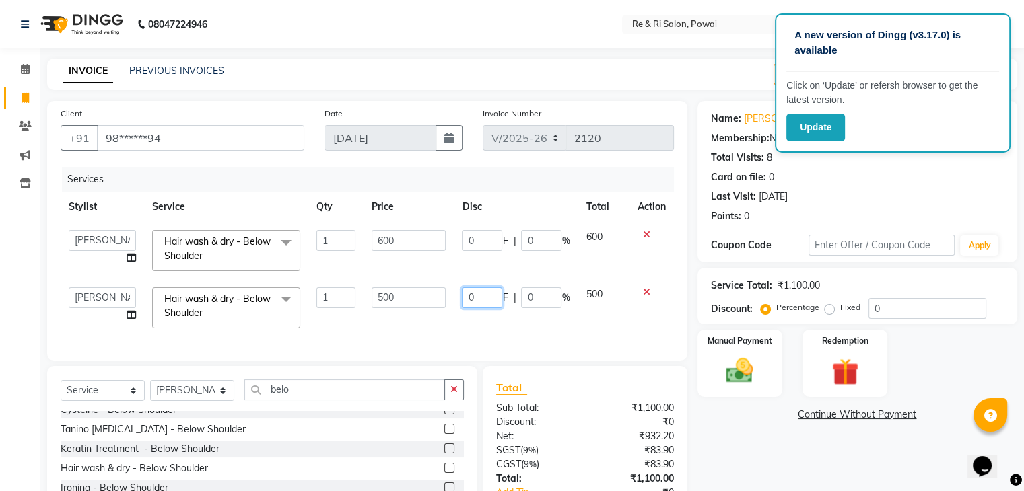
click at [471, 289] on input "0" at bounding box center [482, 297] width 40 height 21
type input "7"
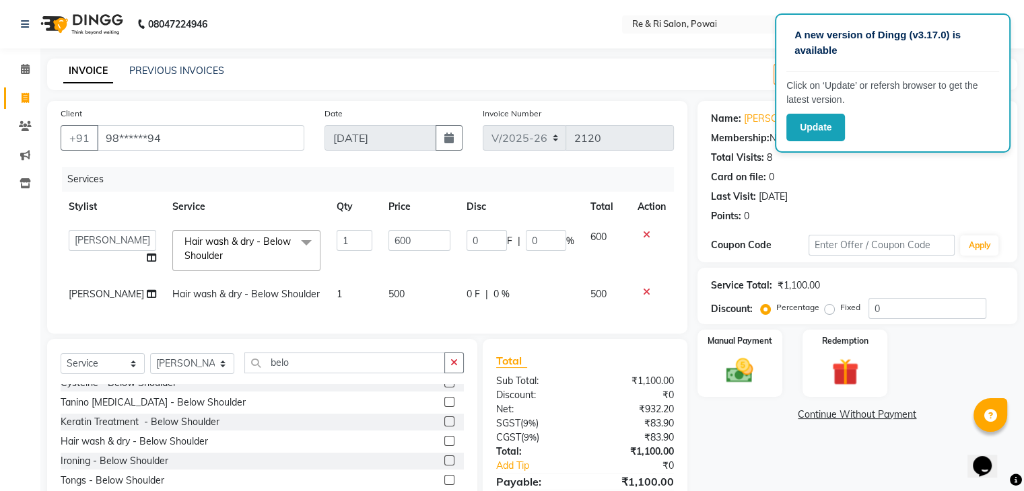
click at [399, 297] on td "500" at bounding box center [419, 294] width 78 height 30
select select "87747"
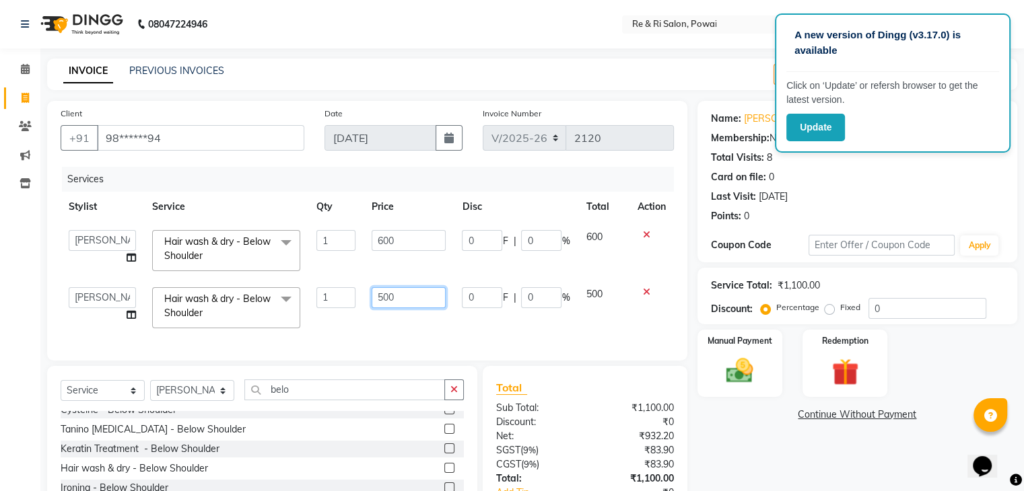
click at [399, 297] on input "500" at bounding box center [409, 297] width 74 height 21
type input "5"
type input "7000"
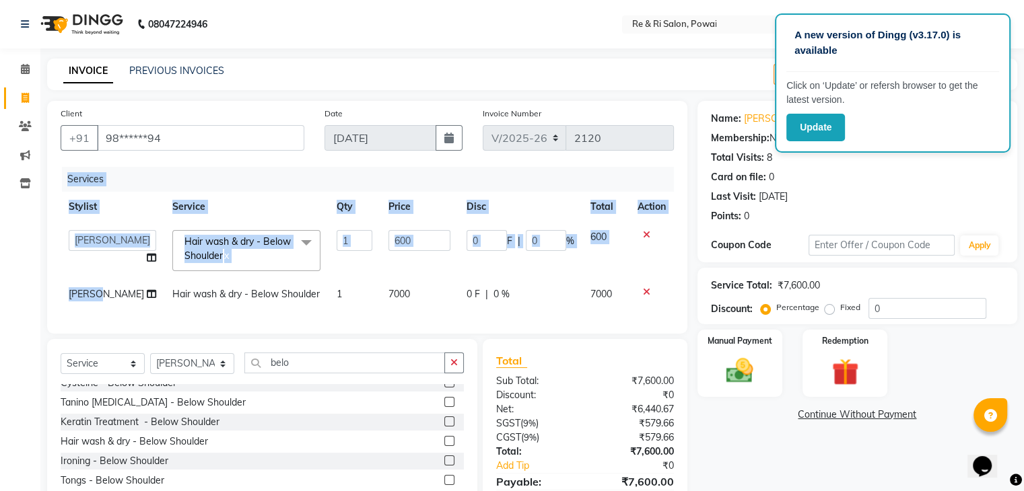
drag, startPoint x: 342, startPoint y: 320, endPoint x: 125, endPoint y: 301, distance: 217.6
click at [125, 301] on tr "Arbaaz Hair wash & dry - Below Shoulder 1 7000 0 F | 0 % 7000" at bounding box center [367, 294] width 613 height 30
click at [106, 299] on td "[PERSON_NAME]" at bounding box center [113, 294] width 104 height 30
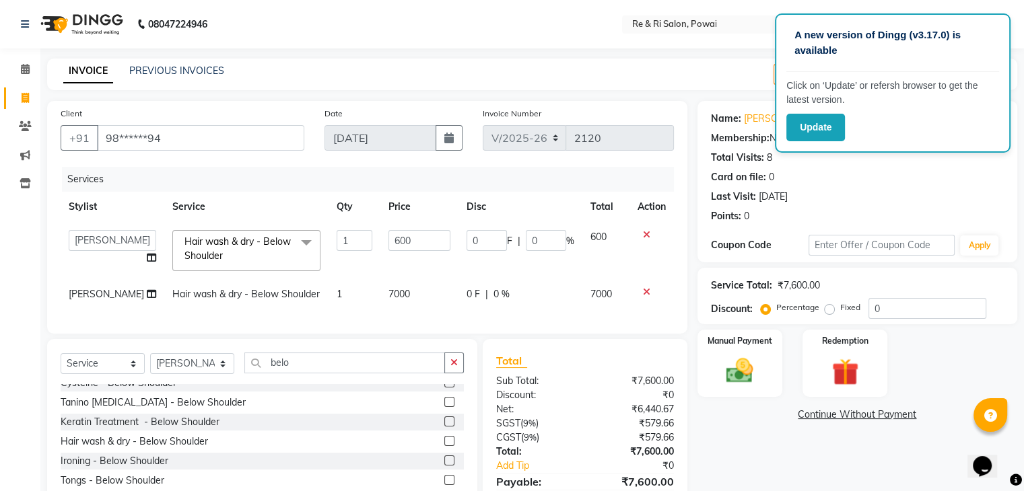
select select "87747"
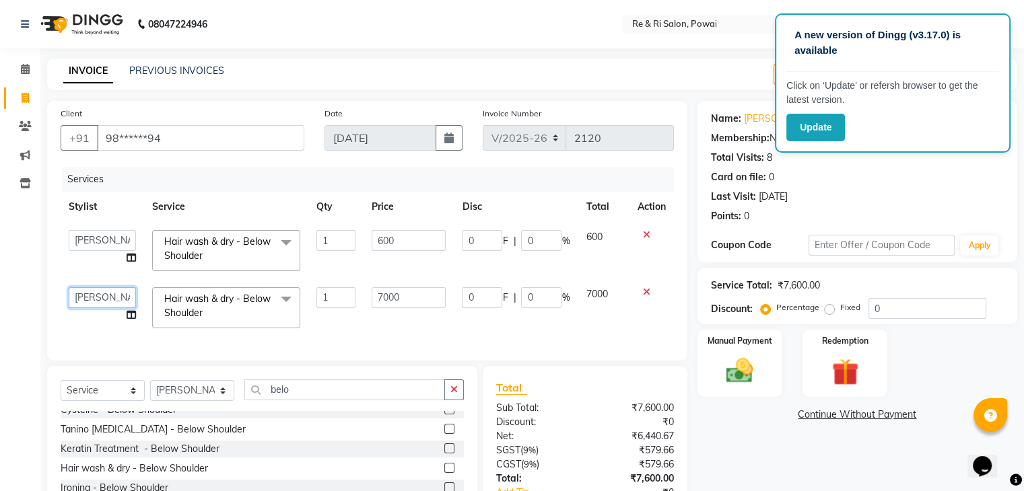
click at [106, 299] on select "ana Arbaaz Danish Poonam Rehaan Salman Sandy" at bounding box center [102, 297] width 67 height 21
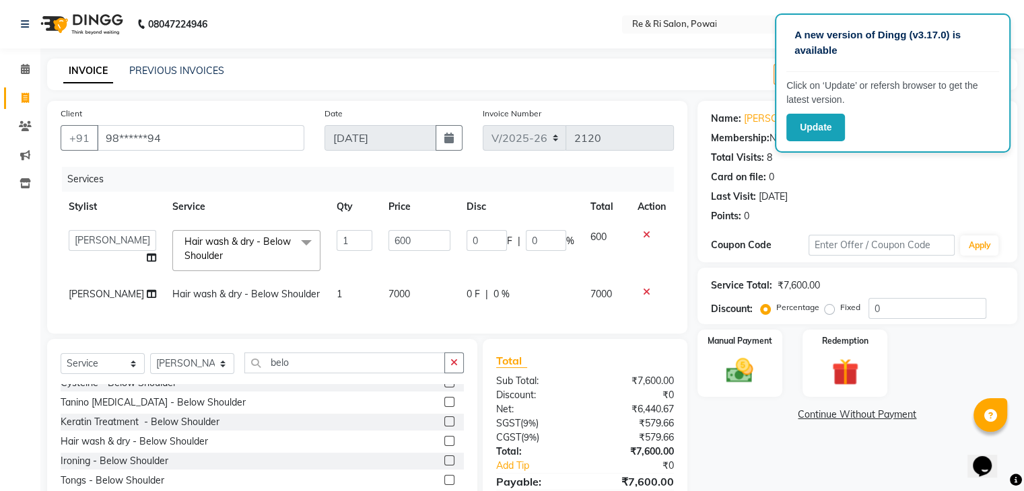
click at [107, 226] on td "ana Arbaaz Danish Poonam Rehaan Salman Sandy" at bounding box center [113, 250] width 104 height 57
click at [105, 231] on select "ana Arbaaz Danish Poonam Rehaan Salman Sandy" at bounding box center [113, 240] width 88 height 21
select select "35434"
click at [409, 298] on td "7000" at bounding box center [419, 294] width 78 height 30
select select "87747"
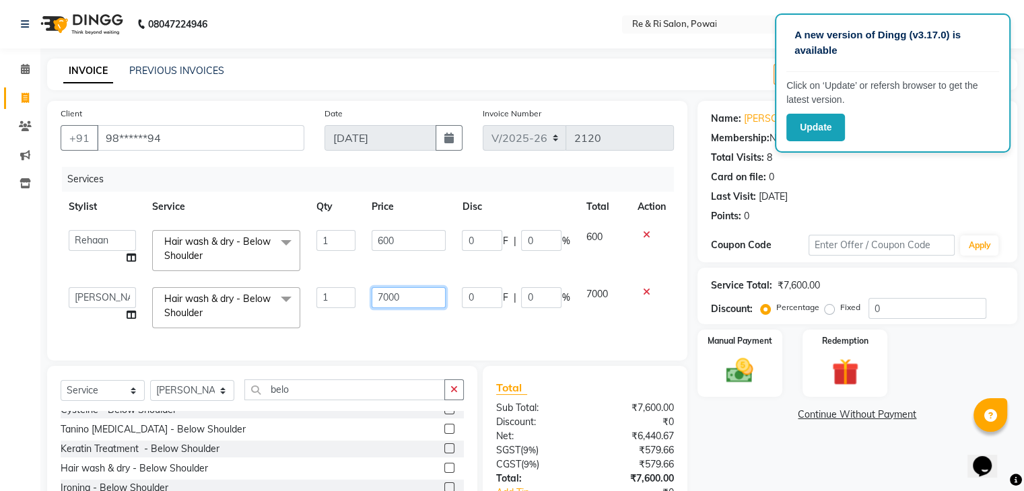
click at [409, 298] on input "7000" at bounding box center [409, 297] width 74 height 21
type input "700"
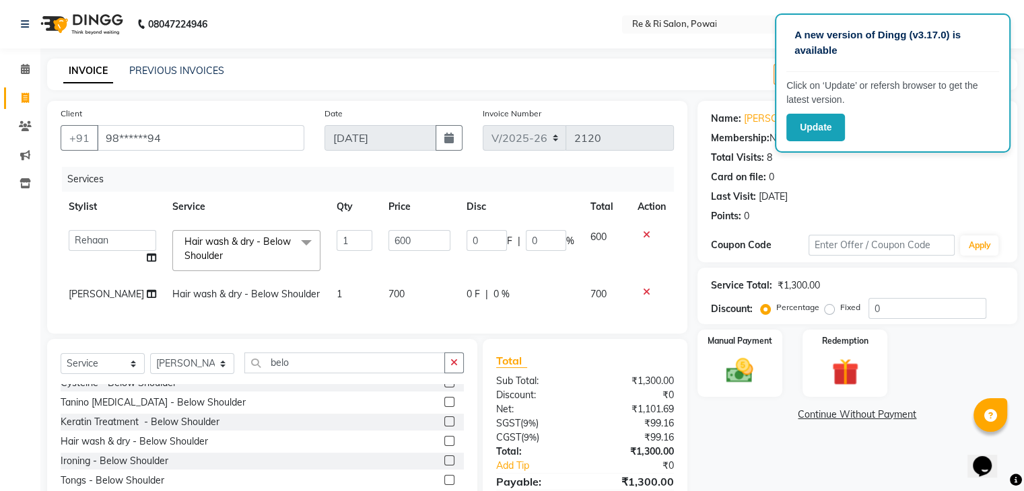
click at [403, 332] on div "Client +91 98******94 Date 01-09-2025 Invoice Number V/2025 V/2025-26 2120 Serv…" at bounding box center [367, 217] width 640 height 233
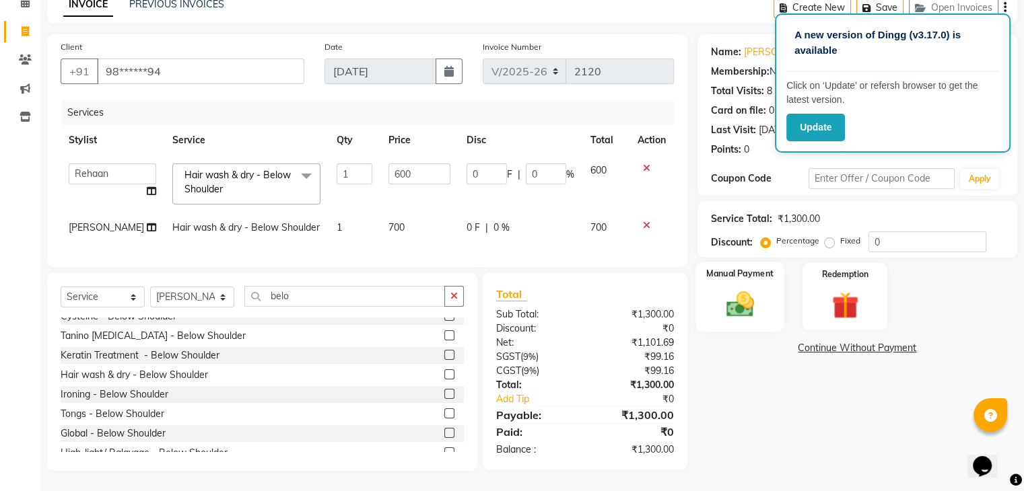
click at [743, 294] on img at bounding box center [739, 305] width 45 height 32
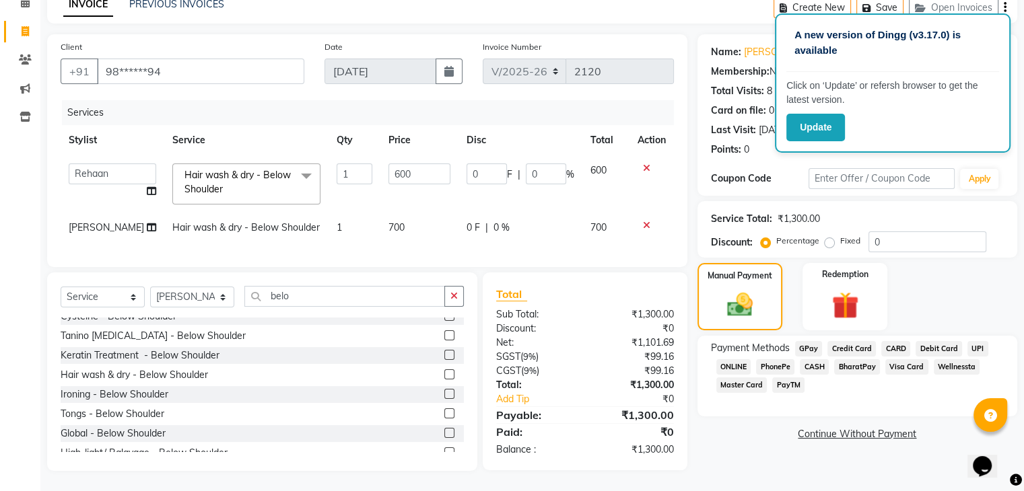
click at [811, 359] on span "CASH" at bounding box center [814, 366] width 29 height 15
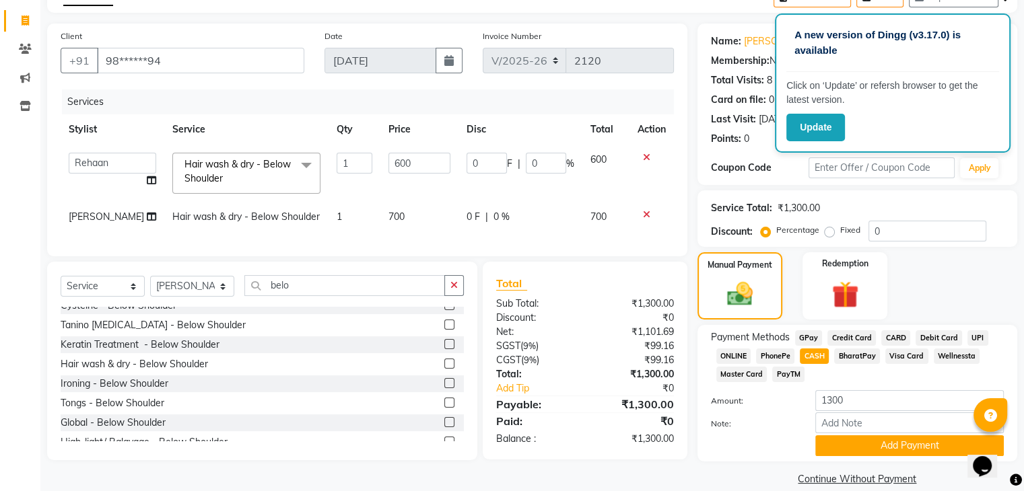
scroll to position [98, 0]
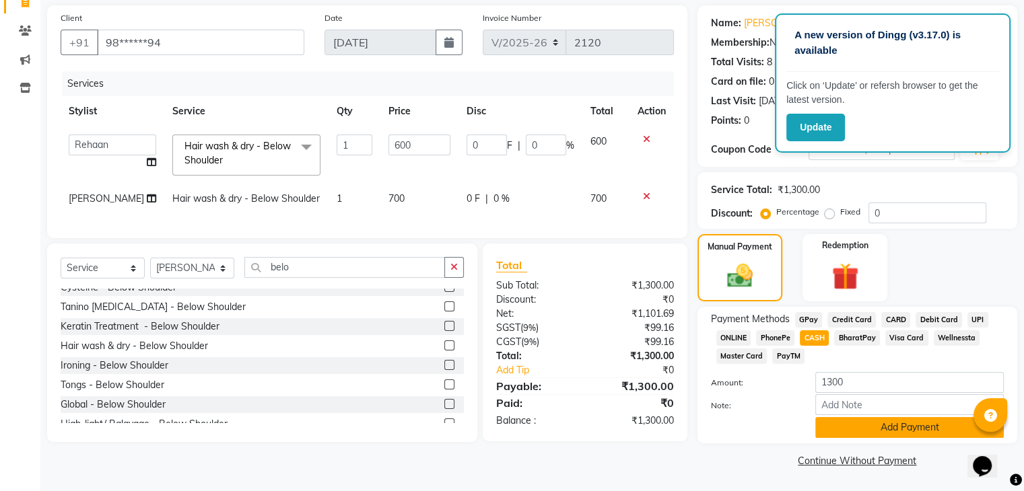
click at [916, 430] on button "Add Payment" at bounding box center [909, 427] width 188 height 21
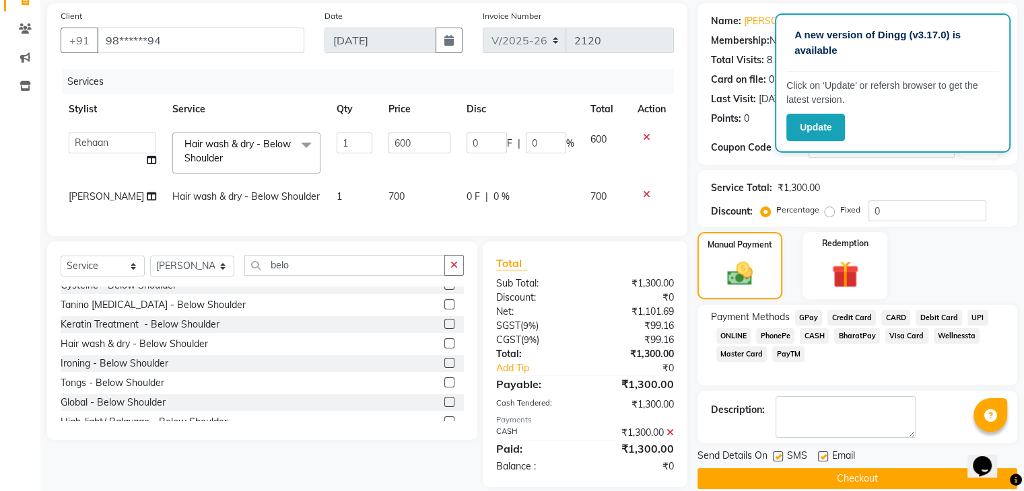
click at [821, 454] on label at bounding box center [823, 457] width 10 height 10
click at [821, 454] on input "checkbox" at bounding box center [822, 457] width 9 height 9
checkbox input "false"
click at [775, 455] on label at bounding box center [778, 457] width 10 height 10
click at [775, 455] on input "checkbox" at bounding box center [777, 457] width 9 height 9
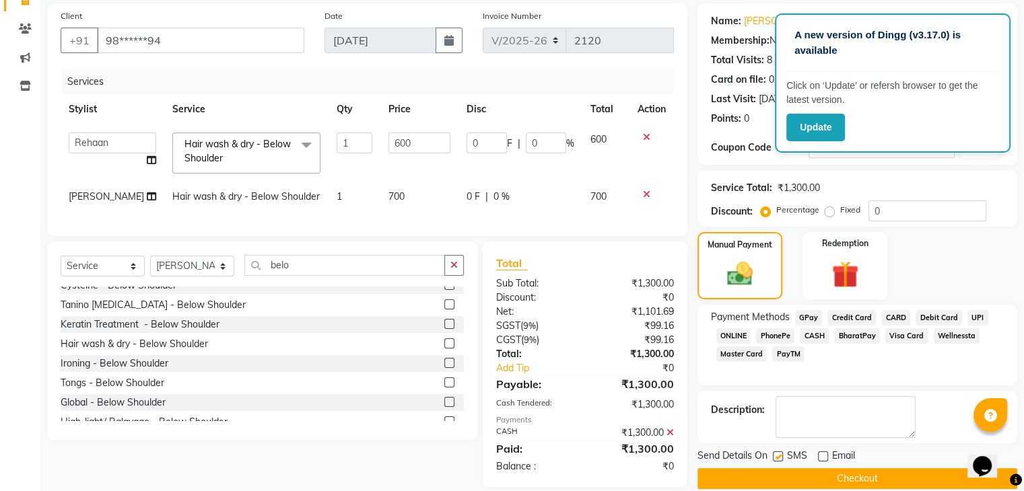
checkbox input "false"
click at [786, 473] on button "Checkout" at bounding box center [857, 479] width 320 height 21
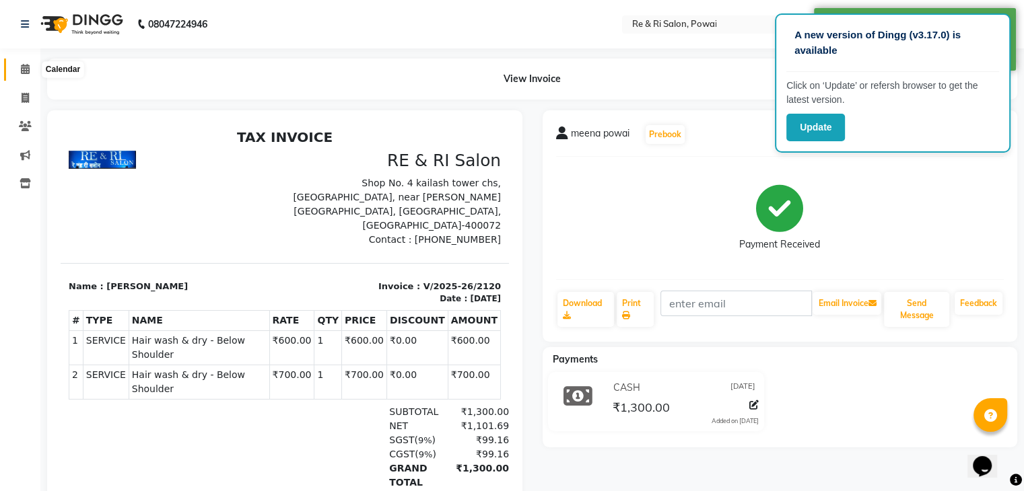
click at [24, 72] on icon at bounding box center [25, 69] width 9 height 10
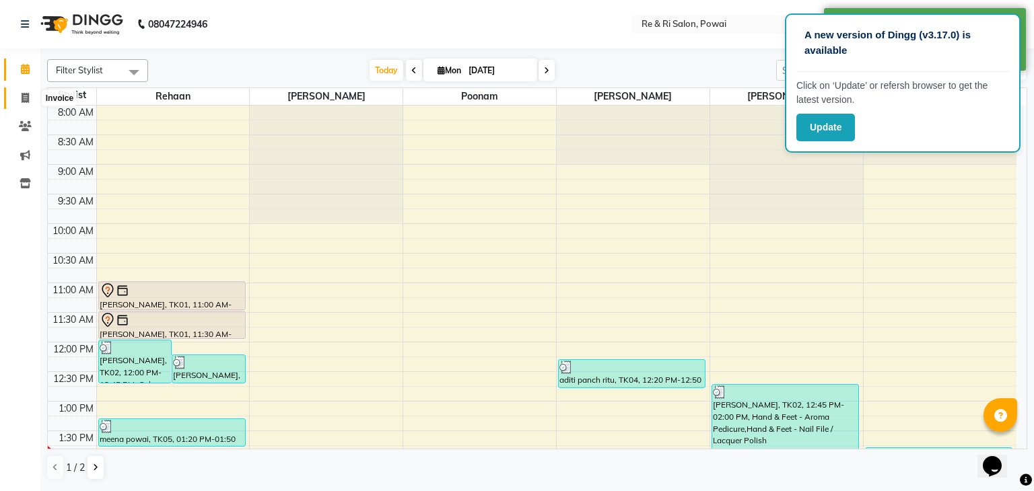
click at [22, 95] on icon at bounding box center [25, 98] width 7 height 10
select select "service"
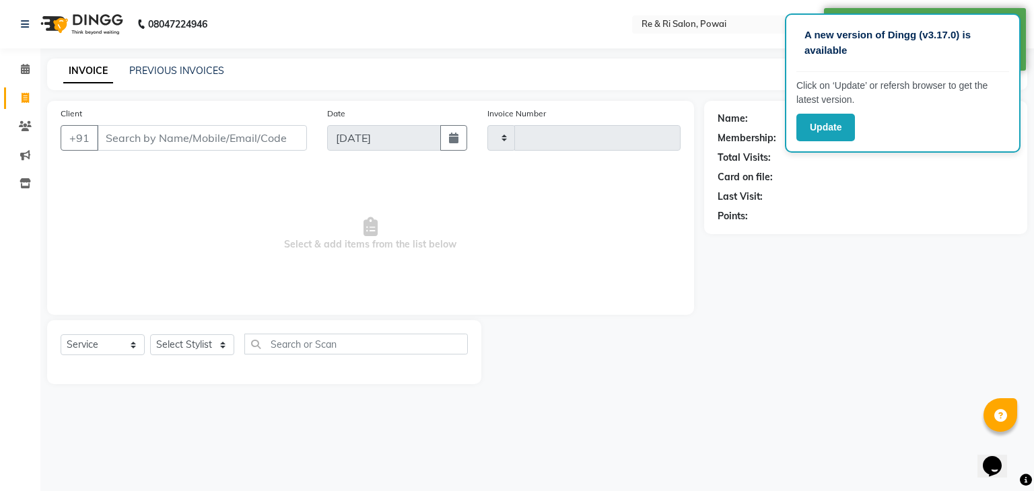
type input "2121"
select select "5364"
click at [142, 70] on link "PREVIOUS INVOICES" at bounding box center [176, 71] width 95 height 12
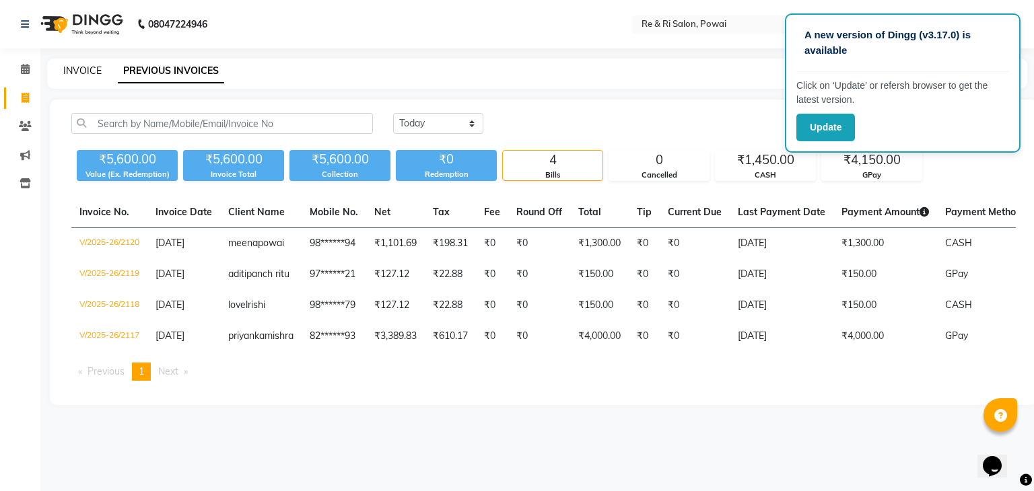
click at [80, 73] on link "INVOICE" at bounding box center [82, 71] width 38 height 12
select select "5364"
select select "service"
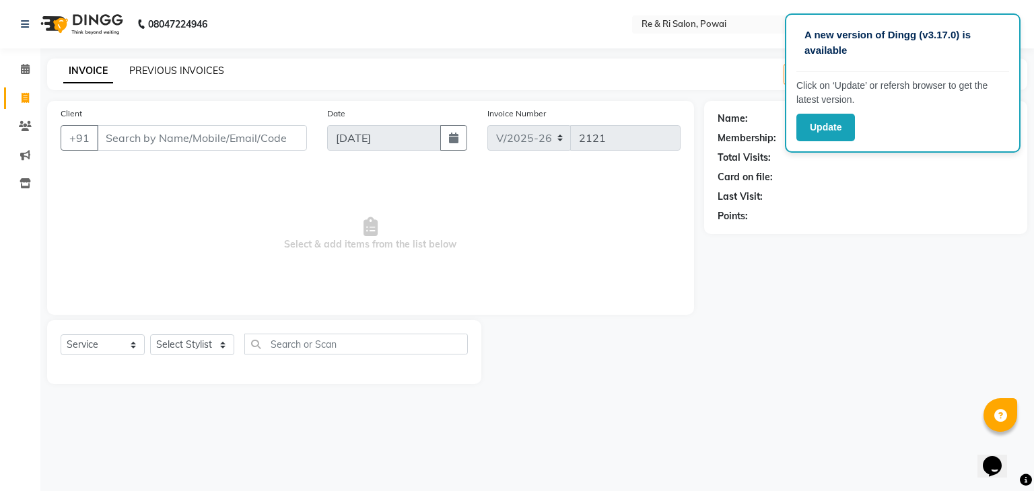
click at [159, 74] on link "PREVIOUS INVOICES" at bounding box center [176, 71] width 95 height 12
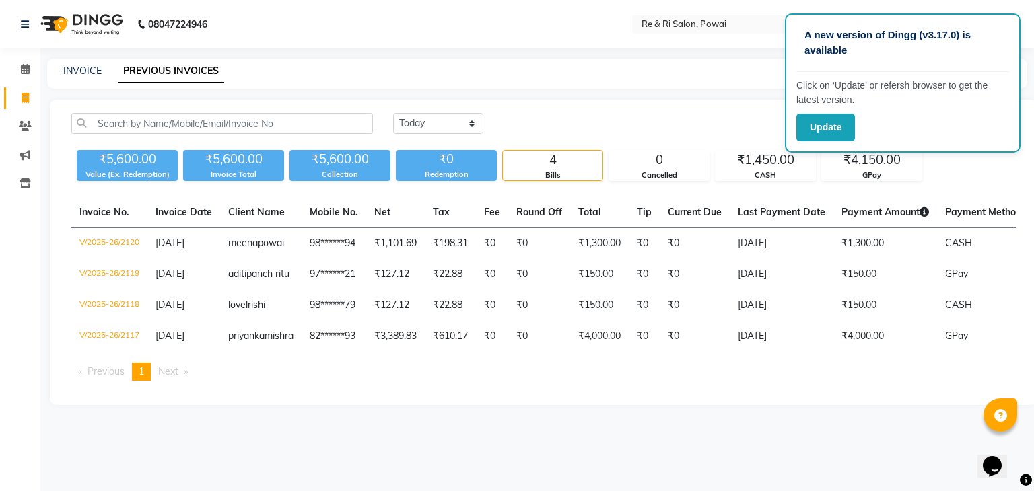
click at [41, 84] on main "INVOICE PREVIOUS INVOICES Today Yesterday Custom Range ₹5,600.00 Value (Ex. Red…" at bounding box center [537, 242] width 994 height 367
click at [71, 77] on div "INVOICE" at bounding box center [82, 71] width 38 height 14
click at [73, 74] on link "INVOICE" at bounding box center [82, 71] width 38 height 12
select select "service"
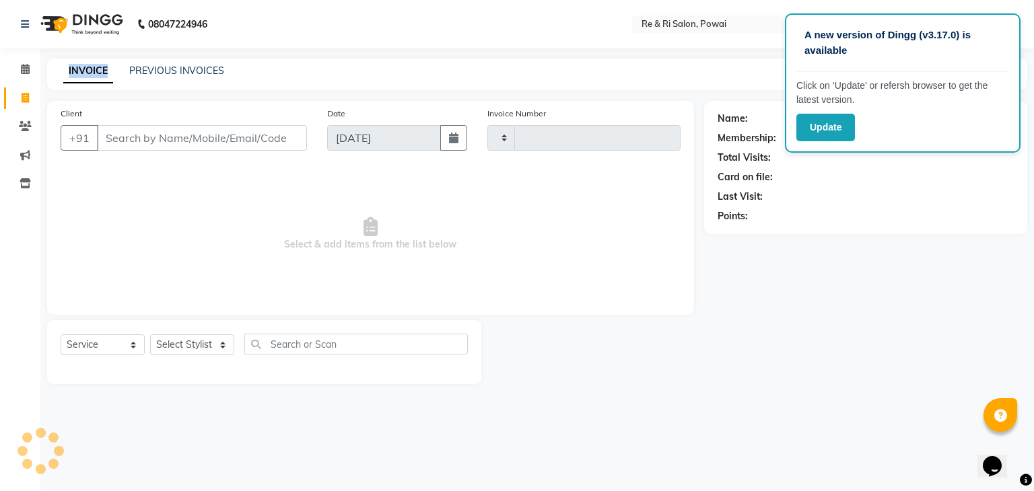
click at [73, 74] on link "INVOICE" at bounding box center [88, 71] width 50 height 24
type input "2121"
select select "5364"
click at [184, 71] on link "PREVIOUS INVOICES" at bounding box center [176, 71] width 95 height 12
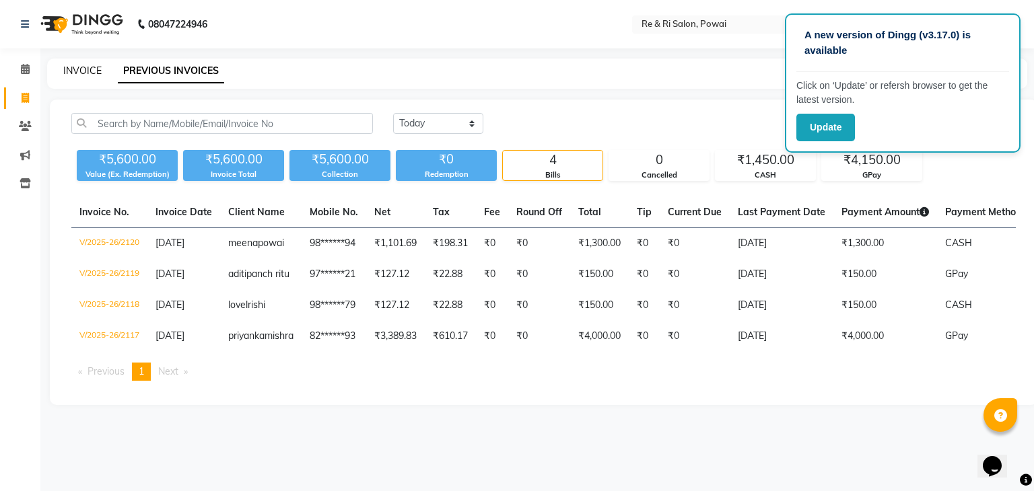
click at [86, 70] on link "INVOICE" at bounding box center [82, 71] width 38 height 12
select select "service"
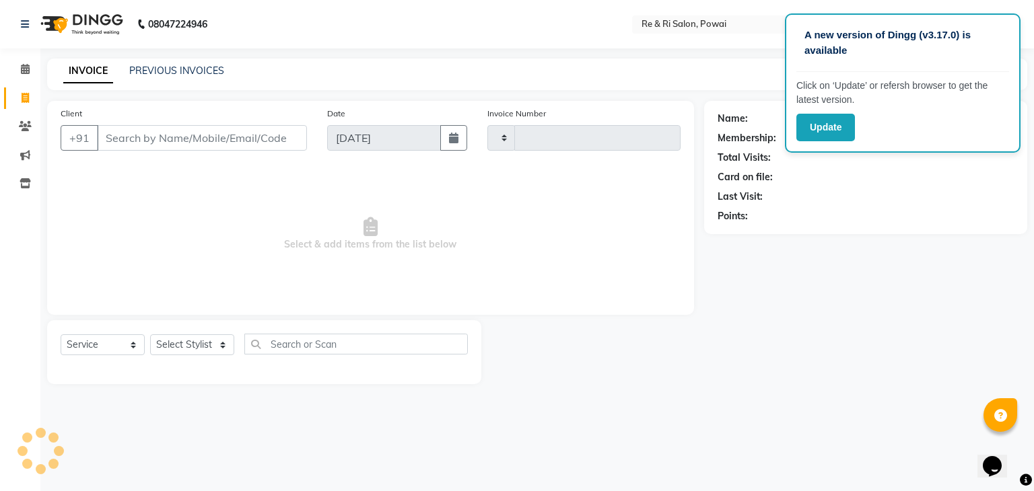
type input "2121"
select select "5364"
click at [271, 73] on div "INVOICE PREVIOUS INVOICES Create New Save Open Invoices" at bounding box center [537, 75] width 980 height 32
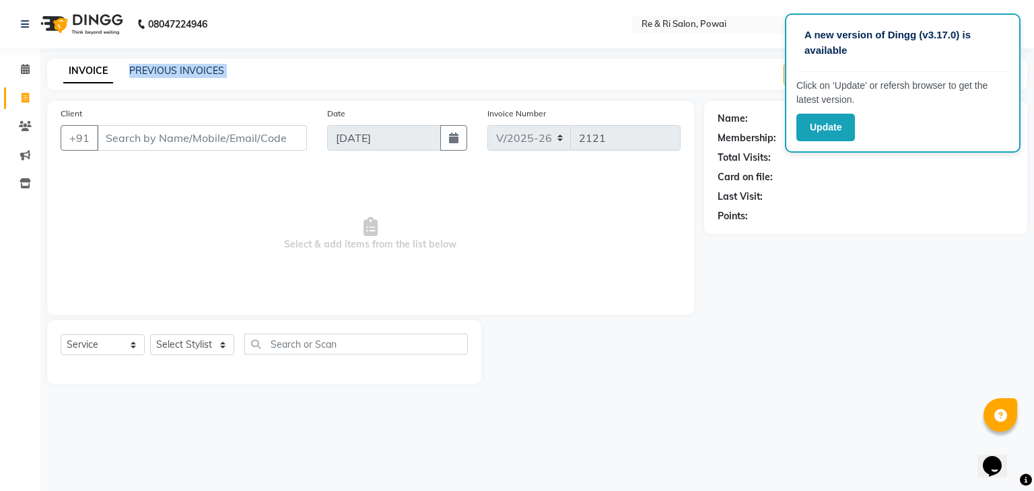
click at [271, 73] on div "INVOICE PREVIOUS INVOICES Create New Save Open Invoices" at bounding box center [537, 75] width 980 height 32
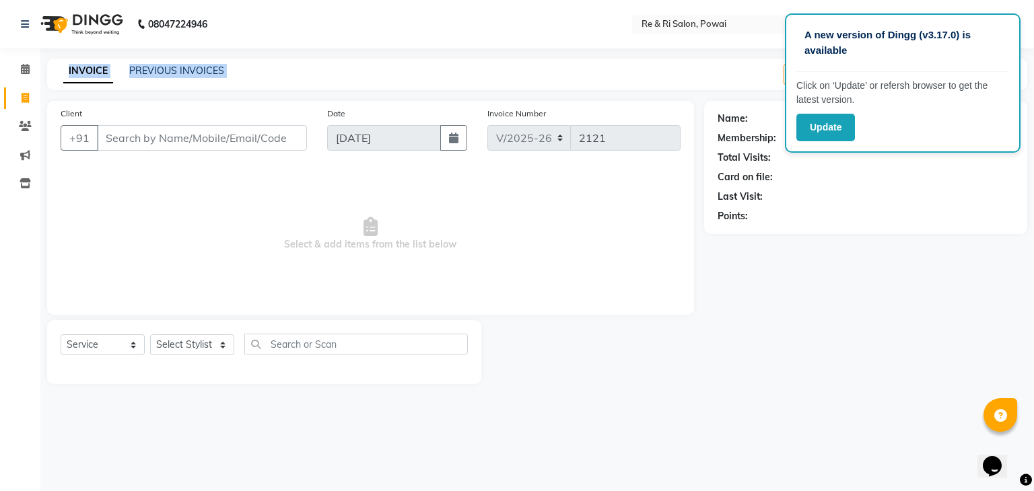
drag, startPoint x: 271, startPoint y: 73, endPoint x: 116, endPoint y: 81, distance: 155.1
click at [116, 81] on div "INVOICE PREVIOUS INVOICES Create New Save Open Invoices" at bounding box center [537, 75] width 980 height 32
click at [95, 73] on link "INVOICE" at bounding box center [88, 71] width 50 height 24
click at [162, 71] on link "PREVIOUS INVOICES" at bounding box center [176, 71] width 95 height 12
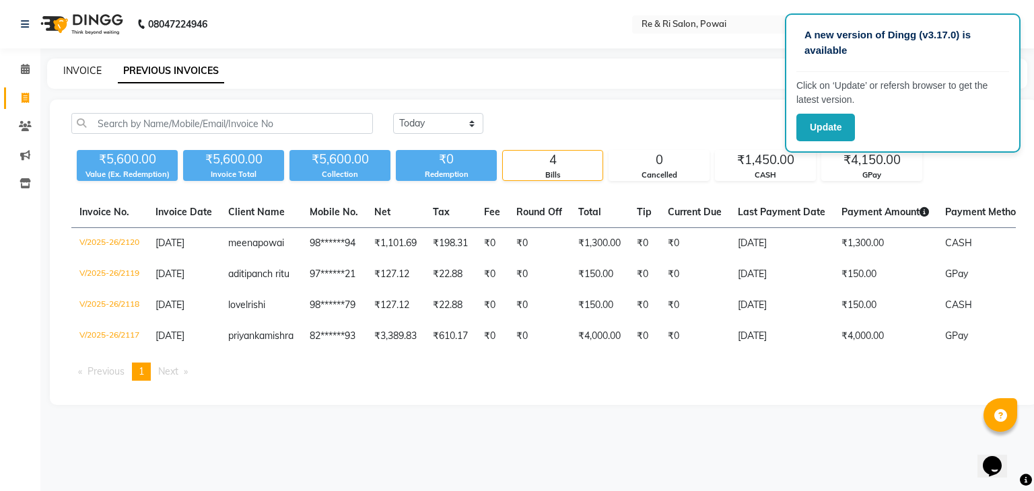
click at [81, 69] on link "INVOICE" at bounding box center [82, 71] width 38 height 12
select select "service"
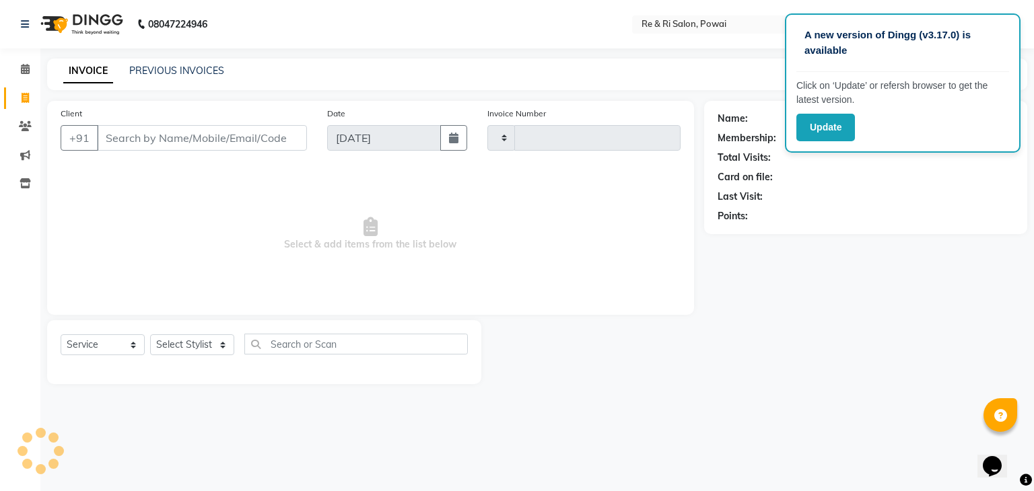
type input "2121"
select select "5364"
click at [172, 71] on link "PREVIOUS INVOICES" at bounding box center [176, 71] width 95 height 12
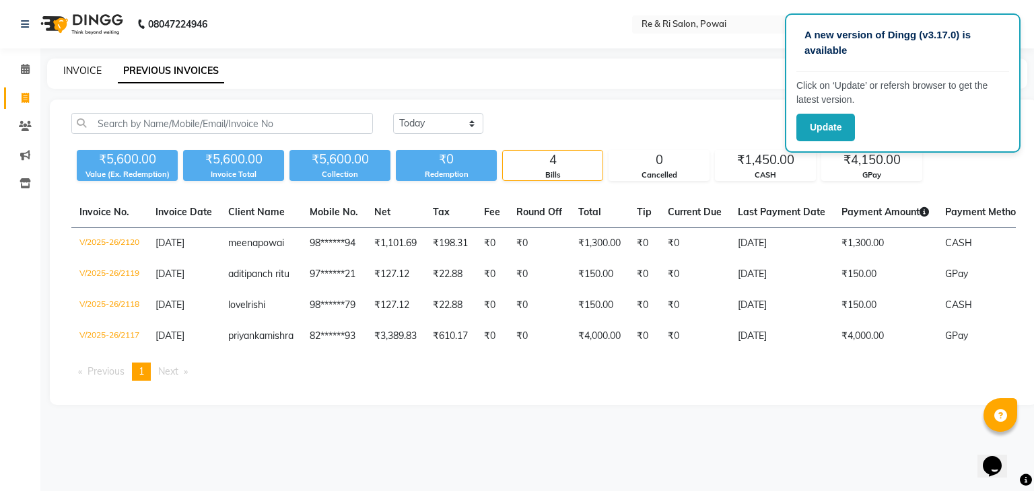
click at [73, 72] on link "INVOICE" at bounding box center [82, 71] width 38 height 12
select select "service"
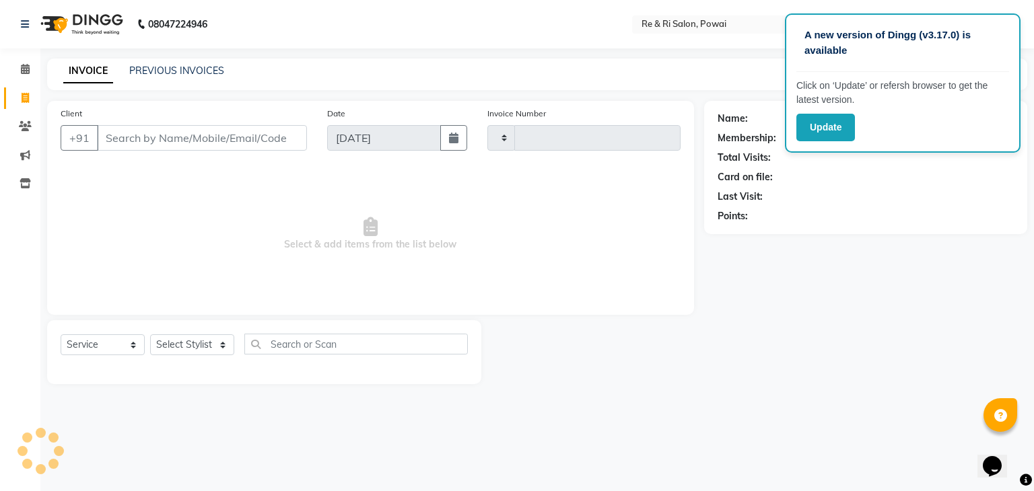
type input "2121"
select select "5364"
click at [174, 67] on link "PREVIOUS INVOICES" at bounding box center [176, 71] width 95 height 12
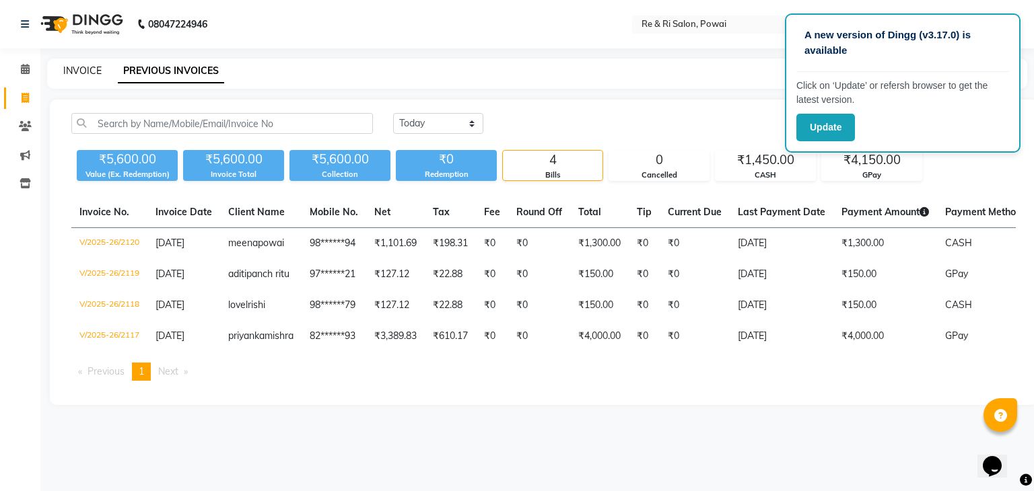
click at [75, 74] on link "INVOICE" at bounding box center [82, 71] width 38 height 12
select select "service"
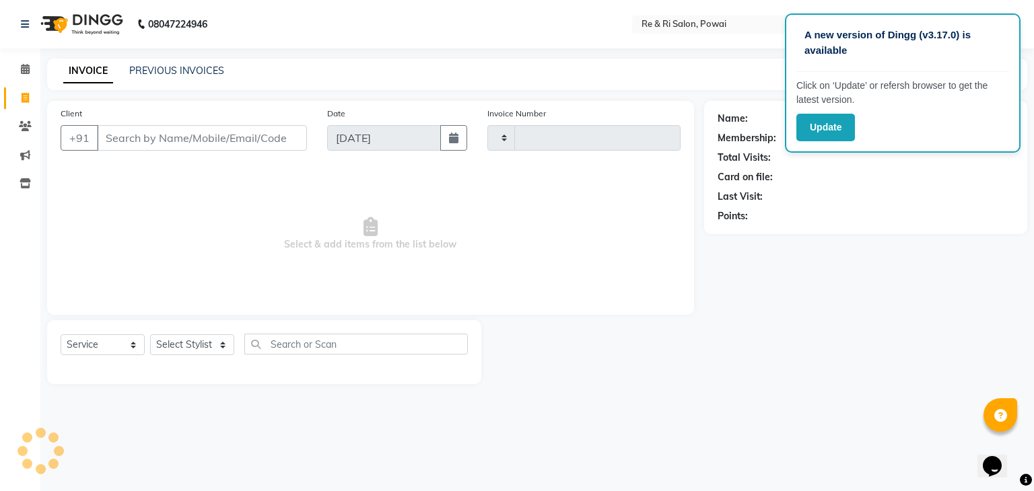
type input "2121"
select select "5364"
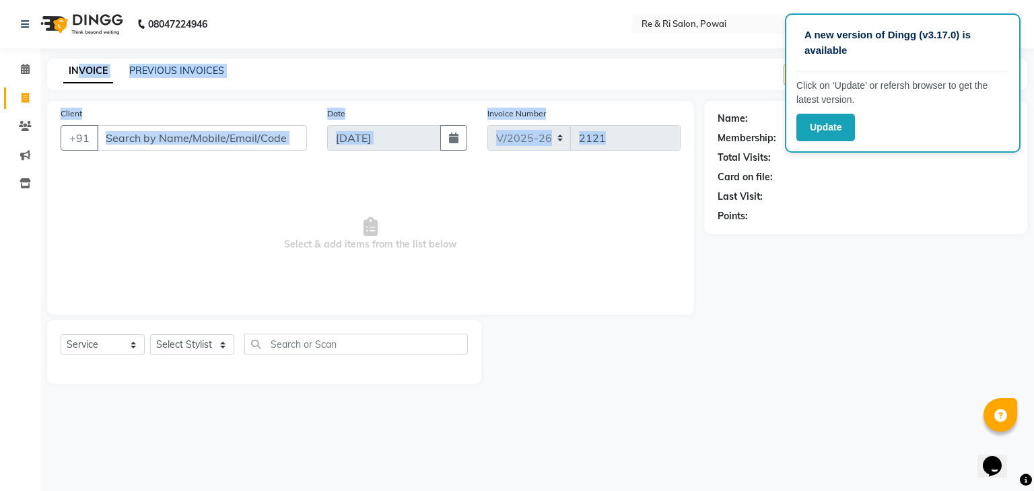
drag, startPoint x: 75, startPoint y: 74, endPoint x: 203, endPoint y: 183, distance: 168.1
click at [203, 183] on main "INVOICE PREVIOUS INVOICES Create New Save Open Invoices Client +91 Date 01-09-2…" at bounding box center [537, 232] width 994 height 346
click at [147, 63] on div "INVOICE PREVIOUS INVOICES Create New Save Open Invoices" at bounding box center [537, 75] width 980 height 32
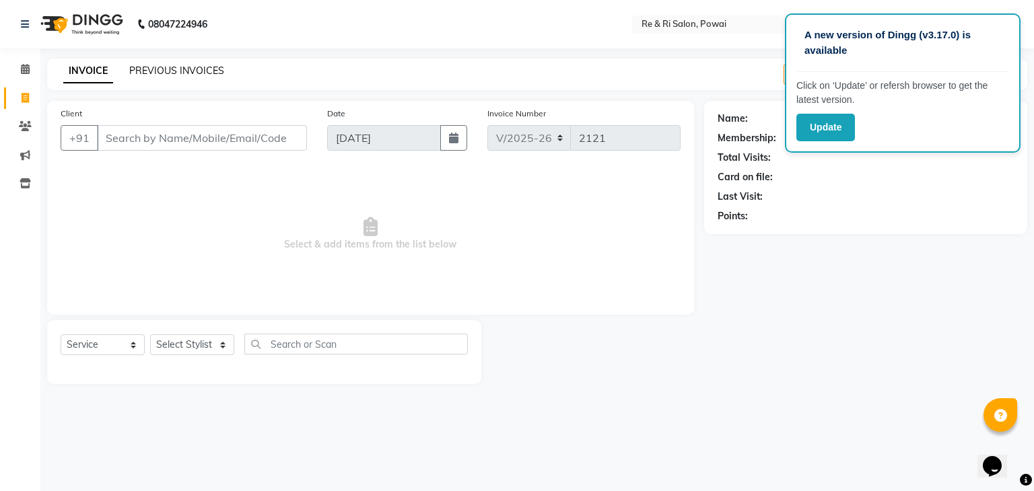
click at [147, 65] on link "PREVIOUS INVOICES" at bounding box center [176, 71] width 95 height 12
